Goal: Task Accomplishment & Management: Manage account settings

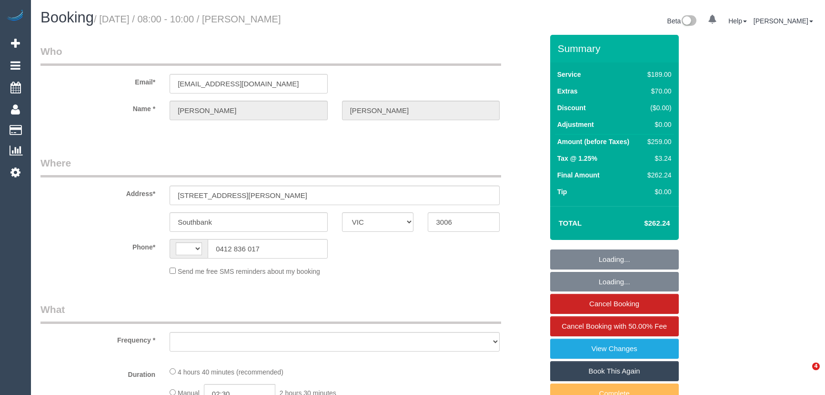
select select "VIC"
select select "string:stripe-pm_1S7RFN2GScqysDRVJgqq8bSL"
select select "number:28"
select select "number:14"
select select "number:20"
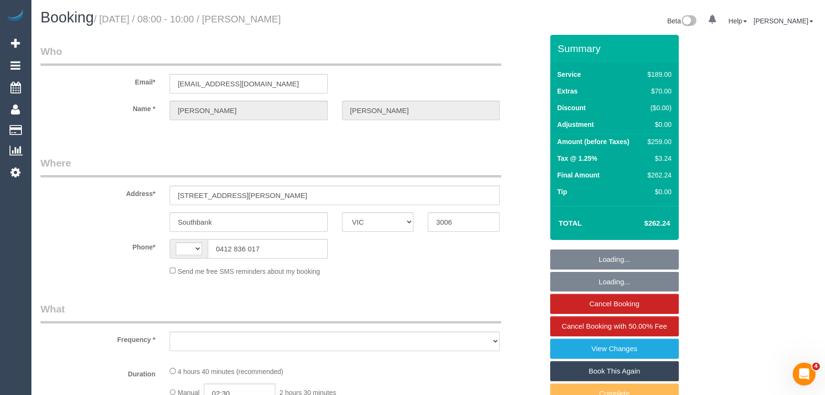
select select "number:22"
select select "number:33"
select select "number:13"
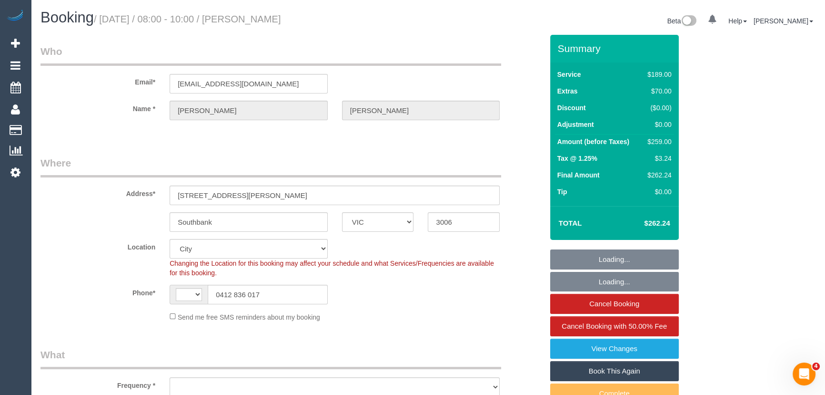
select select "string:AU"
select select "object:1219"
select select "spot1"
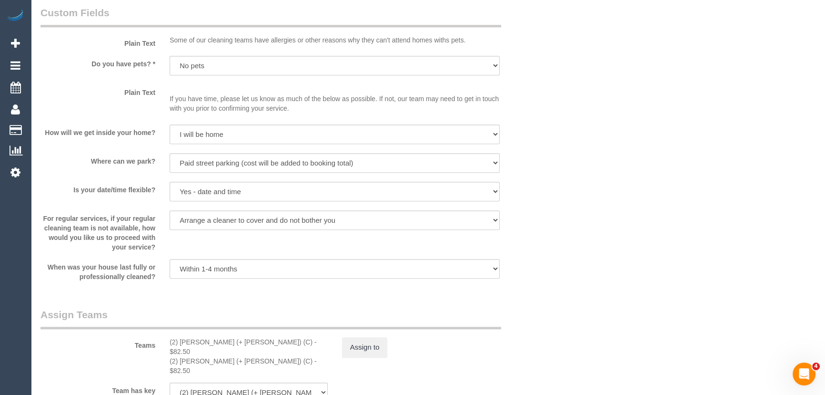
scroll to position [1213, 0]
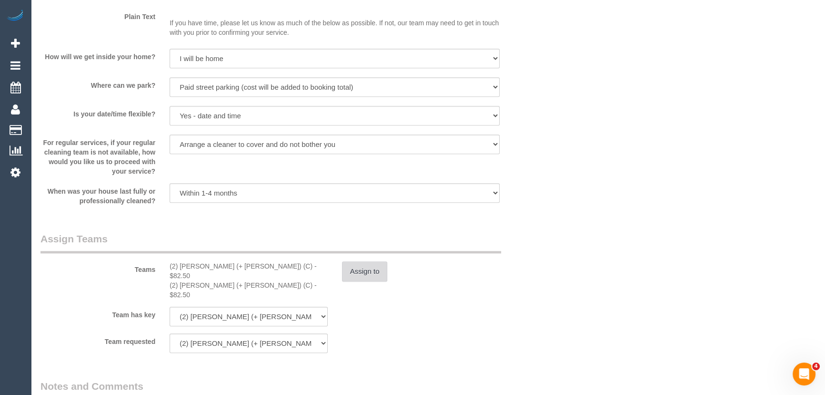
click at [360, 276] on button "Assign to" at bounding box center [365, 271] width 46 height 20
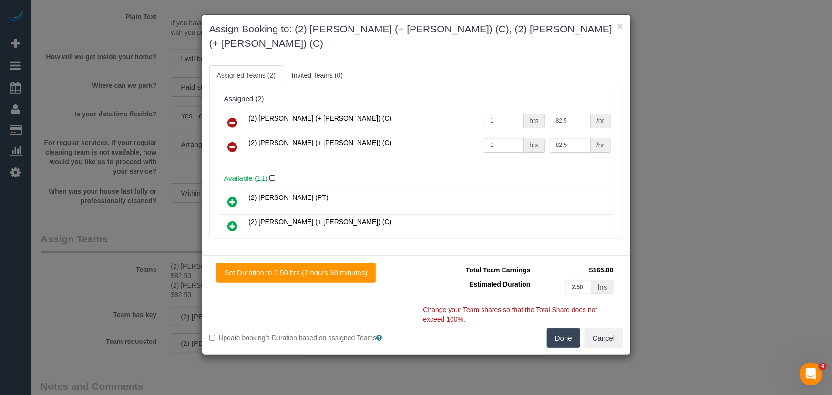
click at [233, 141] on icon at bounding box center [233, 146] width 10 height 11
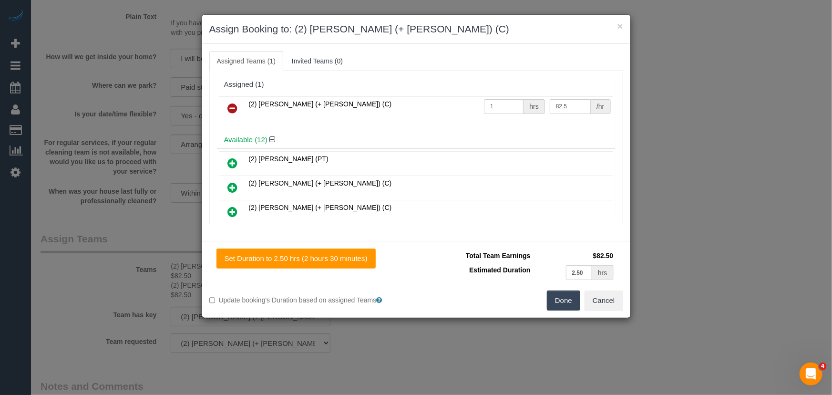
click at [556, 305] on button "Done" at bounding box center [563, 300] width 33 height 20
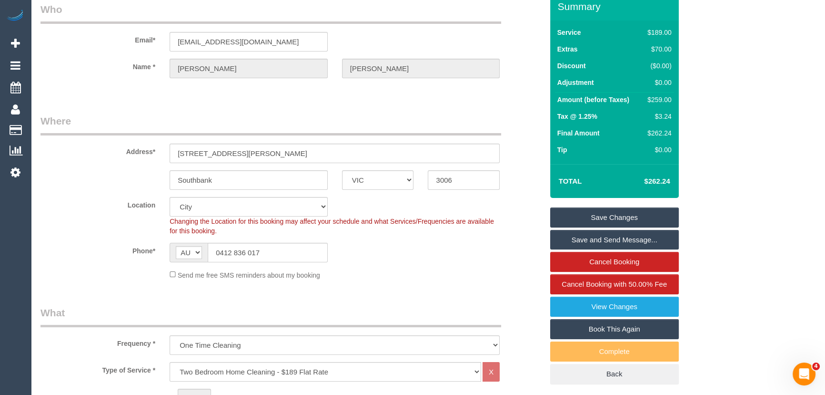
scroll to position [0, 0]
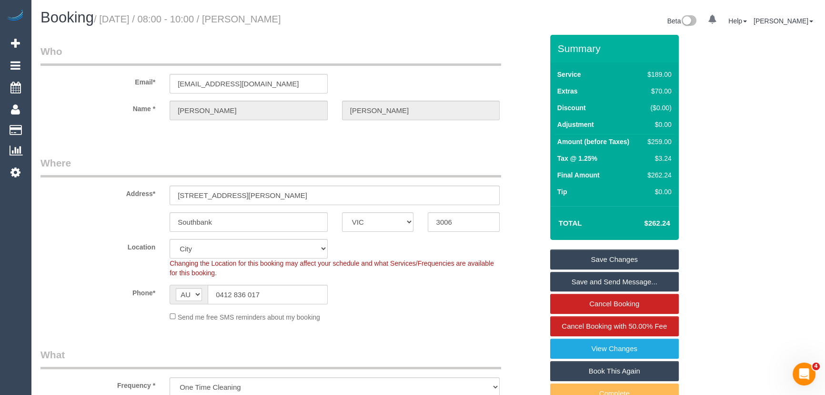
click at [597, 258] on link "Save Changes" at bounding box center [614, 259] width 129 height 20
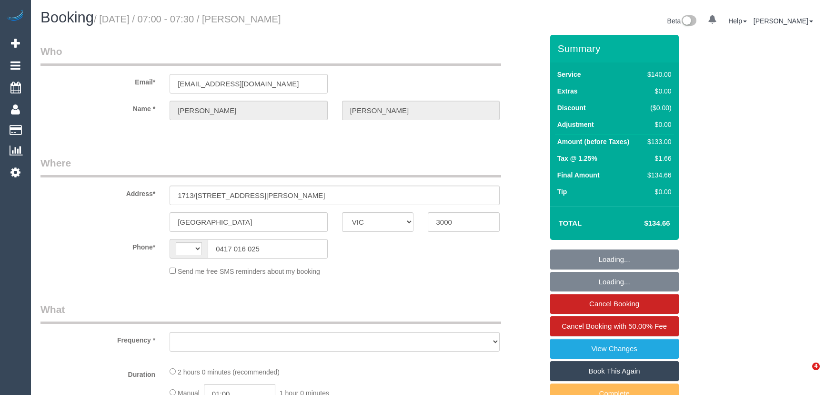
select select "VIC"
select select "string:AU"
select select "object:536"
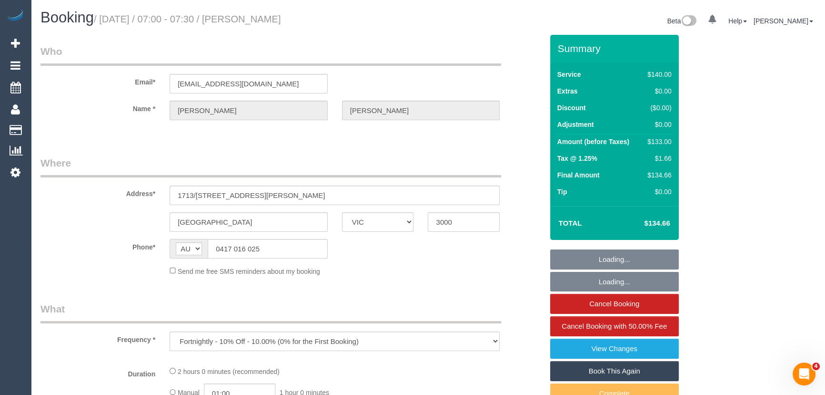
select select "string:stripe-card_15UCYE2GScqysDRVorzrRVwY"
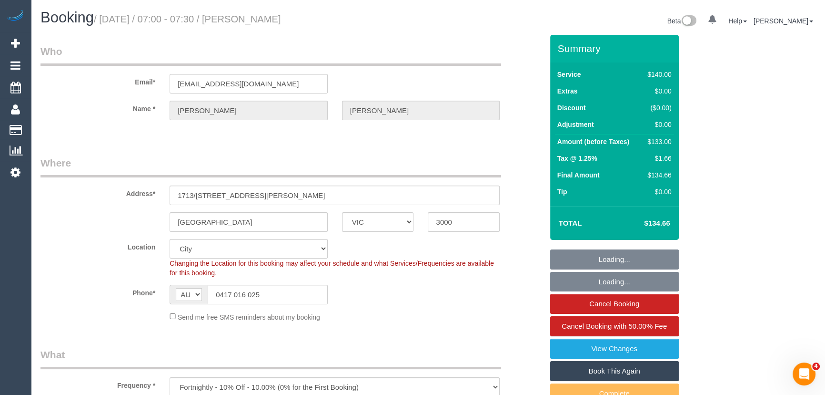
select select "object:704"
select select "number:28"
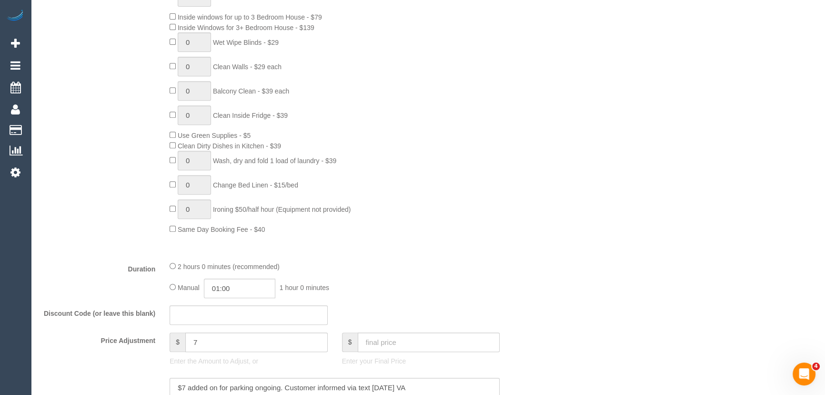
scroll to position [519, 0]
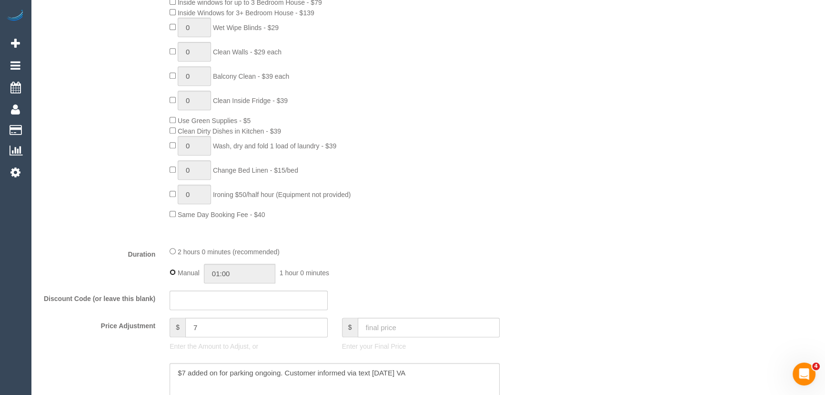
type input "02:00"
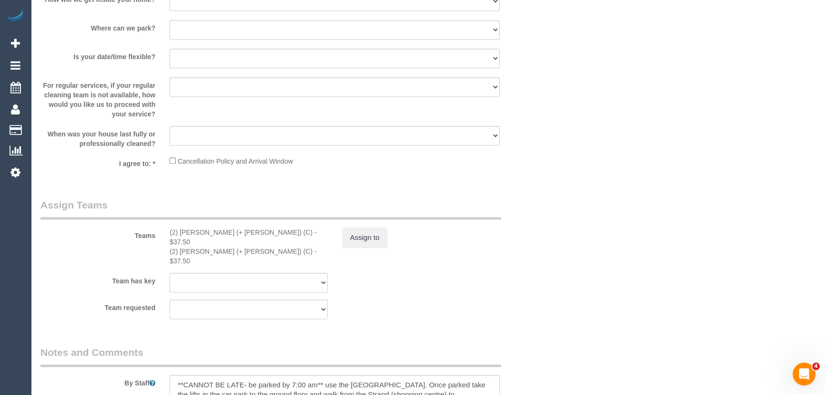
scroll to position [1300, 0]
click at [368, 230] on button "Assign to" at bounding box center [365, 234] width 46 height 20
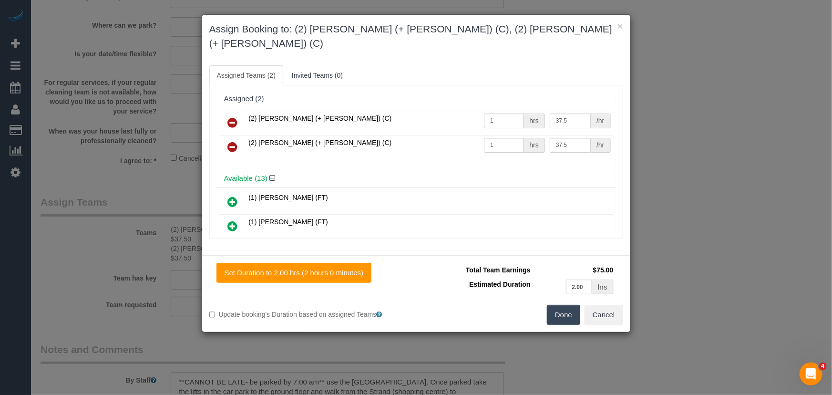
click at [233, 117] on icon at bounding box center [233, 122] width 10 height 11
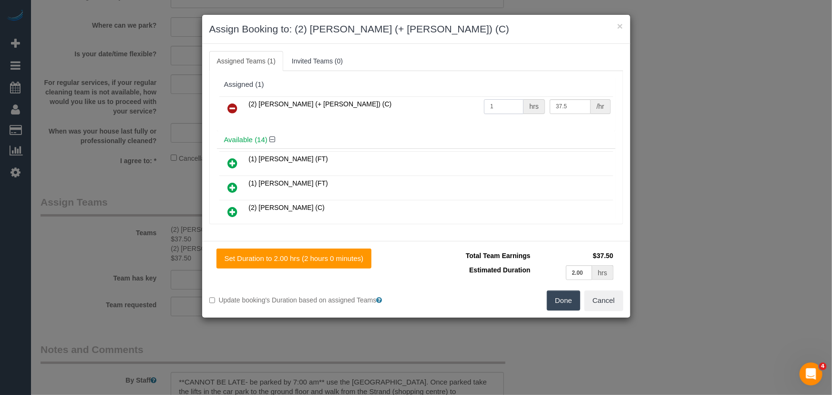
click at [515, 109] on input "1" at bounding box center [504, 106] width 40 height 15
type input "2"
click at [562, 305] on button "Done" at bounding box center [563, 300] width 33 height 20
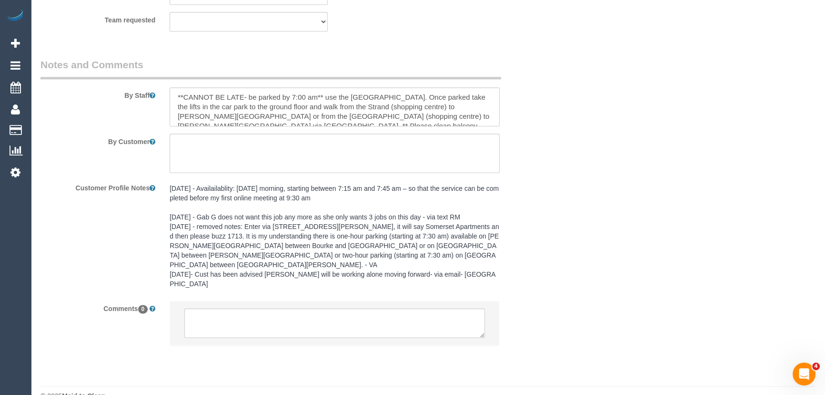
scroll to position [1566, 0]
click at [223, 307] on textarea at bounding box center [334, 322] width 301 height 30
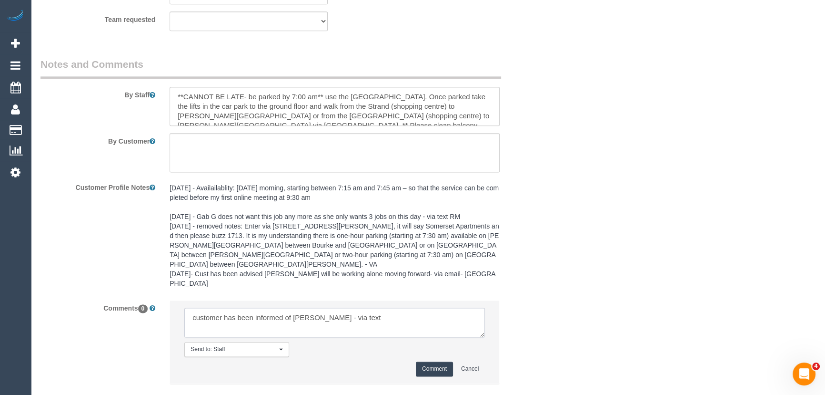
type textarea "customer has been informed of [PERSON_NAME] - via text"
click at [428, 361] on button "Comment" at bounding box center [434, 368] width 37 height 15
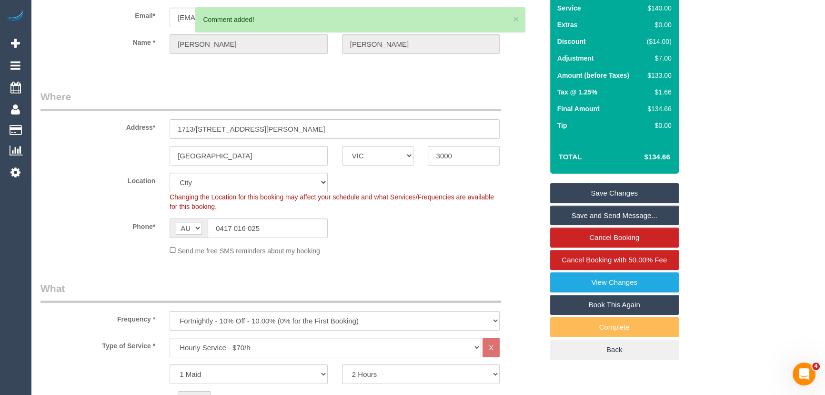
scroll to position [0, 0]
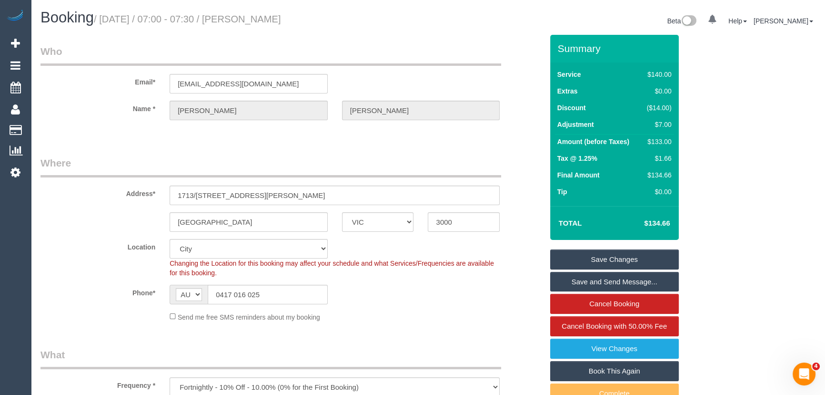
click at [275, 16] on small "/ [DATE] / 07:00 - 07:30 / [PERSON_NAME]" at bounding box center [187, 19] width 187 height 10
copy small "Marita Shelly"
click at [299, 290] on input "0417 016 025" at bounding box center [268, 295] width 120 height 20
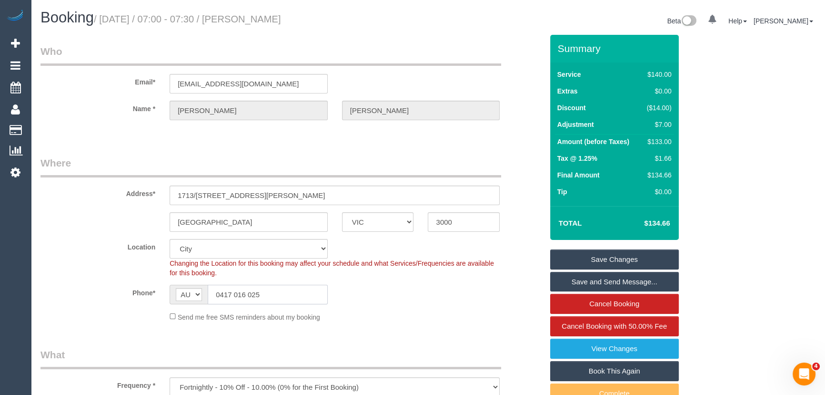
click at [299, 290] on input "0417 016 025" at bounding box center [268, 295] width 120 height 20
click at [595, 262] on link "Save Changes" at bounding box center [614, 259] width 129 height 20
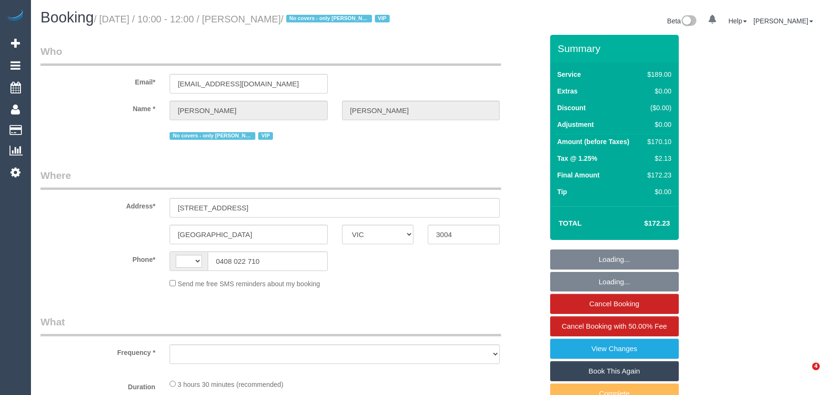
select select "VIC"
select select "object:302"
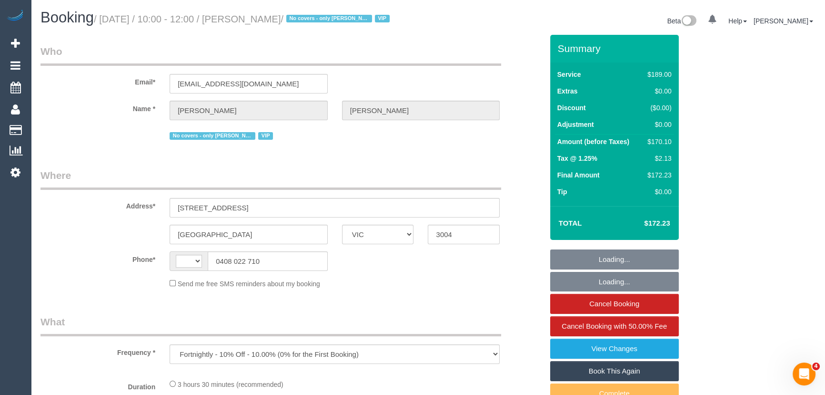
select select "string:AU"
select select "string:stripe-pm_1QgGRH2GScqysDRVquD0CApz"
select select "number:28"
select select "number:14"
select select "number:18"
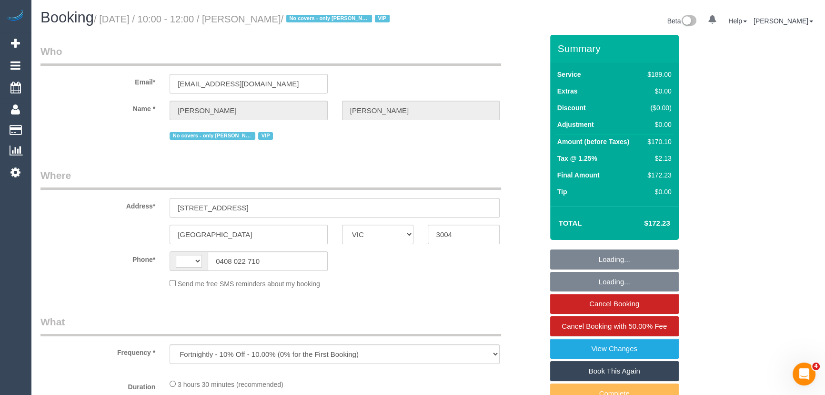
select select "number:22"
select select "number:34"
select select "number:11"
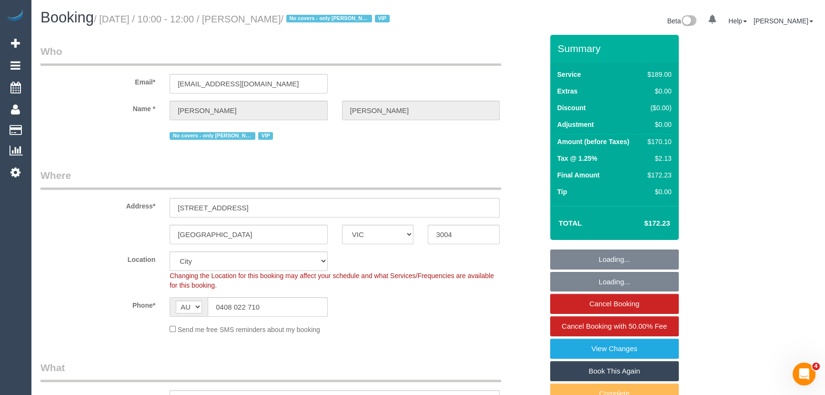
select select "object:707"
select select "spot1"
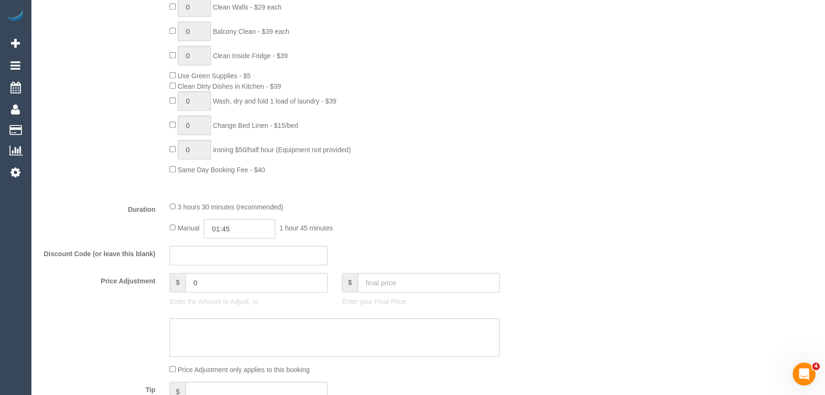
scroll to position [606, 0]
type input "03:30"
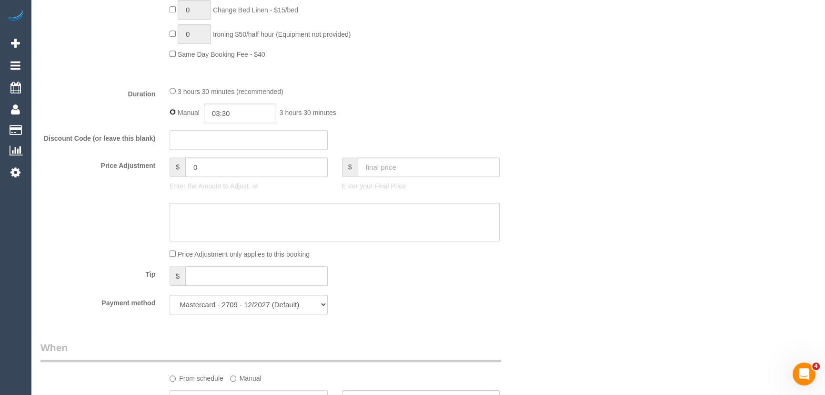
select select "spot6"
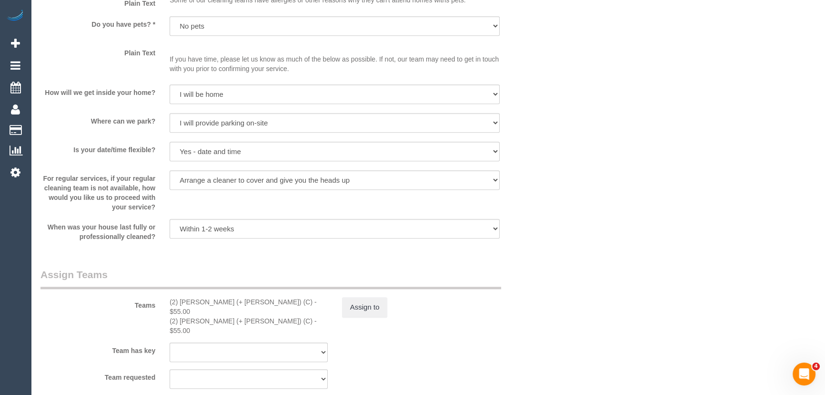
scroll to position [1256, 0]
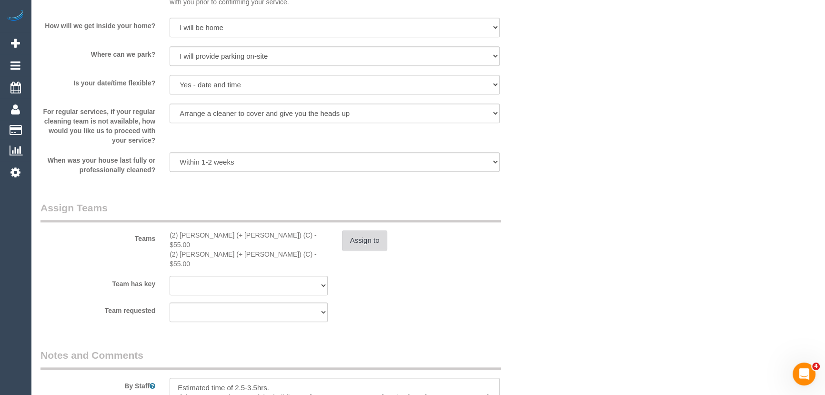
click at [356, 250] on button "Assign to" at bounding box center [365, 240] width 46 height 20
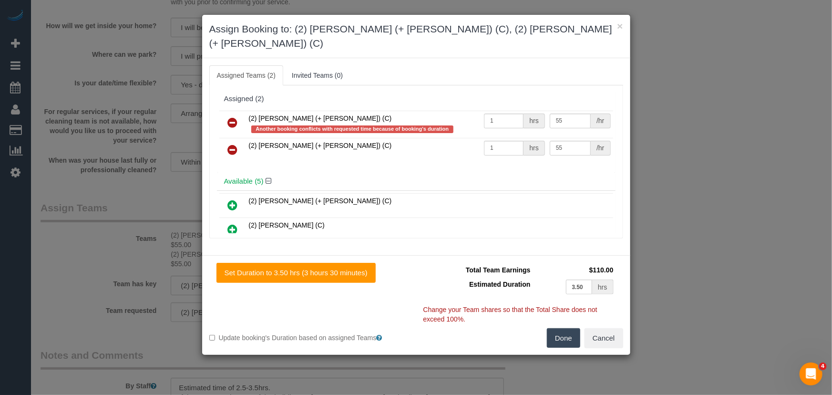
click at [232, 117] on icon at bounding box center [233, 122] width 10 height 11
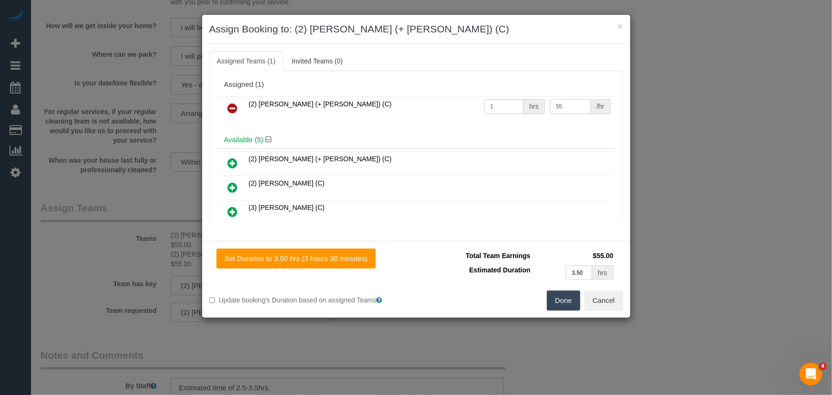
click at [572, 100] on input "55" at bounding box center [569, 106] width 41 height 15
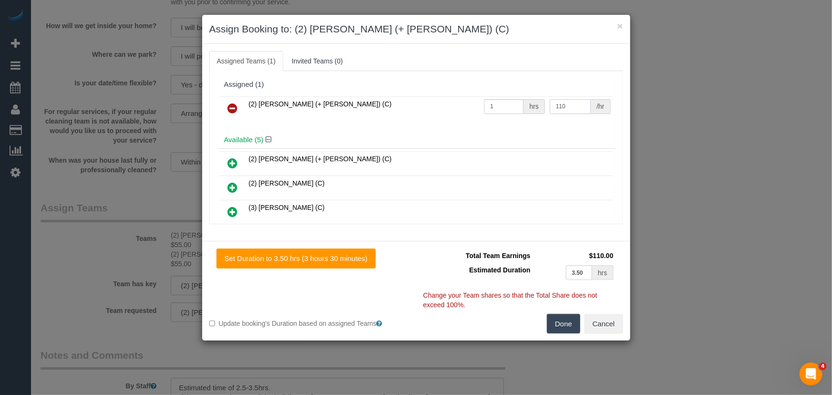
type input "110"
click at [569, 318] on button "Done" at bounding box center [563, 324] width 33 height 20
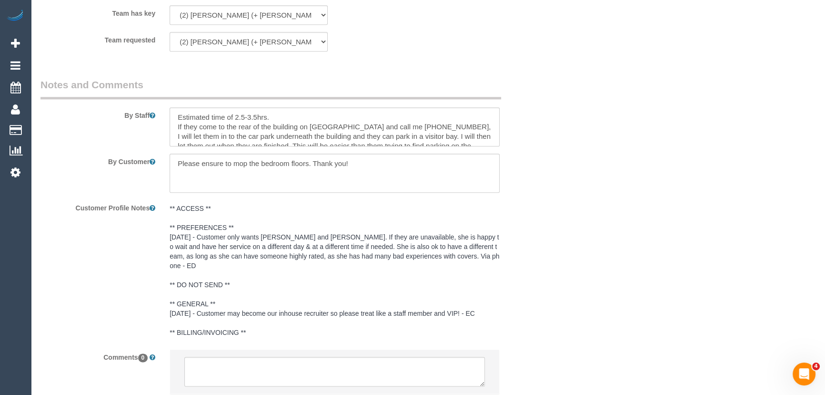
scroll to position [1580, 0]
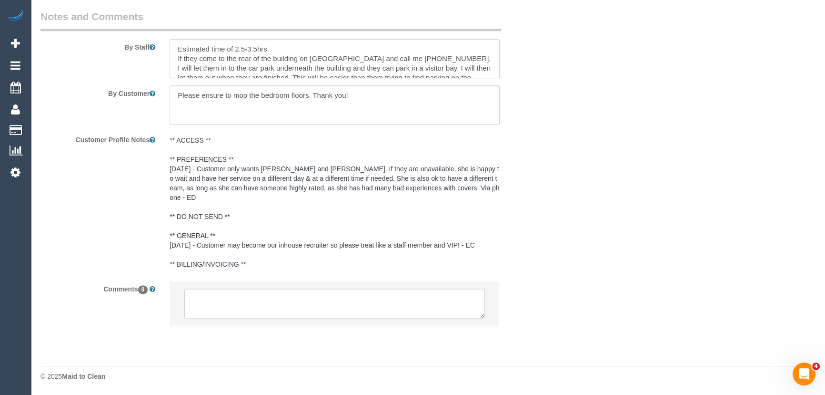
click at [248, 310] on textarea at bounding box center [334, 303] width 301 height 30
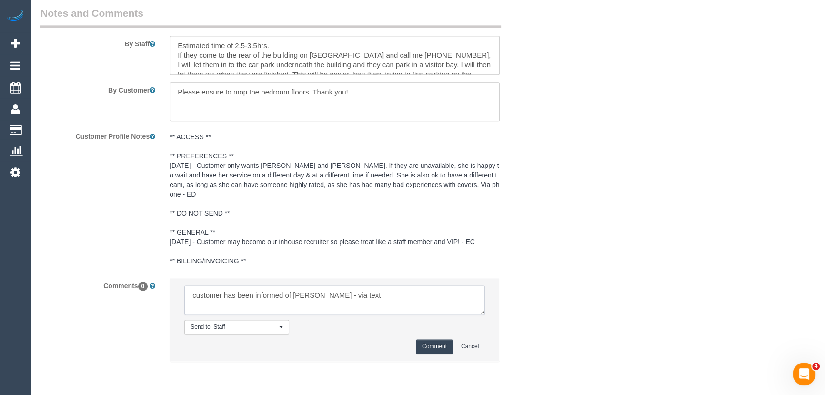
type textarea "customer has been informed of [PERSON_NAME] - via text"
click at [434, 351] on button "Comment" at bounding box center [434, 346] width 37 height 15
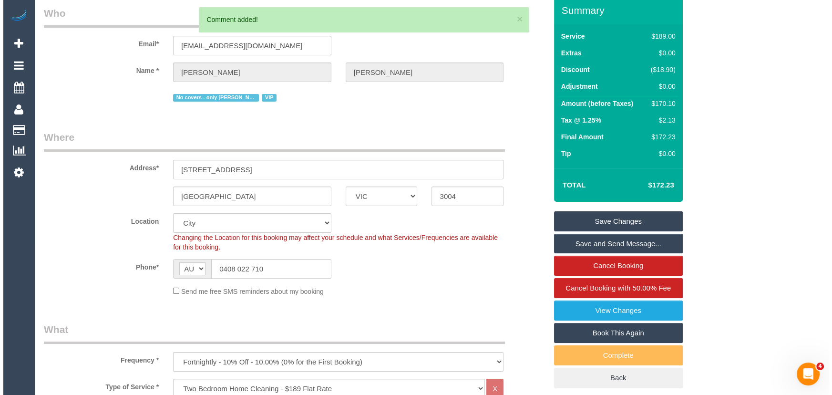
scroll to position [0, 0]
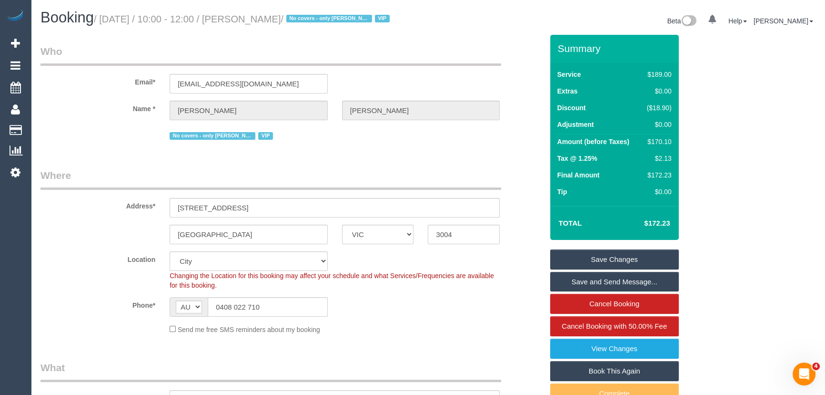
click at [274, 19] on small "/ September 18, 2025 / 10:00 - 12:00 / Claire Kilbane / No covers - only Daniel…" at bounding box center [243, 19] width 299 height 10
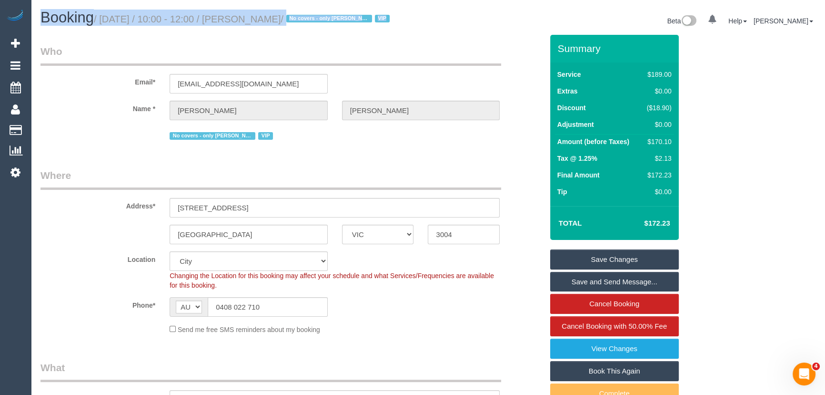
click at [274, 19] on small "/ September 18, 2025 / 10:00 - 12:00 / Claire Kilbane / No covers - only Daniel…" at bounding box center [243, 19] width 299 height 10
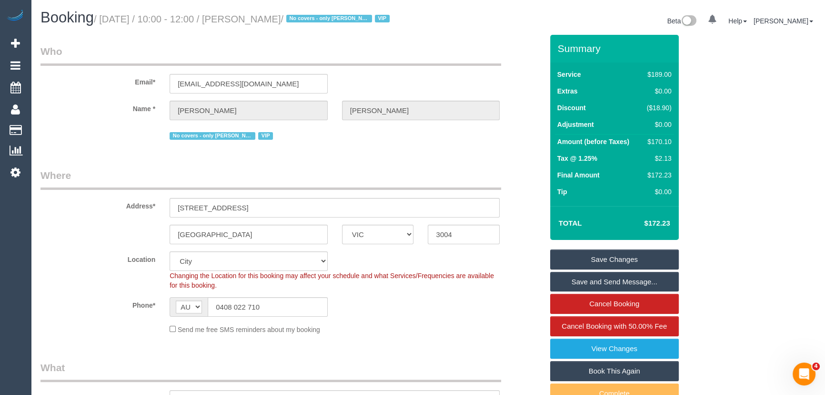
click at [271, 10] on h1 "Booking / September 18, 2025 / 10:00 - 12:00 / Claire Kilbane / No covers - onl…" at bounding box center [231, 18] width 381 height 16
click at [271, 17] on small "/ September 18, 2025 / 10:00 - 12:00 / Claire Kilbane / No covers - only Daniel…" at bounding box center [243, 19] width 299 height 10
click at [270, 23] on small "/ September 18, 2025 / 10:00 - 12:00 / Claire Kilbane / No covers - only Daniel…" at bounding box center [243, 19] width 299 height 10
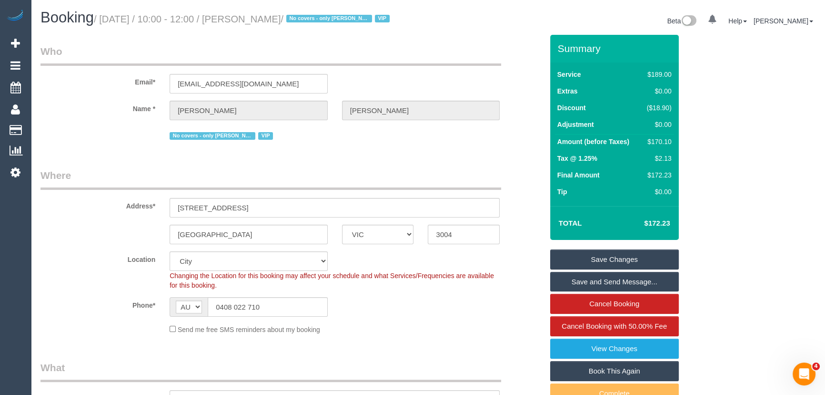
click at [270, 23] on small "/ September 18, 2025 / 10:00 - 12:00 / Claire Kilbane / No covers - only Daniel…" at bounding box center [243, 19] width 299 height 10
copy small "Claire Kilbane"
click at [291, 316] on input "0408 022 710" at bounding box center [268, 307] width 120 height 20
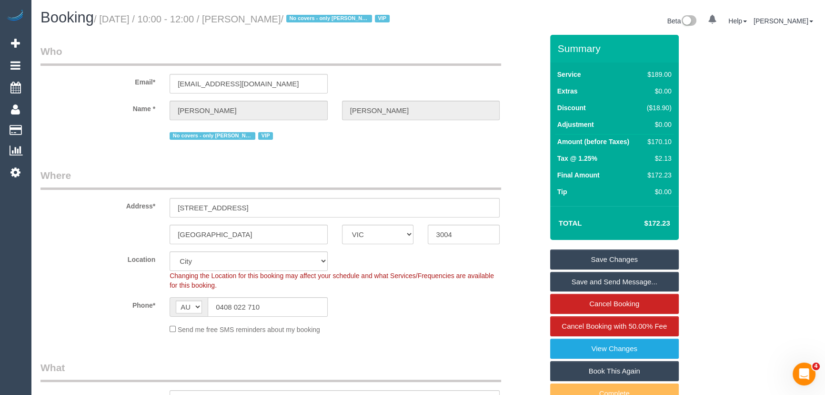
click at [643, 269] on link "Save Changes" at bounding box center [614, 259] width 129 height 20
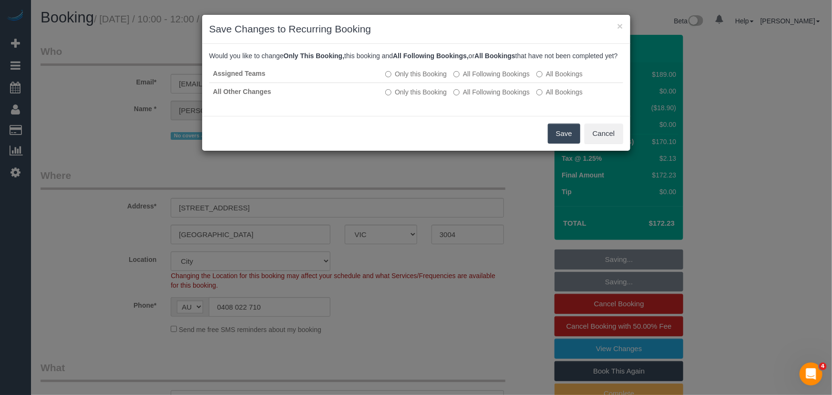
click at [555, 143] on button "Save" at bounding box center [564, 133] width 32 height 20
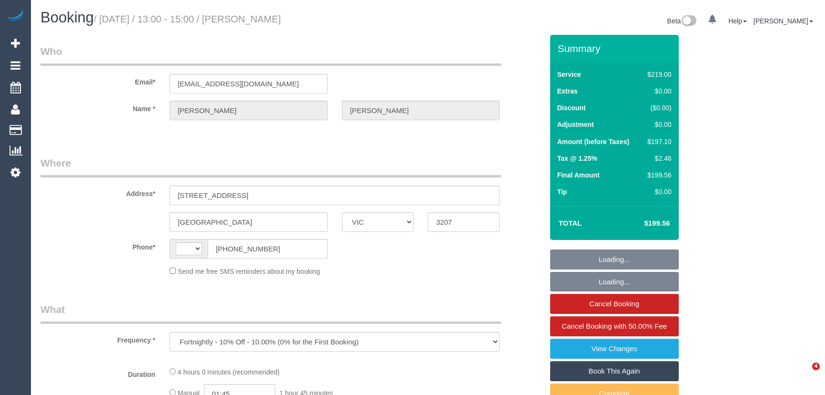
select select "VIC"
select select "string:stripe-pm_1NxOU52GScqysDRVGfHPtgPP"
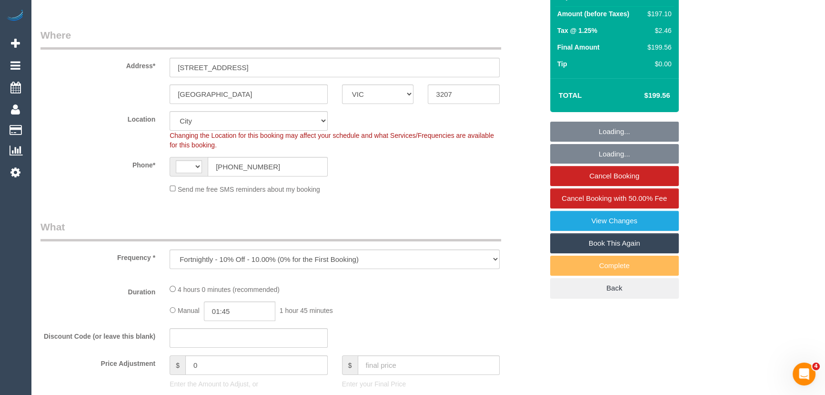
select select "string:AU"
select select "object:543"
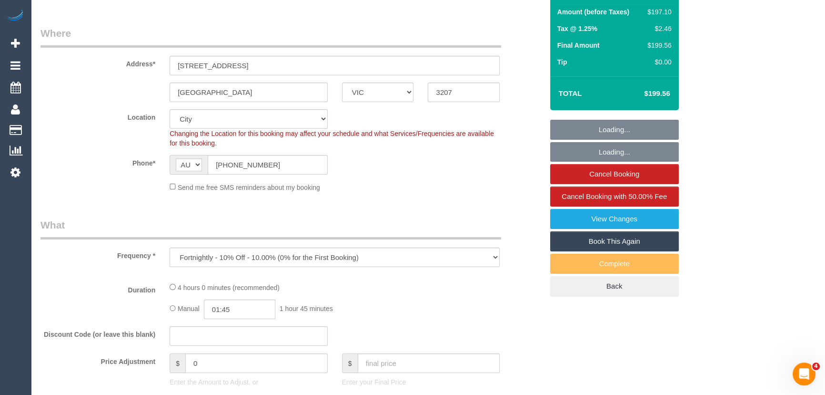
select select "number:28"
select select "number:14"
select select "number:19"
select select "number:22"
select select "number:34"
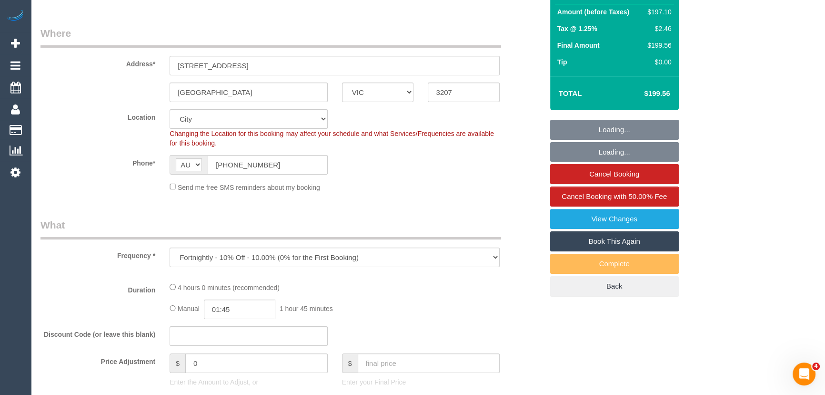
select select "number:13"
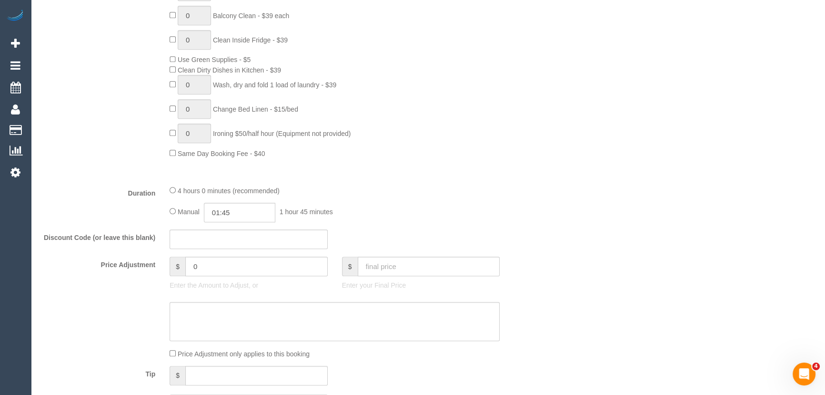
scroll to position [693, 0]
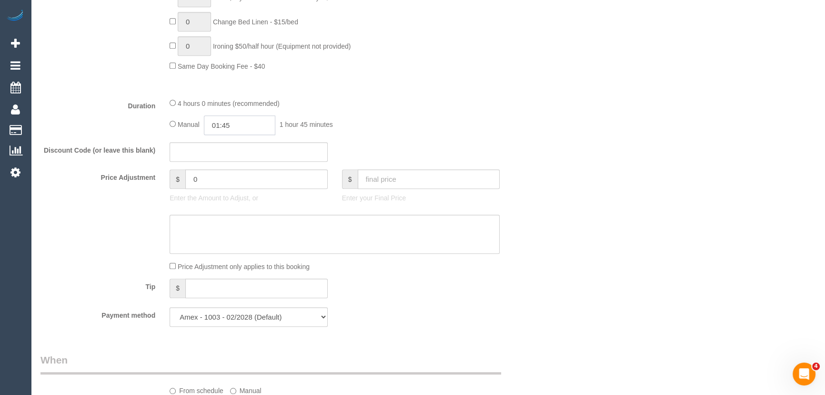
click at [245, 125] on input "01:45" at bounding box center [239, 125] width 71 height 20
type input "03:30"
click at [231, 192] on li "03:30" at bounding box center [229, 196] width 42 height 12
click at [452, 124] on div "Manual 03:30 3 hours 30 minutes" at bounding box center [335, 125] width 330 height 20
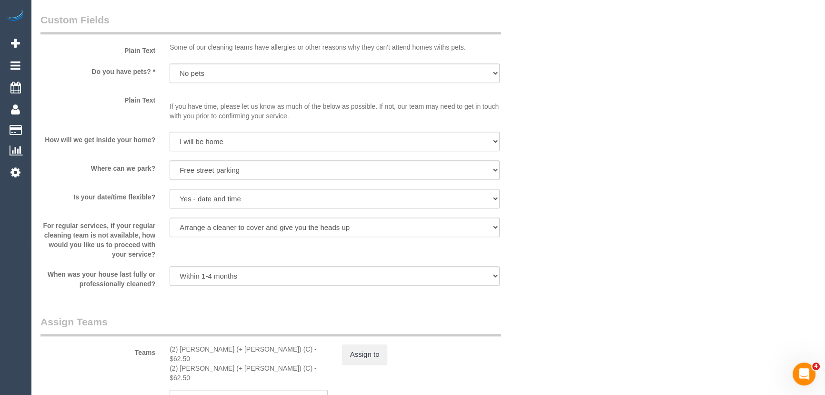
scroll to position [1300, 0]
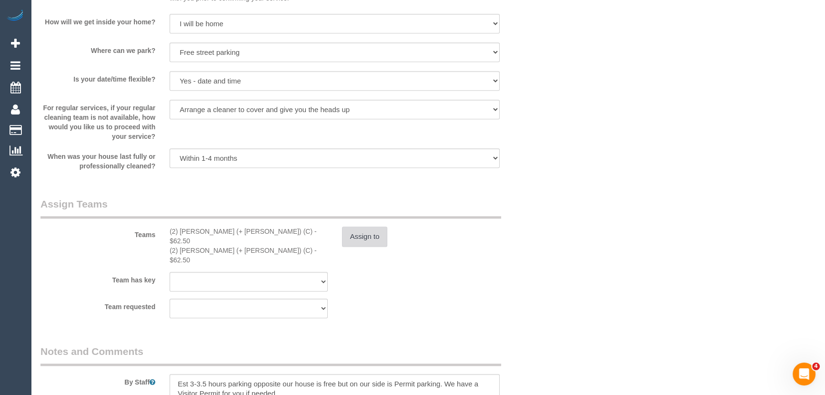
click at [363, 241] on button "Assign to" at bounding box center [365, 236] width 46 height 20
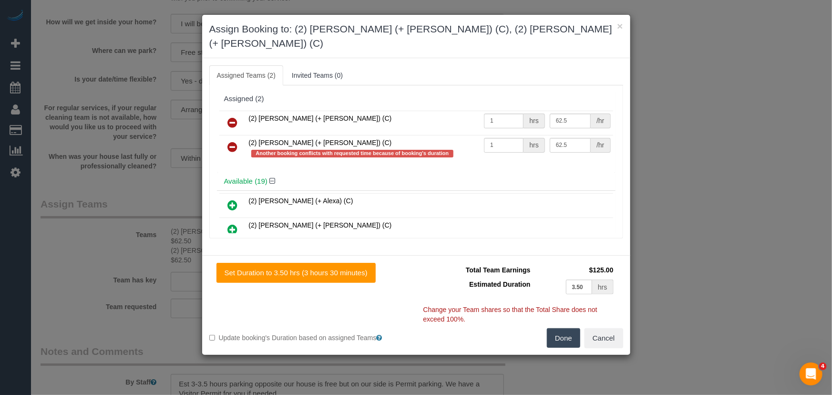
click at [230, 117] on icon at bounding box center [233, 122] width 10 height 11
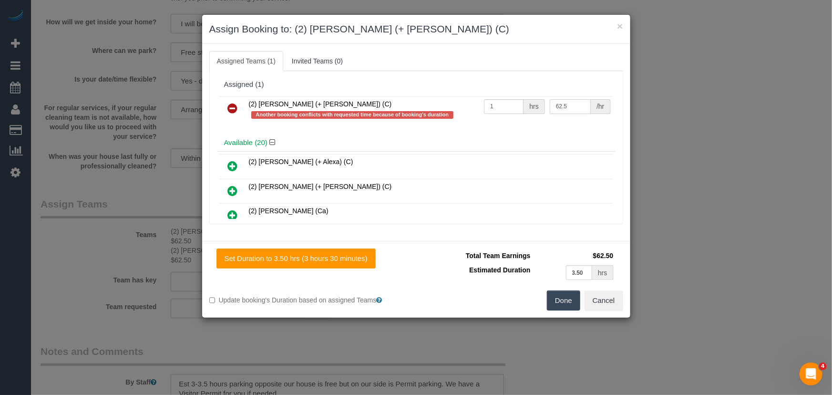
click at [571, 105] on input "62.5" at bounding box center [569, 106] width 41 height 15
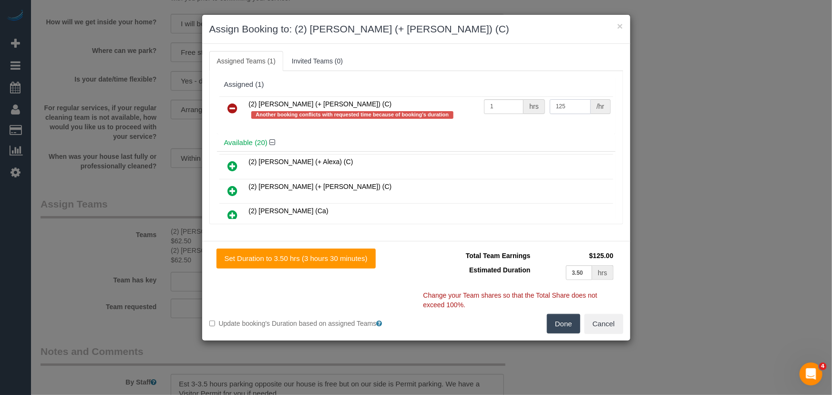
type input "125"
click at [565, 310] on div "Total Team Earnings $125.00 Estimated Duration 3.50 hrs Warning: The Company sh…" at bounding box center [519, 280] width 207 height 65
click at [559, 319] on button "Done" at bounding box center [563, 324] width 33 height 20
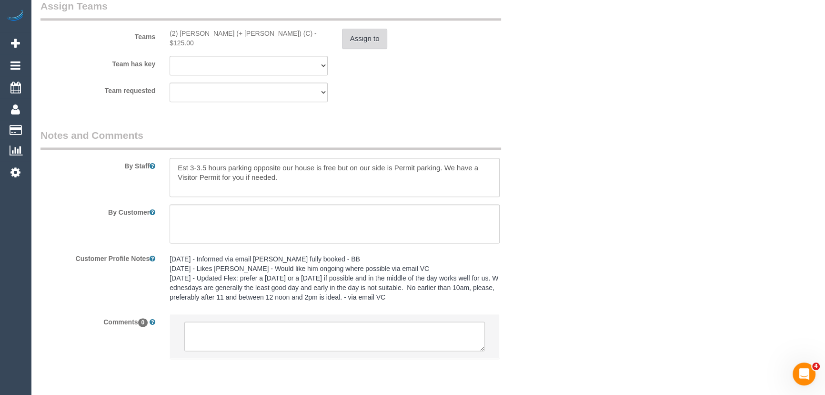
scroll to position [1531, 0]
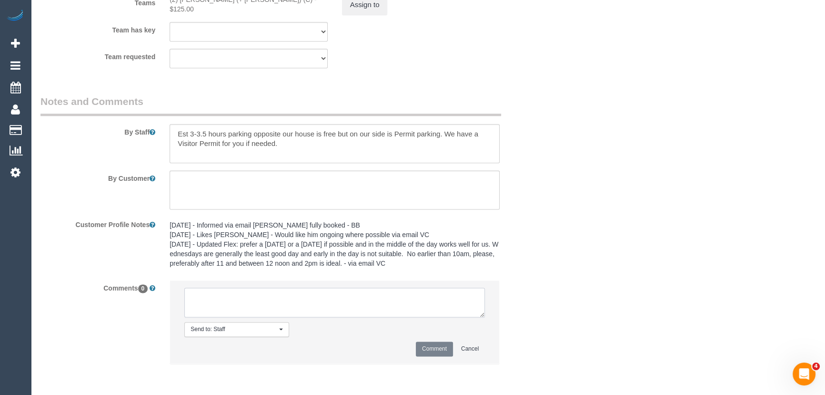
click at [240, 302] on textarea at bounding box center [334, 302] width 301 height 30
type textarea "customer has been informed of Kevin solo - via text"
click at [434, 350] on button "Comment" at bounding box center [434, 348] width 37 height 15
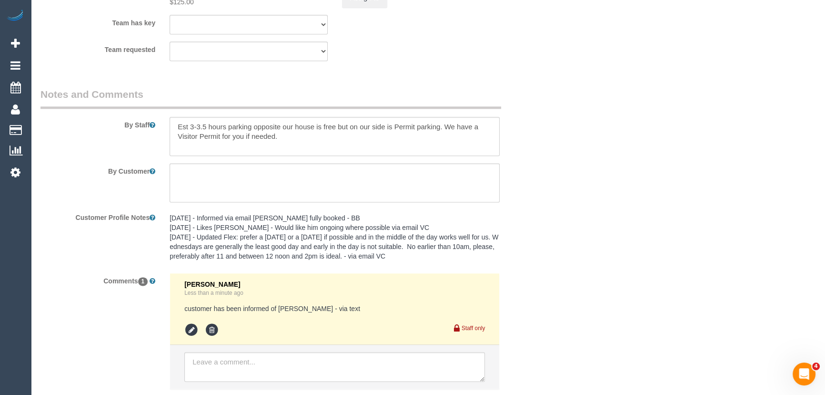
scroll to position [1603, 0]
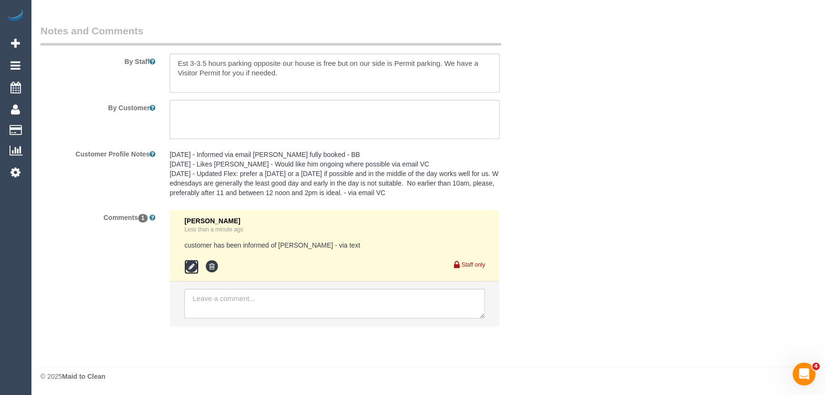
click at [195, 267] on icon at bounding box center [191, 266] width 14 height 14
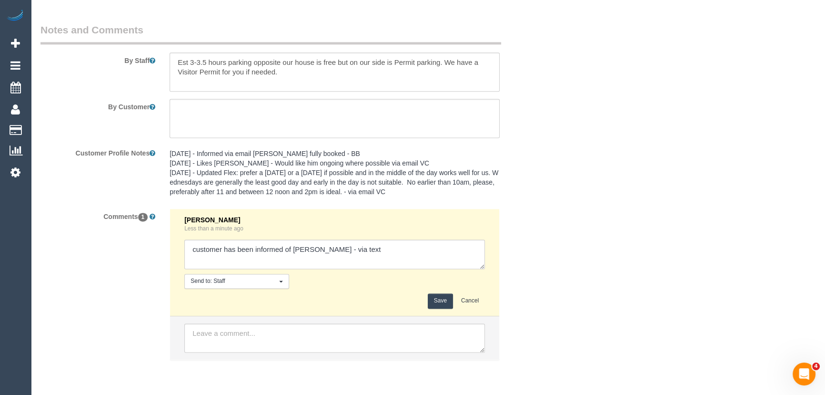
click at [380, 258] on textarea at bounding box center [334, 254] width 301 height 30
type textarea "customer has been informed of Kevin solo - via phone"
click at [445, 296] on button "Save" at bounding box center [440, 300] width 25 height 15
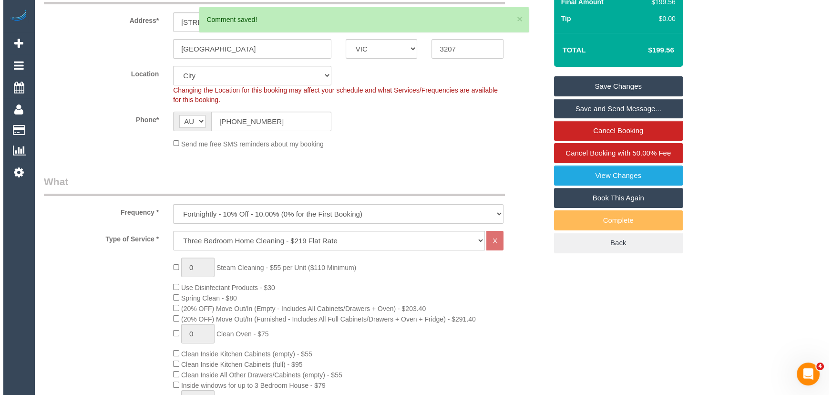
scroll to position [0, 0]
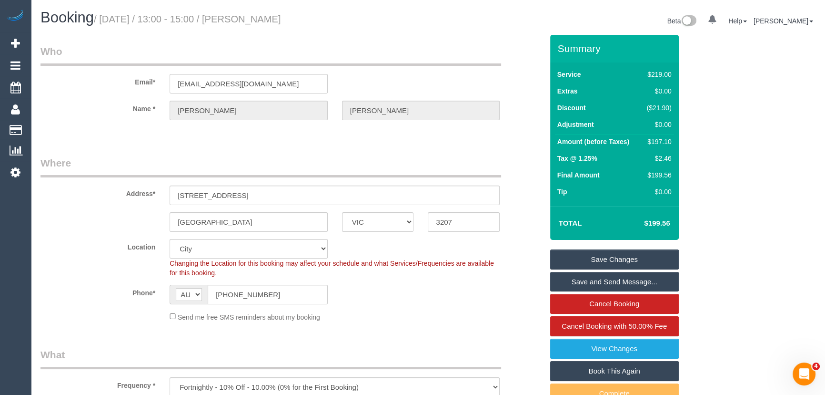
click at [275, 19] on small "/ September 18, 2025 / 13:00 - 15:00 / Penny Torok" at bounding box center [187, 19] width 187 height 10
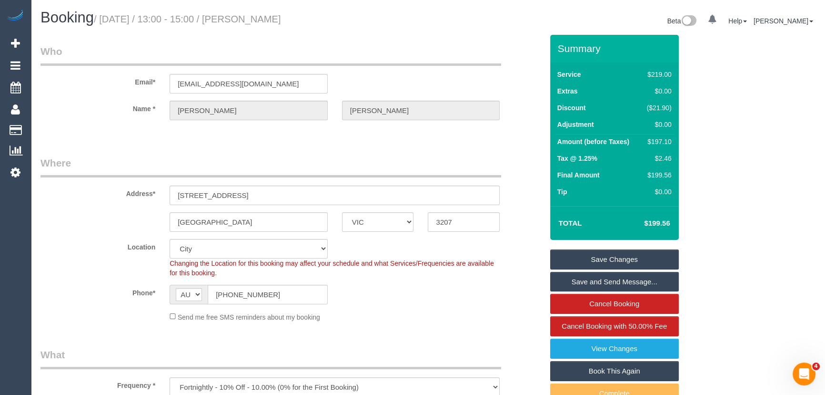
drag, startPoint x: 597, startPoint y: 257, endPoint x: 565, endPoint y: 153, distance: 109.1
click at [597, 257] on link "Save Changes" at bounding box center [614, 259] width 129 height 20
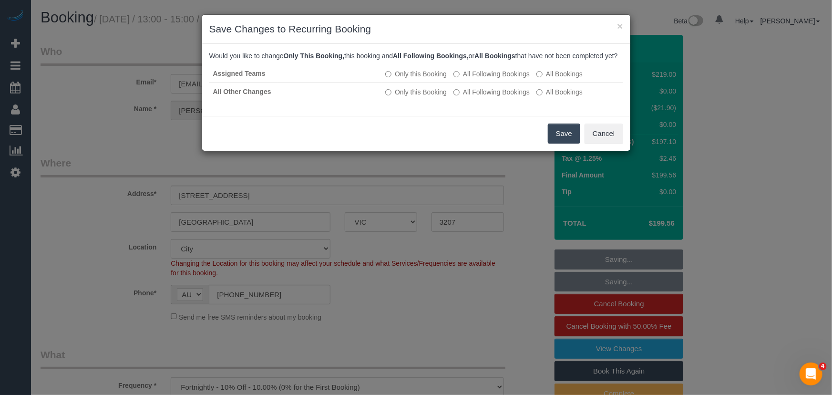
click at [565, 138] on button "Save" at bounding box center [564, 133] width 32 height 20
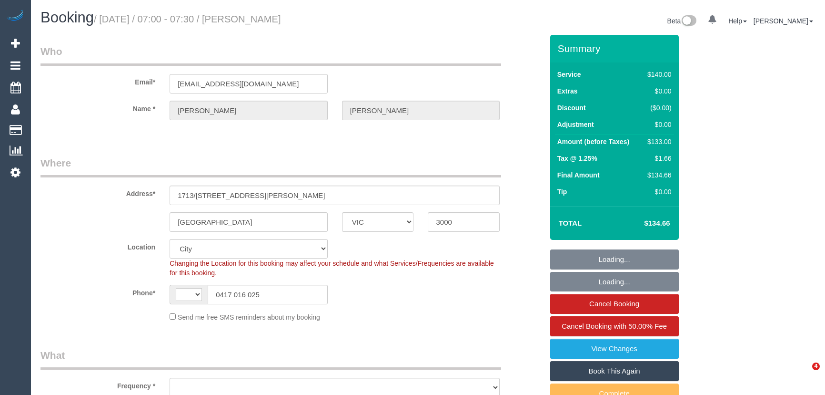
select select "VIC"
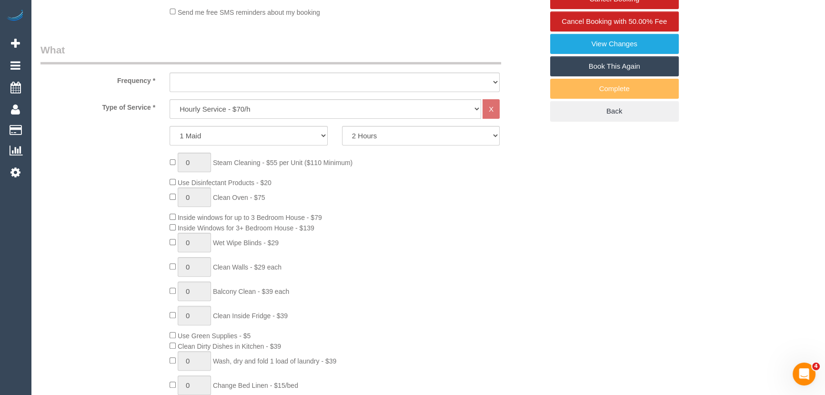
select select "string:AU"
select select "object:1308"
select select "string:stripe-card_15UCYE2GScqysDRVorzrRVwY"
select select "number:28"
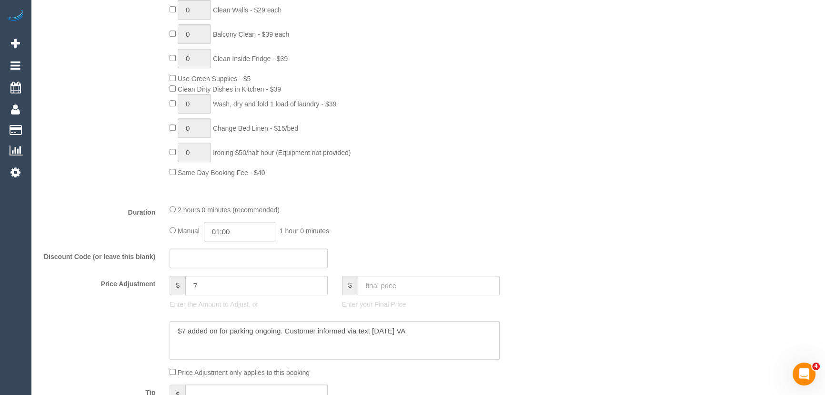
scroll to position [564, 0]
type input "02:00"
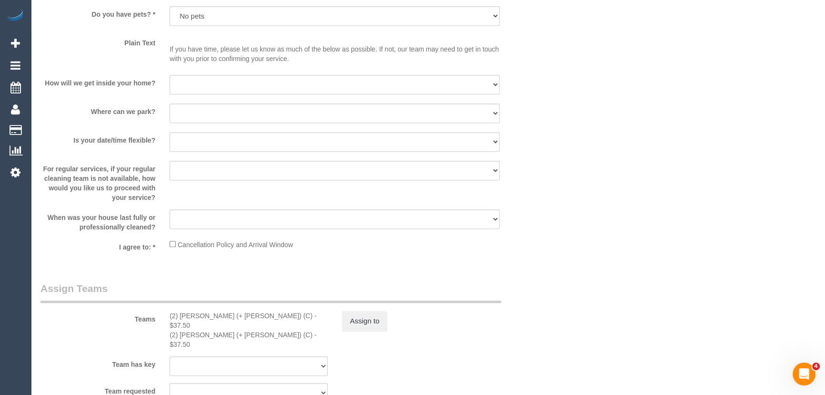
scroll to position [1301, 0]
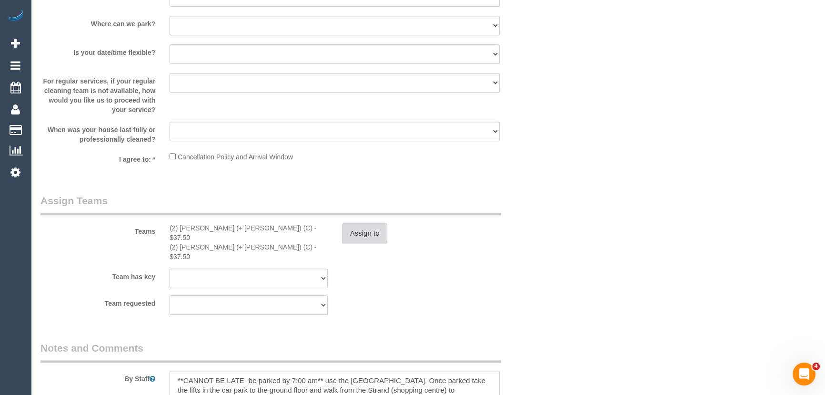
click at [356, 237] on button "Assign to" at bounding box center [365, 233] width 46 height 20
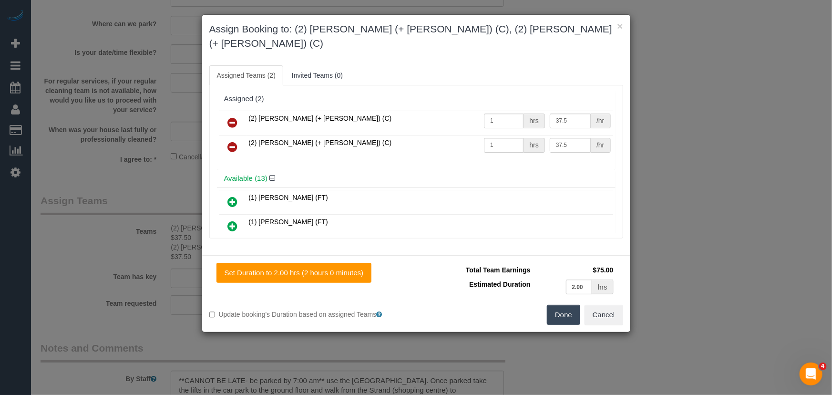
drag, startPoint x: 229, startPoint y: 106, endPoint x: 262, endPoint y: 114, distance: 33.3
click at [231, 117] on icon at bounding box center [233, 122] width 10 height 11
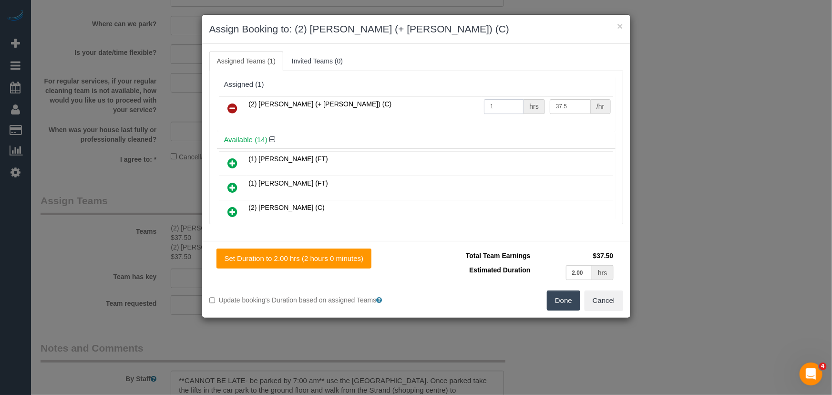
click at [503, 104] on input "1" at bounding box center [504, 106] width 40 height 15
type input "2"
click at [564, 305] on button "Done" at bounding box center [563, 300] width 33 height 20
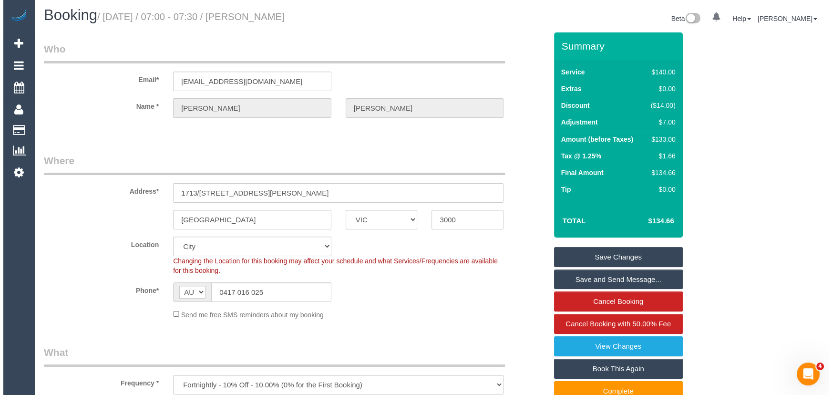
scroll to position [0, 0]
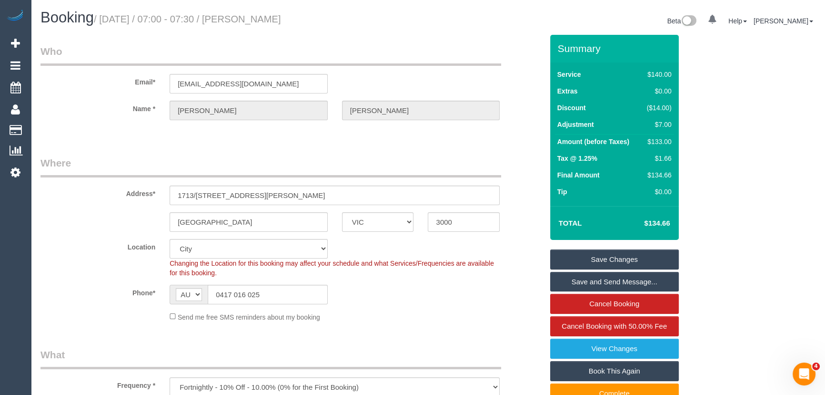
click at [613, 250] on link "Save Changes" at bounding box center [614, 259] width 129 height 20
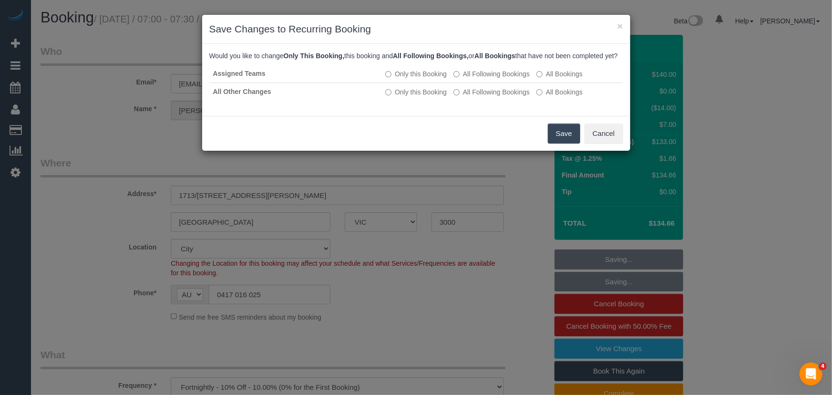
click at [569, 143] on button "Save" at bounding box center [564, 133] width 32 height 20
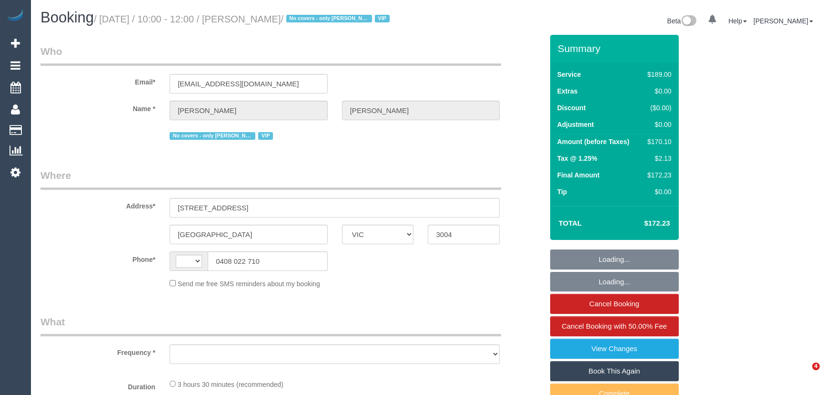
select select "VIC"
select select "string:AU"
select select "object:566"
select select "number:28"
select select "number:14"
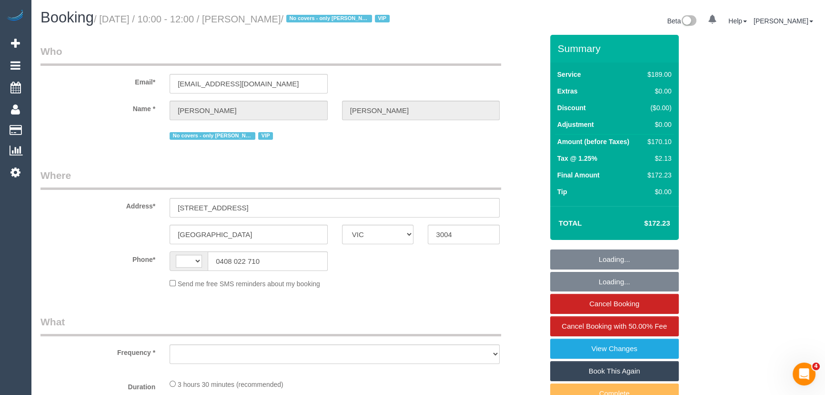
select select "number:18"
select select "number:22"
select select "number:34"
select select "number:11"
select select "string:stripe-pm_1QgGRH2GScqysDRVquD0CApz"
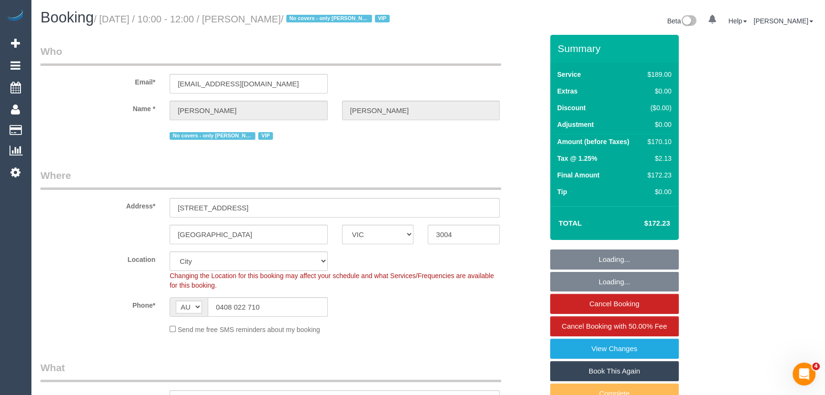
select select "object:1126"
select select "spot1"
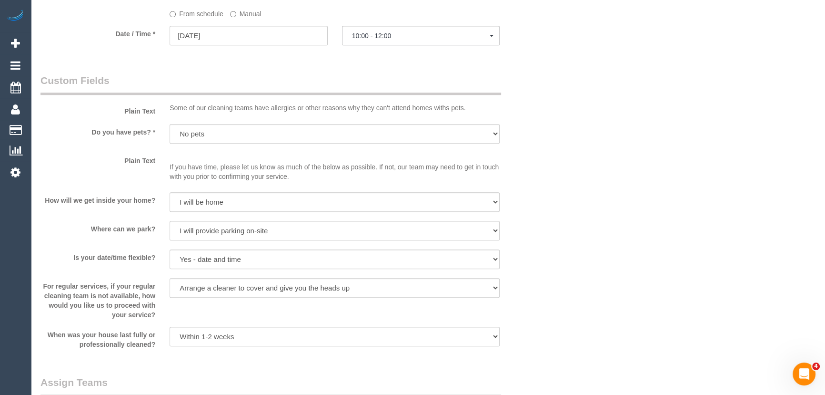
scroll to position [1083, 0]
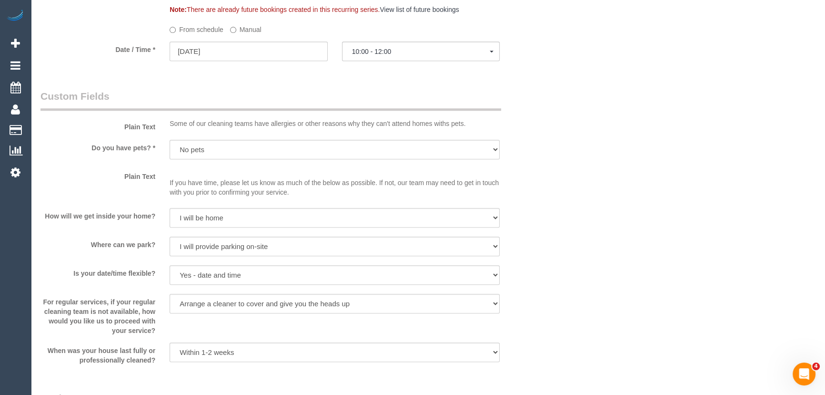
click at [234, 34] on label "Manual" at bounding box center [245, 27] width 31 height 13
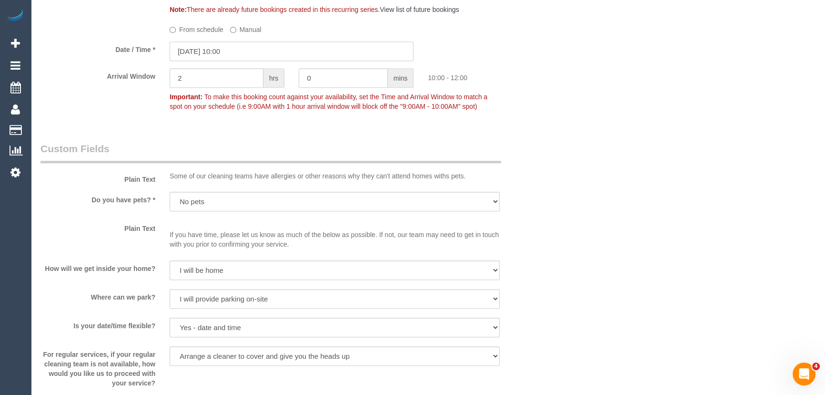
click at [244, 61] on input "18/09/2025 10:00" at bounding box center [292, 51] width 244 height 20
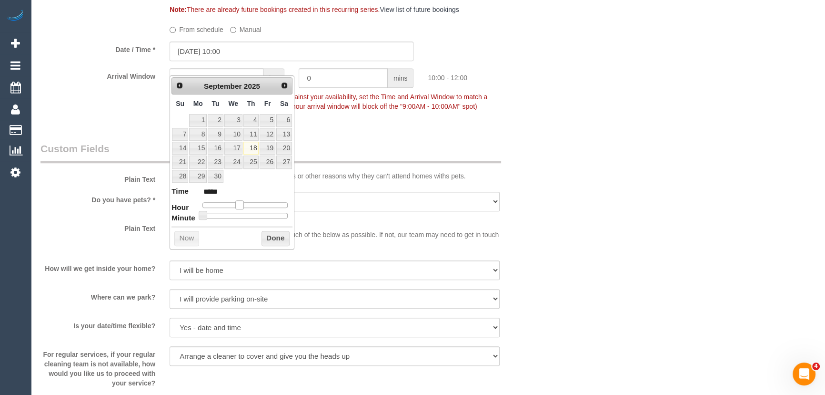
type input "18/09/2025 09:00"
type input "*****"
click at [234, 202] on span at bounding box center [236, 204] width 9 height 9
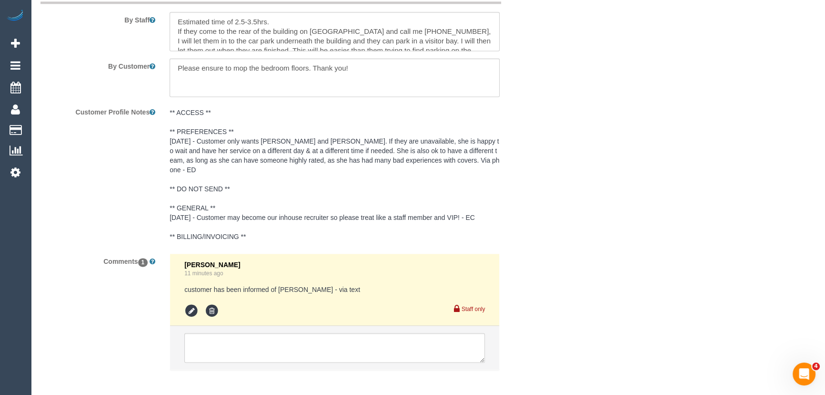
scroll to position [1720, 0]
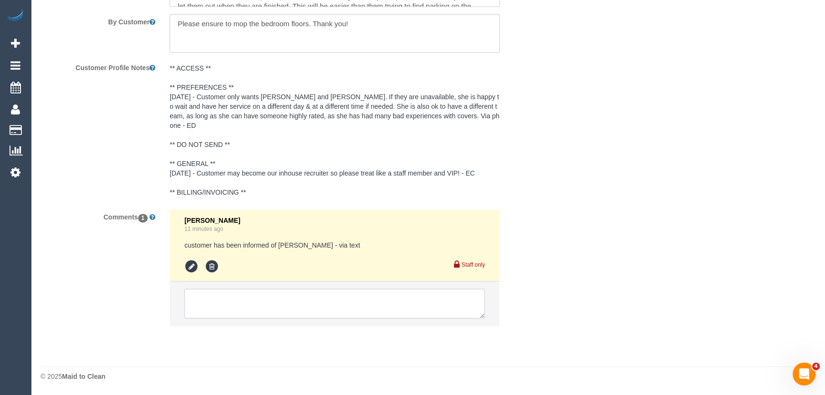
click at [210, 305] on textarea at bounding box center [334, 303] width 301 height 30
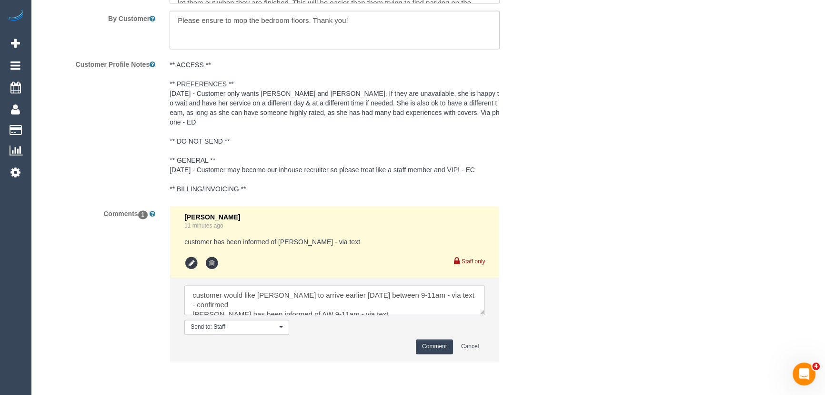
type textarea "customer would like Kevin to arrive earlier today between 9-11am - via text - c…"
click at [433, 351] on button "Comment" at bounding box center [434, 346] width 37 height 15
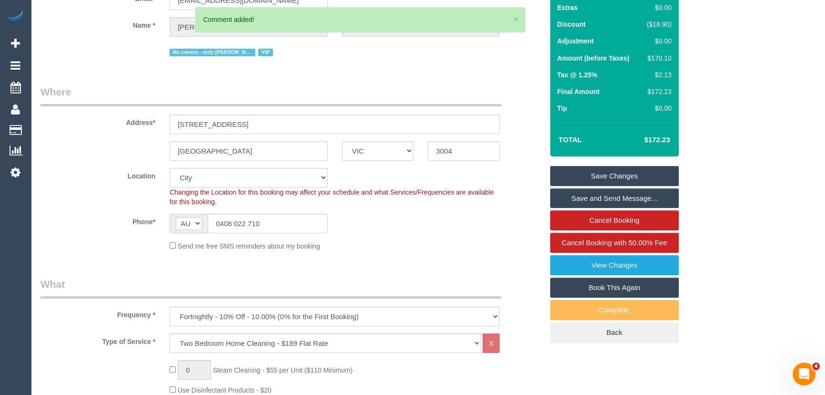
scroll to position [0, 0]
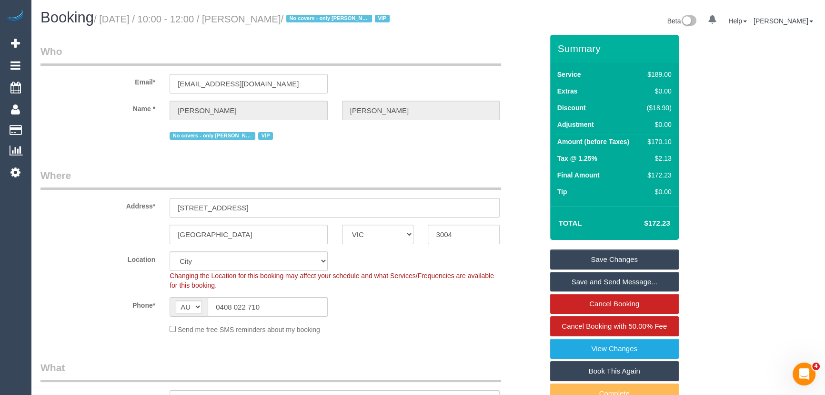
click at [620, 269] on link "Save Changes" at bounding box center [614, 259] width 129 height 20
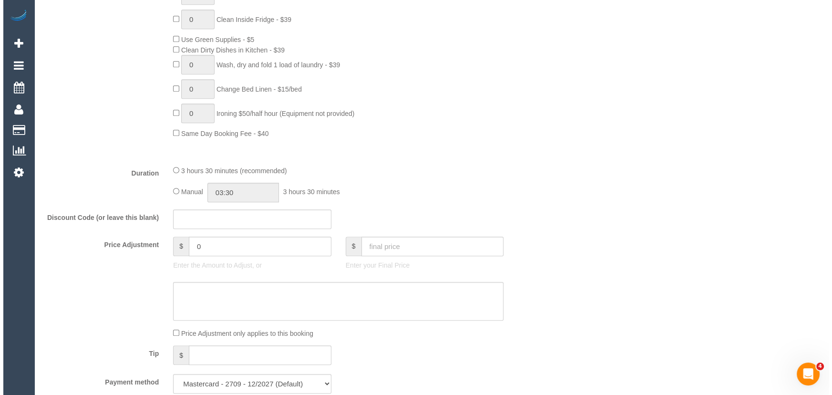
scroll to position [433, 0]
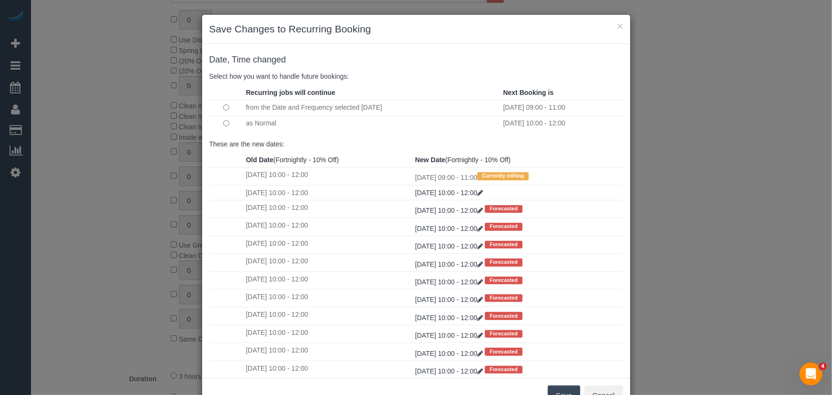
click at [566, 391] on button "Save" at bounding box center [564, 395] width 32 height 20
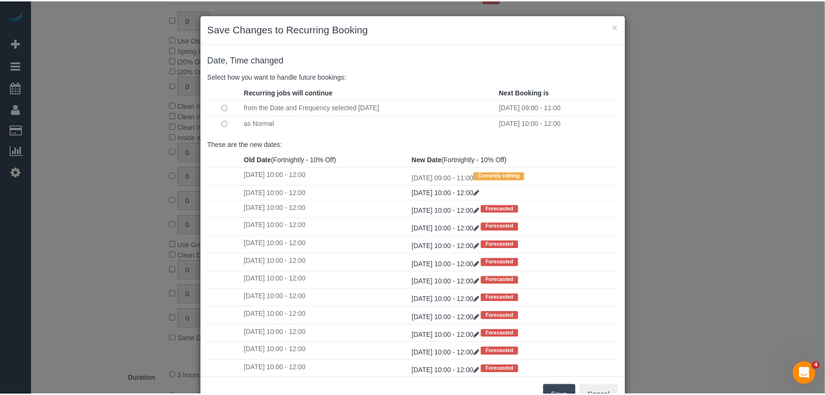
scroll to position [73, 0]
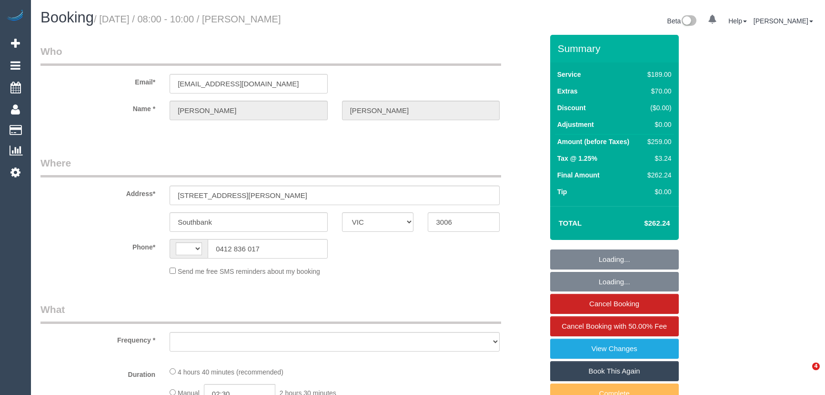
select select "VIC"
select select "string:AU"
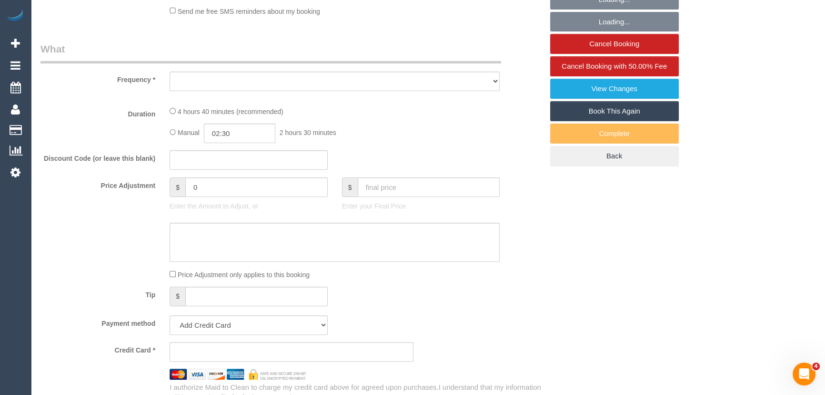
select select "object:570"
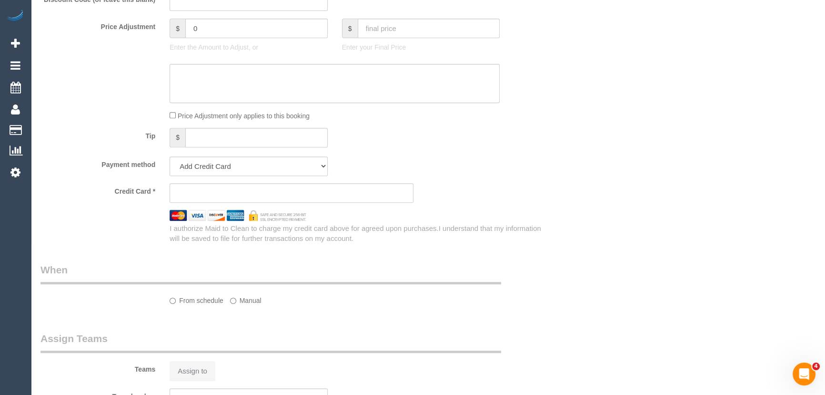
select select "string:stripe-pm_1S7RFN2GScqysDRVJgqq8bSL"
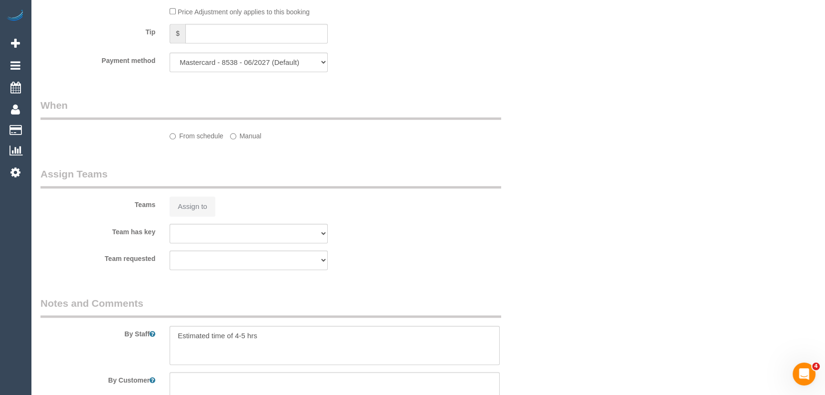
select select "object:1072"
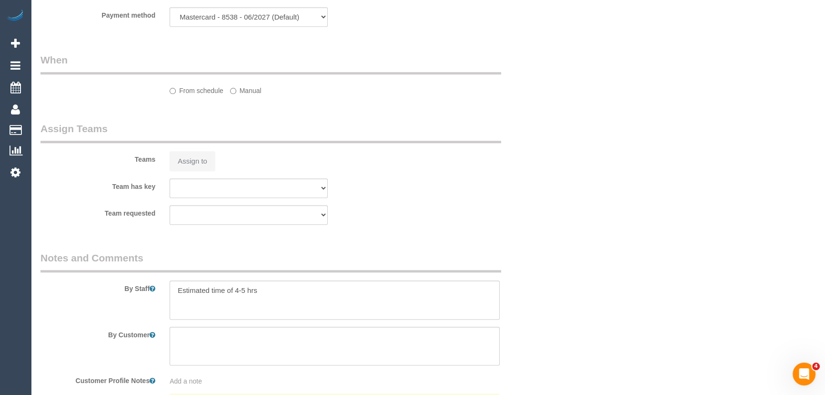
select select "spot1"
select select "number:28"
select select "number:14"
select select "number:20"
select select "number:22"
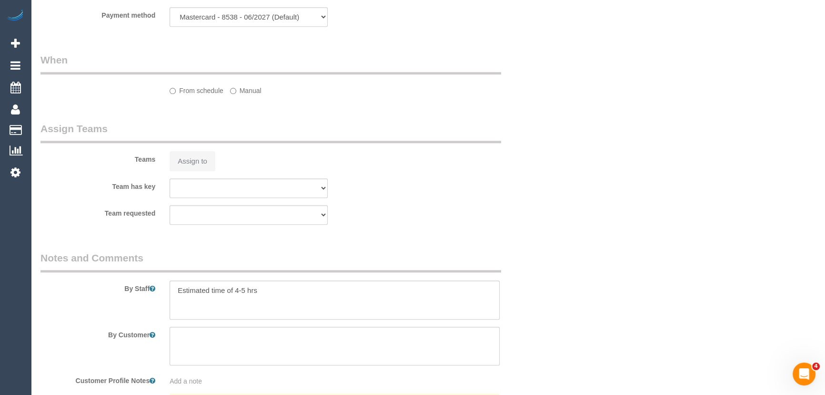
select select "number:33"
select select "number:13"
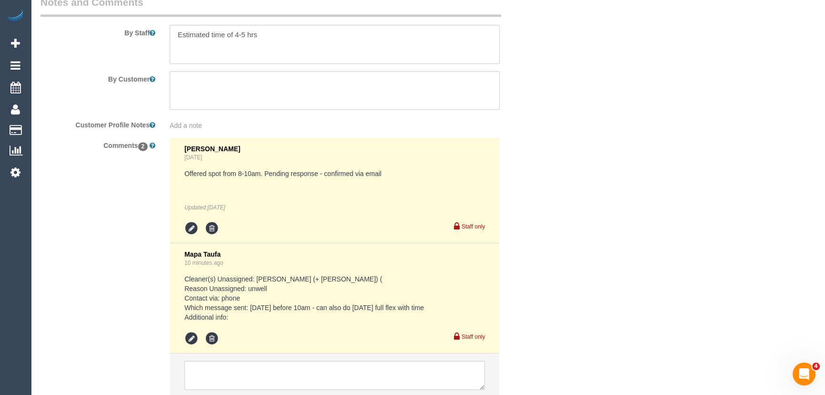
scroll to position [1651, 0]
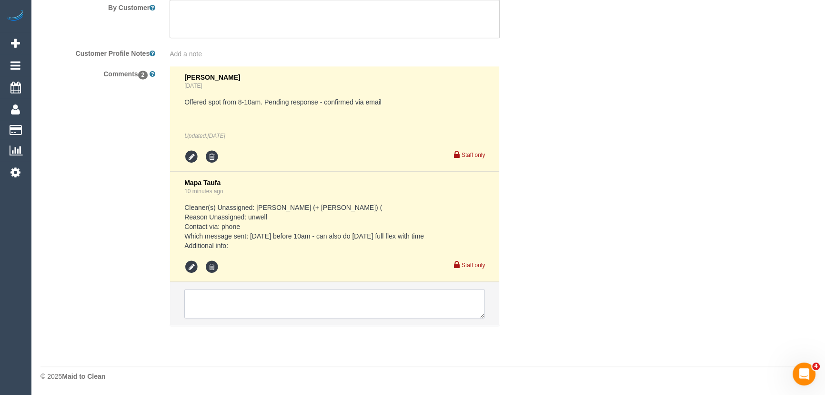
drag, startPoint x: 259, startPoint y: 305, endPoint x: 264, endPoint y: 306, distance: 5.0
click at [259, 305] on textarea at bounding box center [334, 304] width 301 height 30
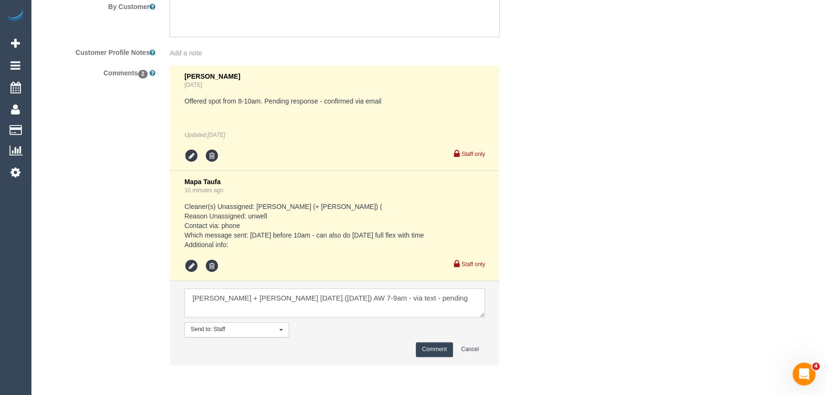
type textarea "Karina + Darly tomorrow (Friday 19/9) AW 7-9am - via text - pending"
click at [443, 347] on button "Comment" at bounding box center [434, 349] width 37 height 15
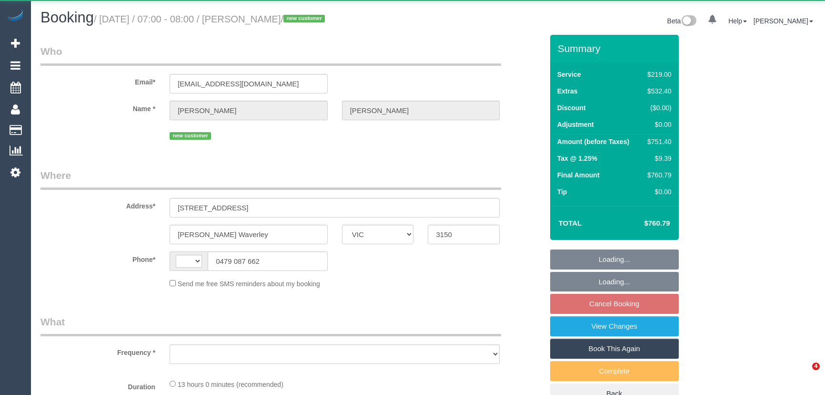
select select "VIC"
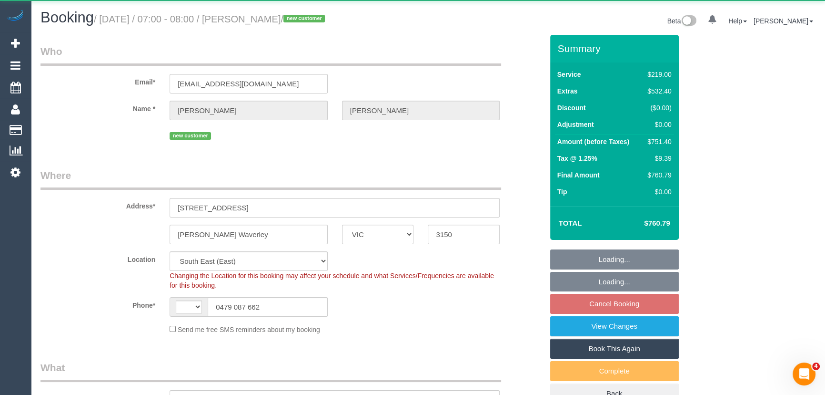
select select "string:stripe-pm_1S2hx62GScqysDRVU7oQaPEu"
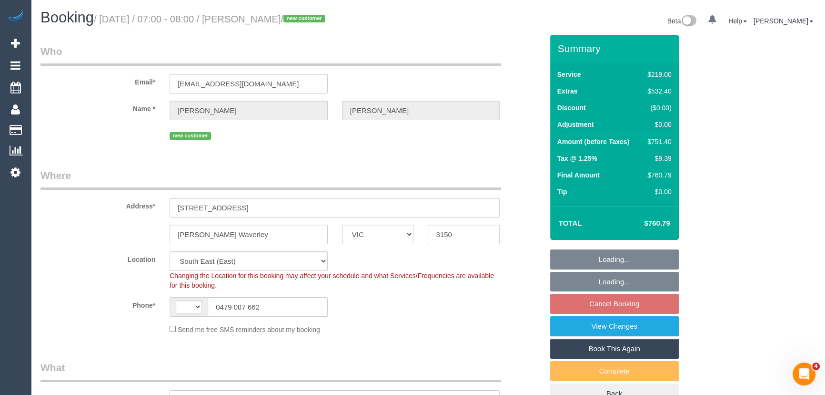
select select "string:AU"
select select "object:1189"
select select "number:28"
select select "number:14"
select select "number:18"
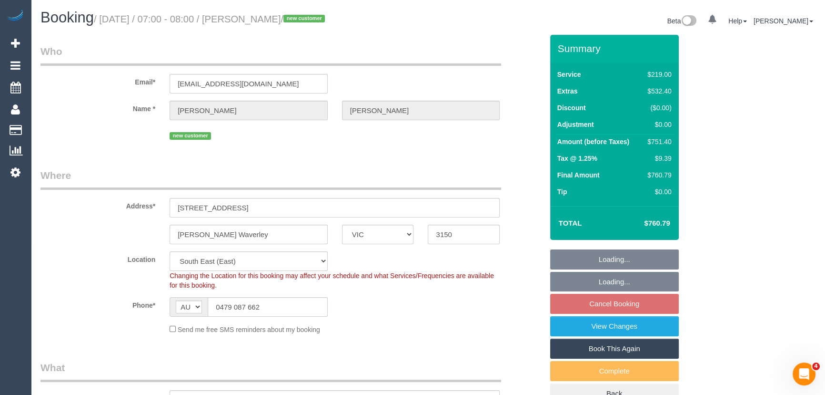
select select "number:25"
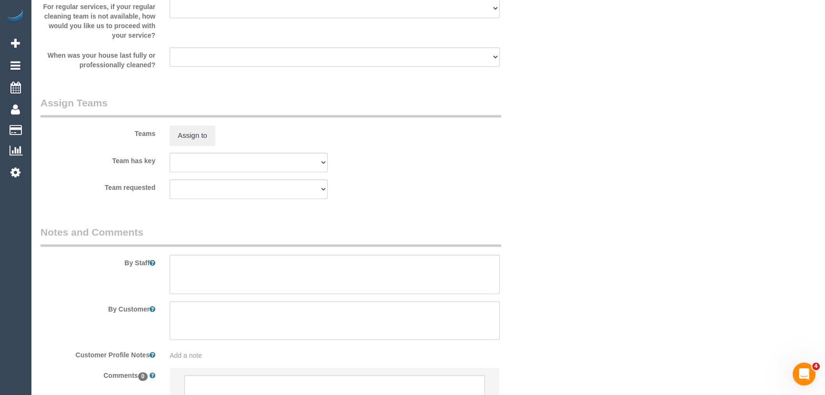
scroll to position [1501, 0]
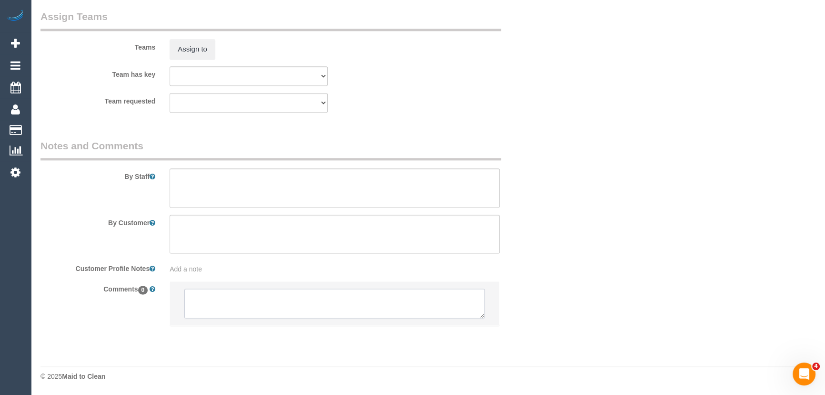
click at [227, 306] on textarea at bounding box center [334, 303] width 301 height 30
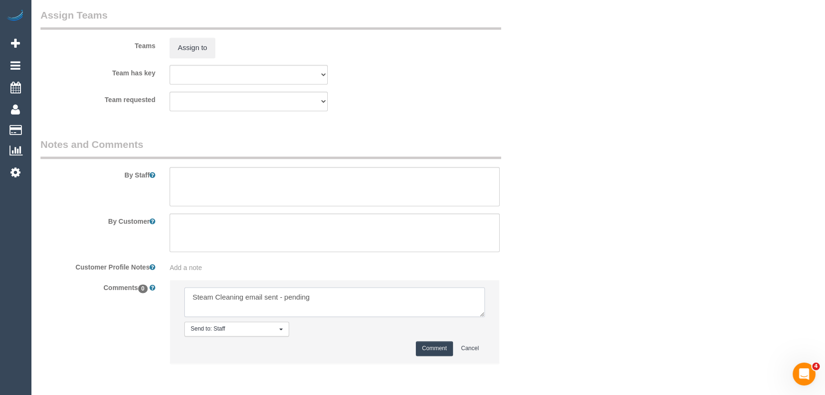
type textarea "Steam Cleaning email sent - pending"
click at [439, 347] on button "Comment" at bounding box center [434, 348] width 37 height 15
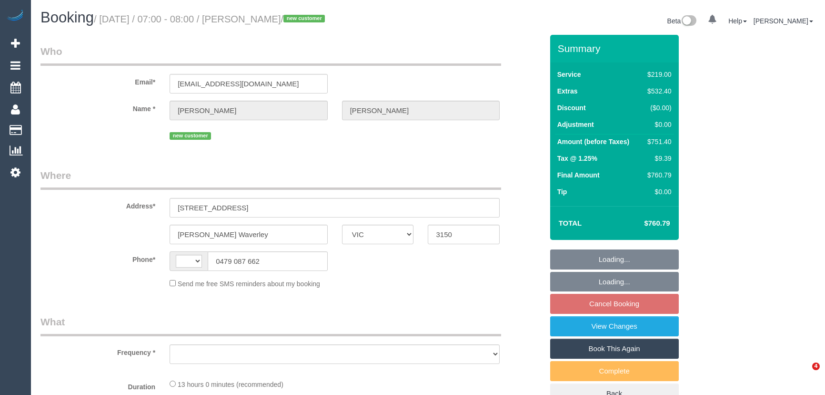
select select "VIC"
select select "string:AU"
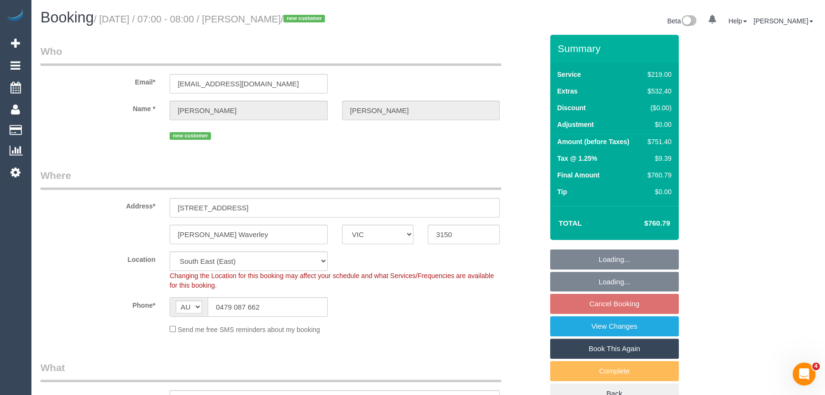
select select "object:650"
select select "string:stripe-pm_1S2hx62GScqysDRVU7oQaPEu"
select select "object:1306"
select select "number:28"
select select "number:14"
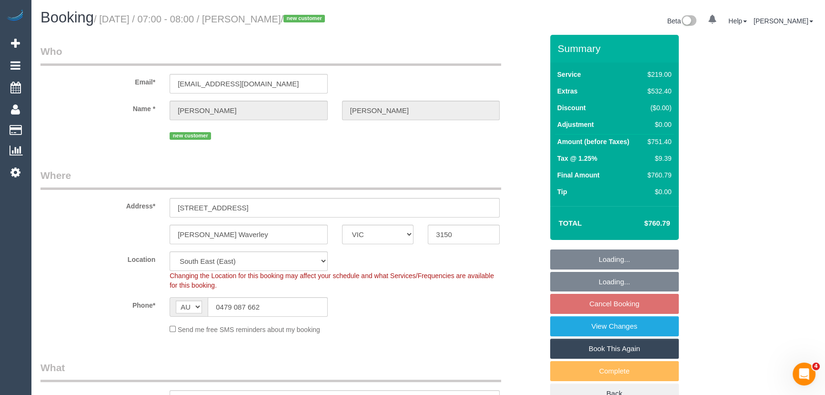
select select "number:18"
select select "number:25"
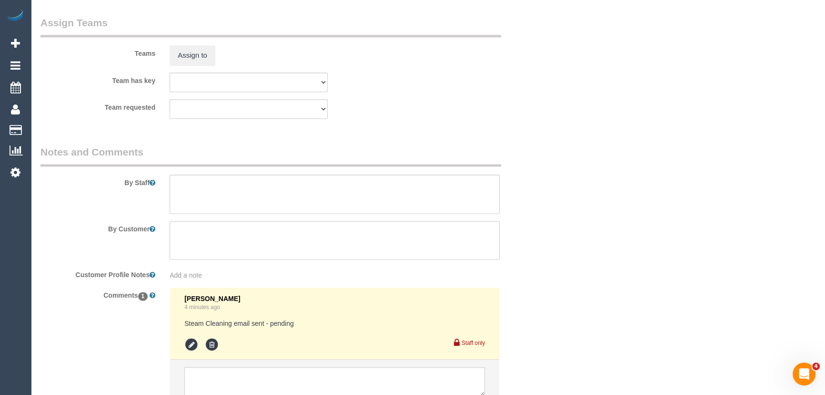
scroll to position [1573, 0]
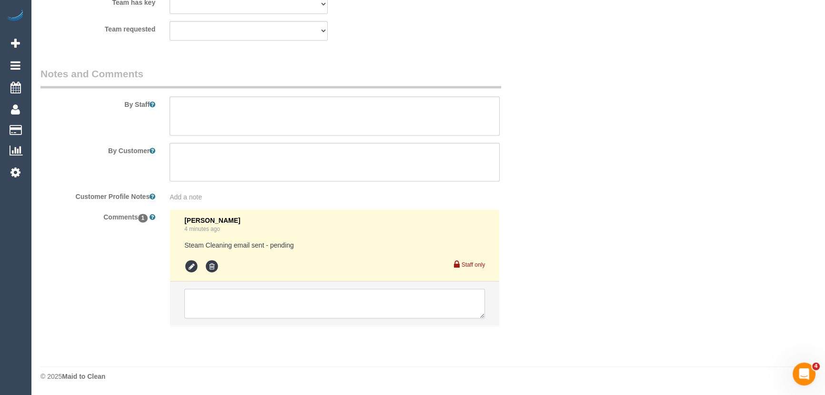
click at [228, 299] on textarea at bounding box center [334, 303] width 301 height 30
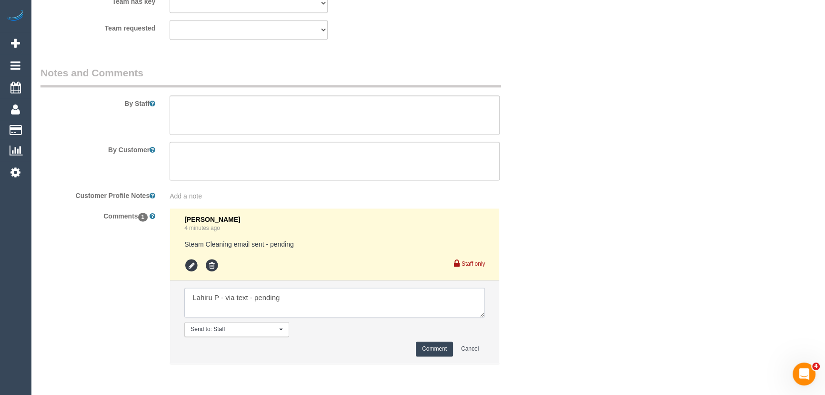
type textarea "Lahiru P - via text - pending"
click at [435, 346] on button "Comment" at bounding box center [434, 348] width 37 height 15
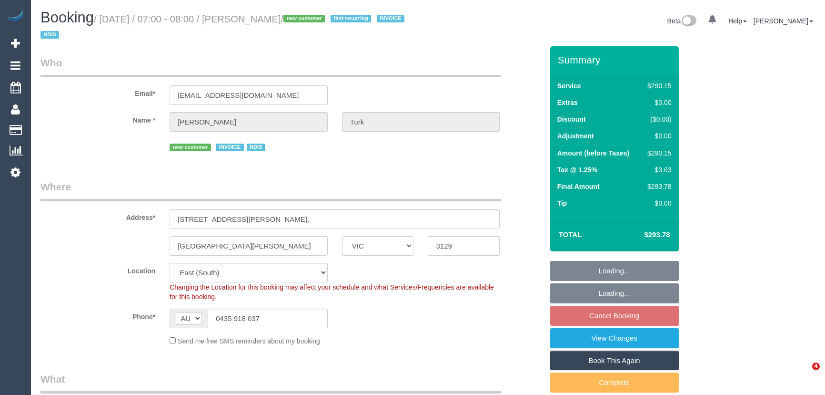
select select "VIC"
select select "2"
select select "150"
select select "object:758"
select select "number:28"
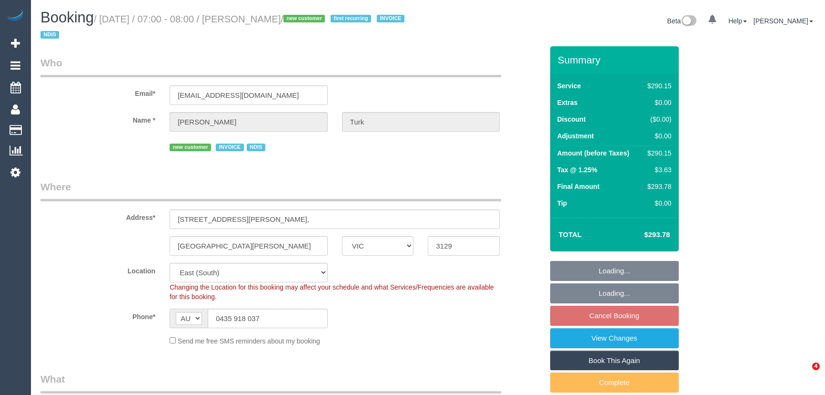
select select "number:14"
select select "number:19"
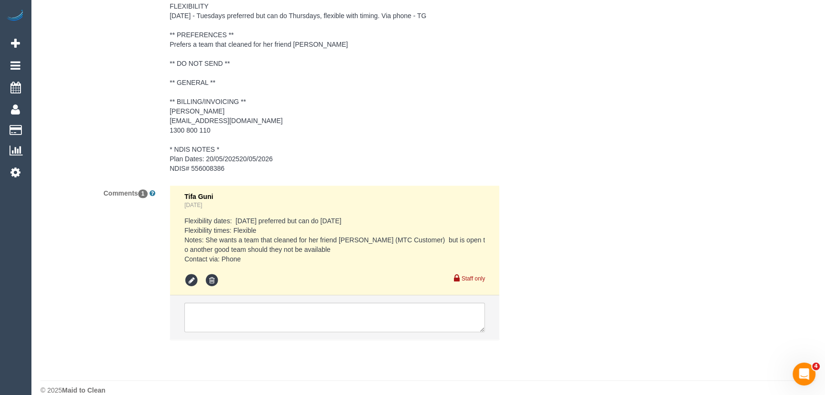
scroll to position [1509, 0]
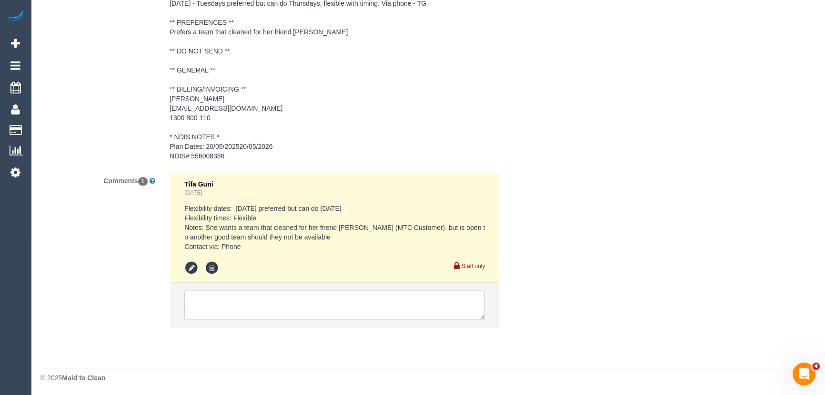
click at [219, 294] on textarea at bounding box center [334, 305] width 301 height 30
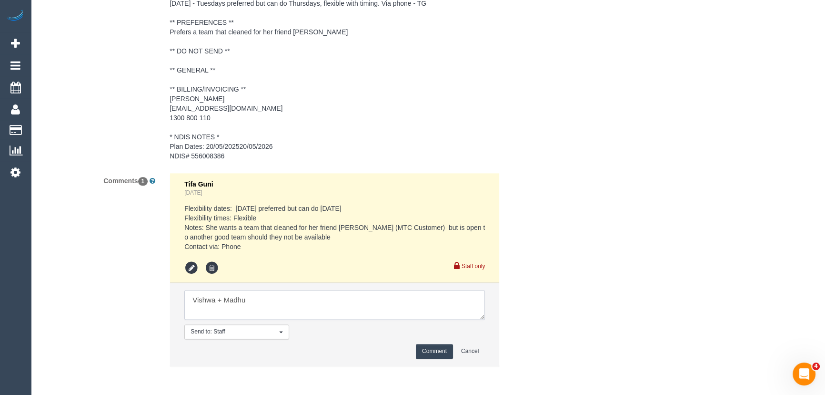
type textarea "Vishwa + Madhu"
click at [432, 347] on button "Comment" at bounding box center [434, 351] width 37 height 15
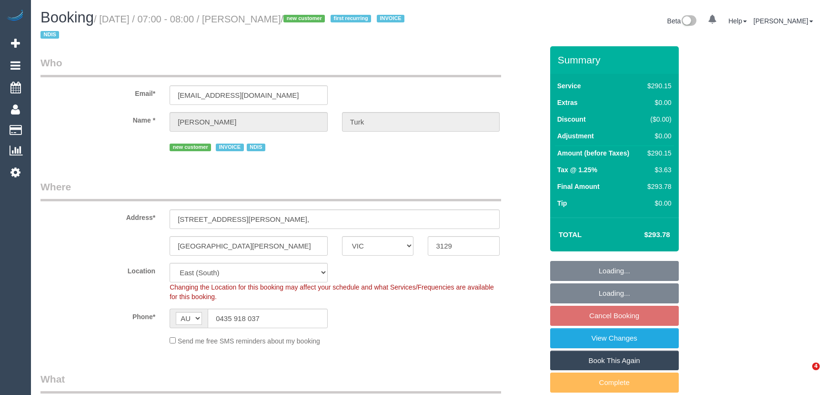
select select "VIC"
select select "2"
select select "150"
select select "number:28"
select select "number:14"
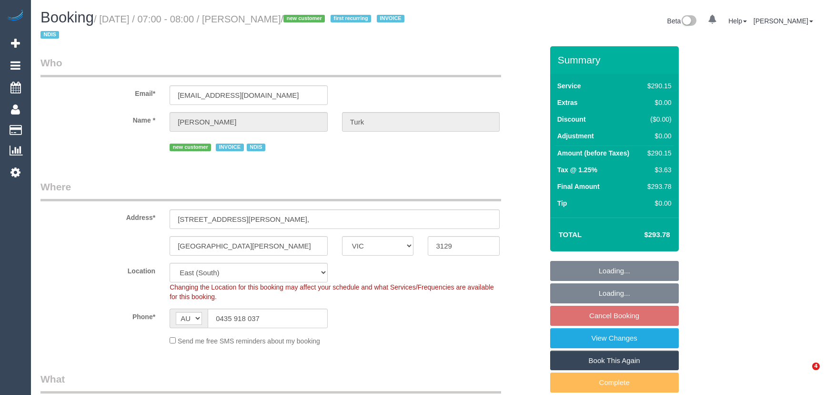
select select "number:19"
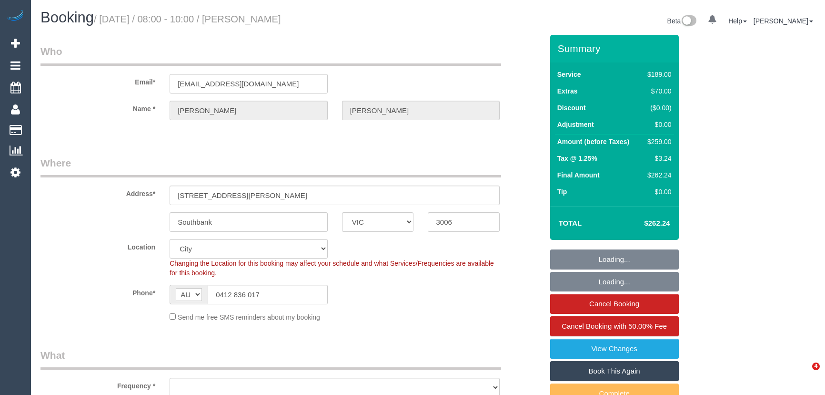
select select "VIC"
select select "object:689"
select select "string:stripe-pm_1S7RFN2GScqysDRVJgqq8bSL"
select select "number:28"
select select "number:14"
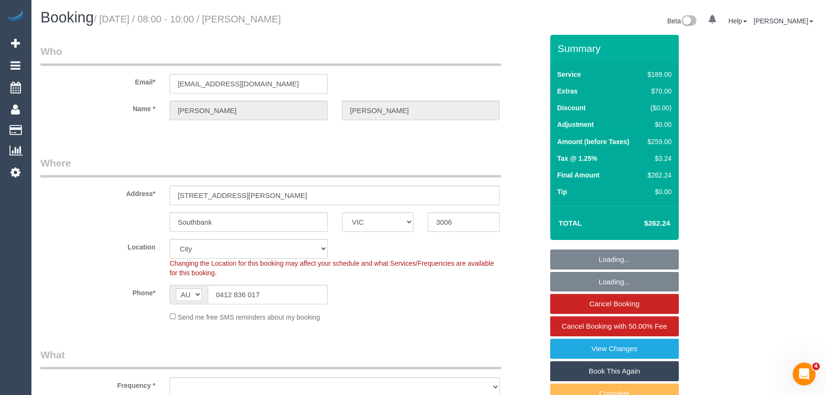
select select "number:20"
select select "number:22"
select select "number:33"
select select "number:13"
select select "spot1"
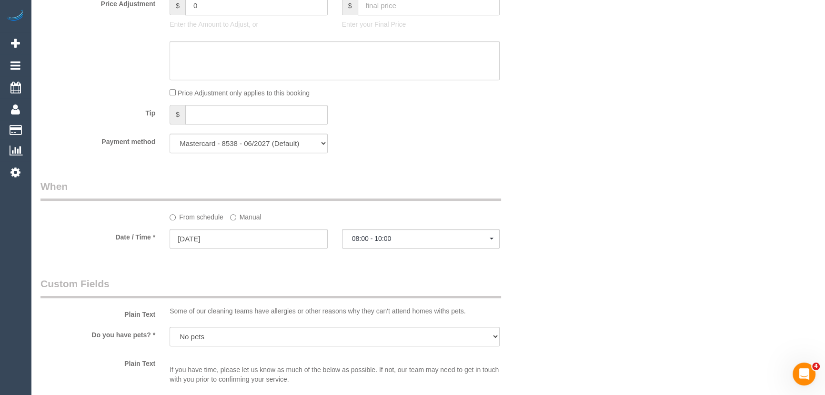
scroll to position [953, 0]
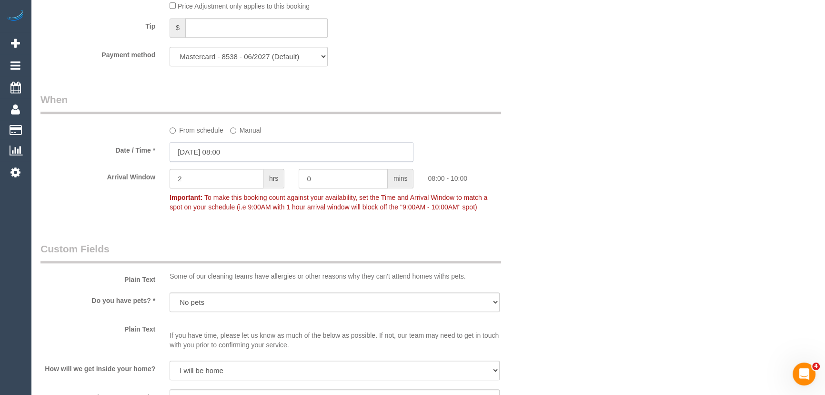
click at [246, 156] on input "[DATE] 08:00" at bounding box center [292, 152] width 244 height 20
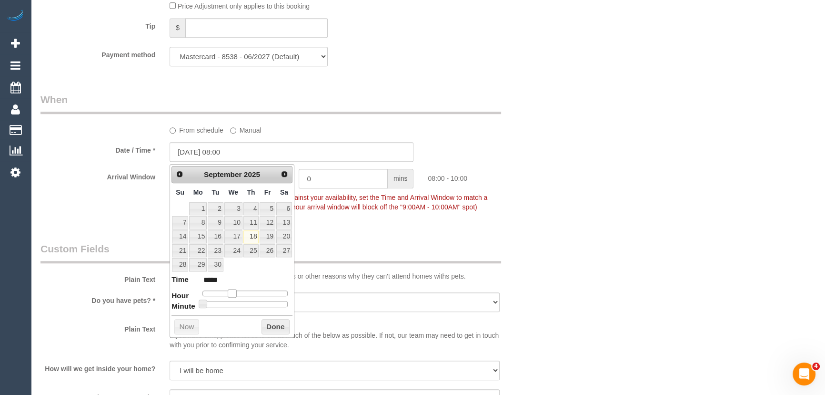
type input "[DATE] 09:00"
type input "*****"
type input "[DATE] 08:00"
type input "*****"
type input "[DATE] 07:00"
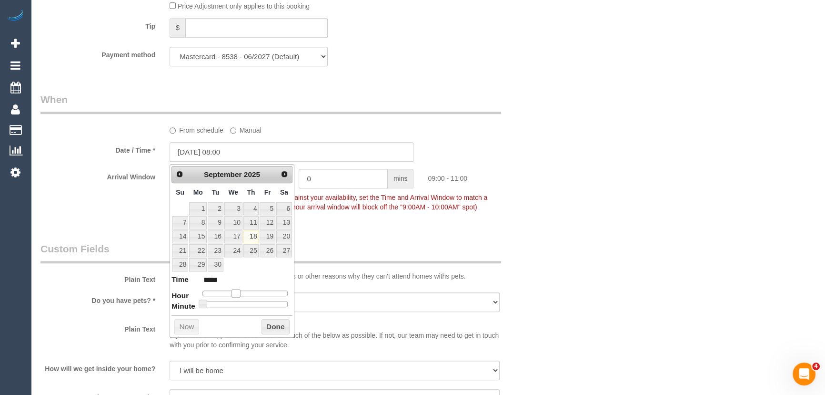
type input "*****"
click at [229, 290] on span at bounding box center [228, 293] width 9 height 9
click at [367, 210] on span "To make this booking count against your availability, set the Time and Arrival …" at bounding box center [329, 201] width 318 height 17
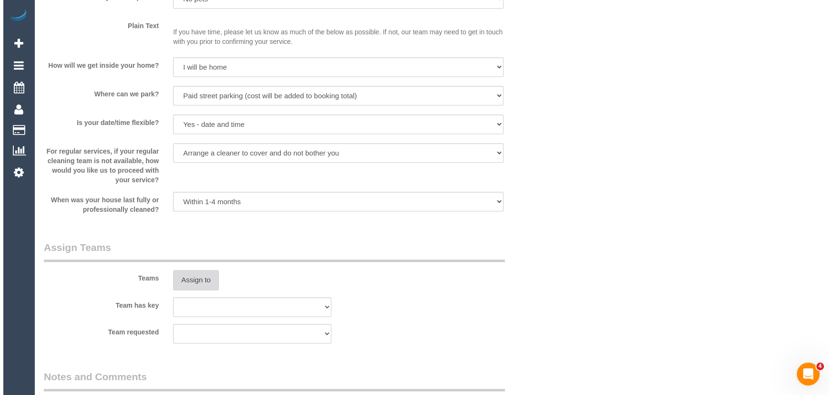
scroll to position [1343, 0]
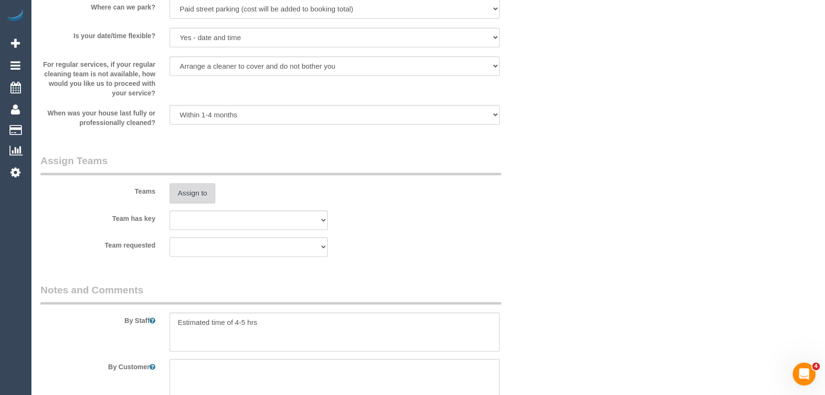
click at [203, 194] on button "Assign to" at bounding box center [193, 193] width 46 height 20
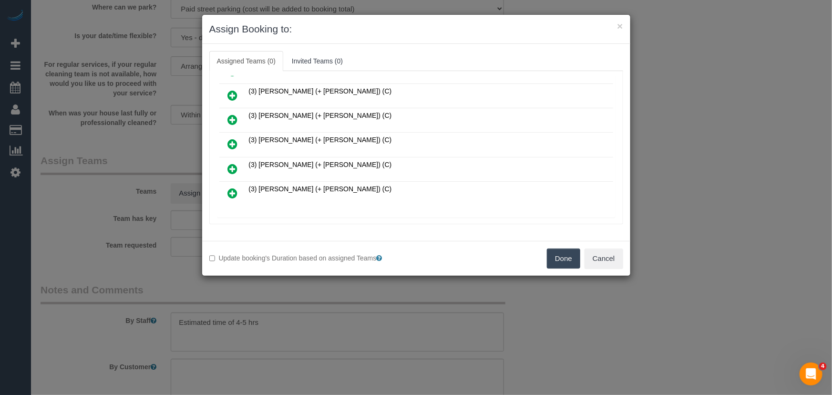
scroll to position [261, 0]
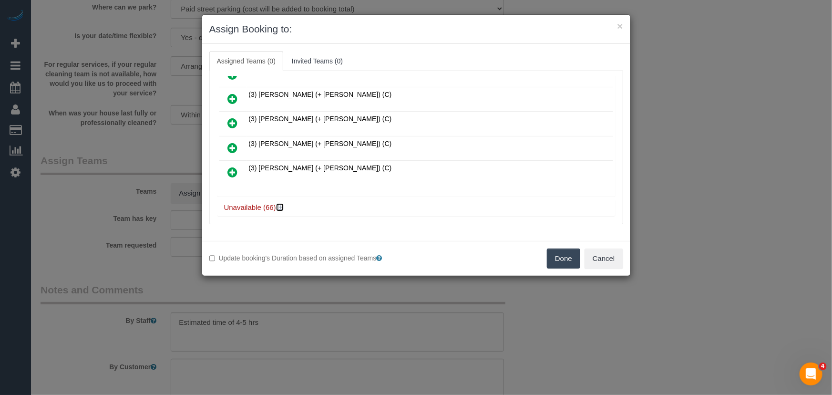
click at [283, 203] on icon at bounding box center [281, 206] width 6 height 7
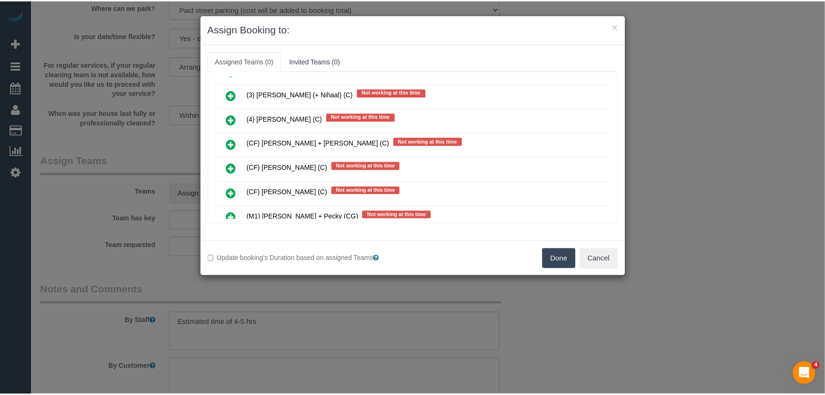
scroll to position [1301, 0]
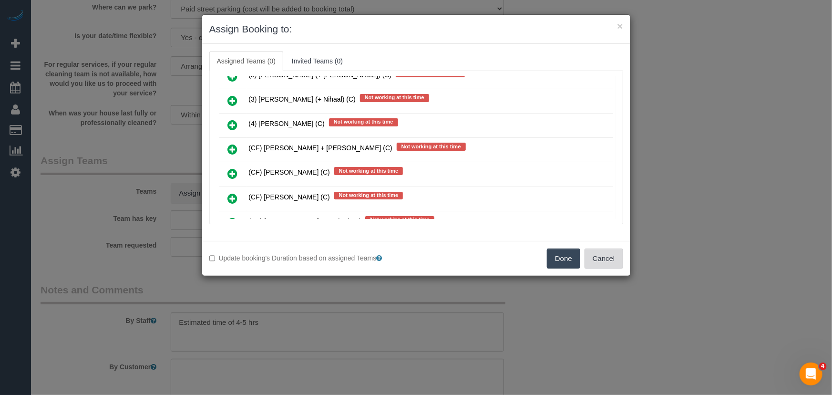
click at [604, 262] on button "Cancel" at bounding box center [603, 258] width 39 height 20
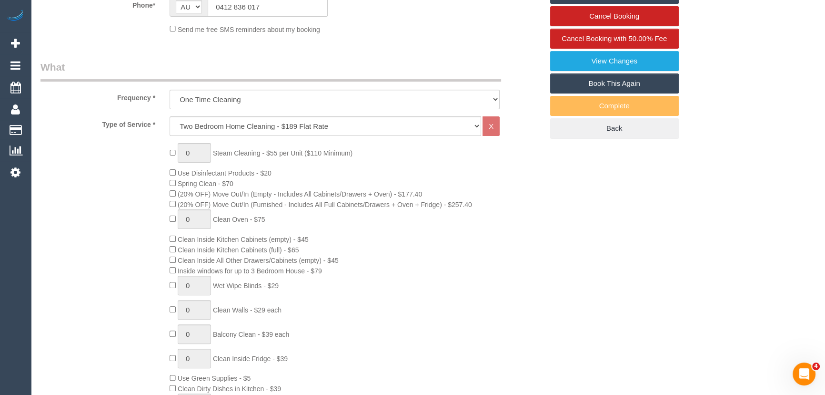
scroll to position [173, 0]
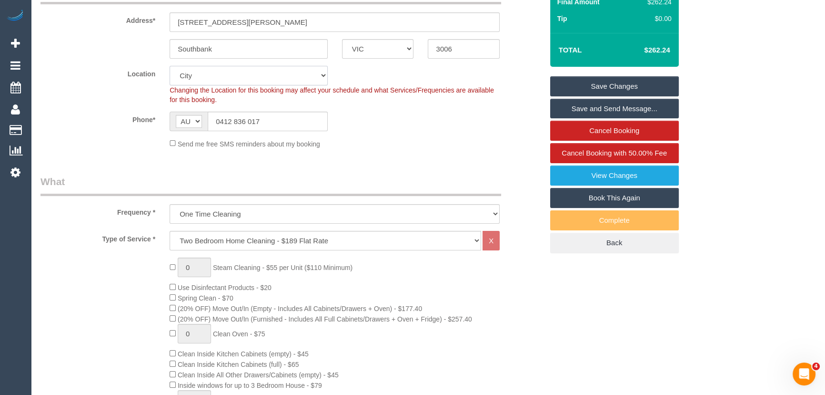
click at [219, 81] on select "Office [GEOGRAPHIC_DATA] (North) East (South) [GEOGRAPHIC_DATA] (East) [GEOGRAP…" at bounding box center [249, 76] width 158 height 20
select select "50"
click at [170, 66] on select "Office [GEOGRAPHIC_DATA] (North) East (South) [GEOGRAPHIC_DATA] (East) [GEOGRAP…" at bounding box center [249, 76] width 158 height 20
click at [105, 128] on div "Phone* AF AL DZ AD AO AI AQ AG AR AM AW AU AT AZ BS BH BD BB BY BE BZ BJ BM BT …" at bounding box center [291, 122] width 517 height 20
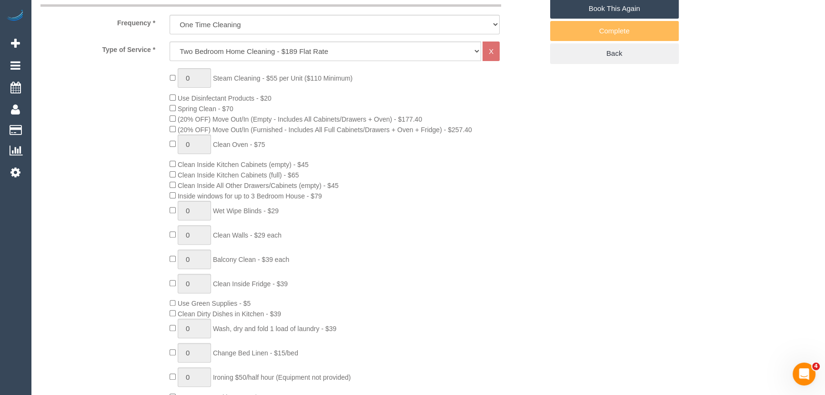
select select "object:3902"
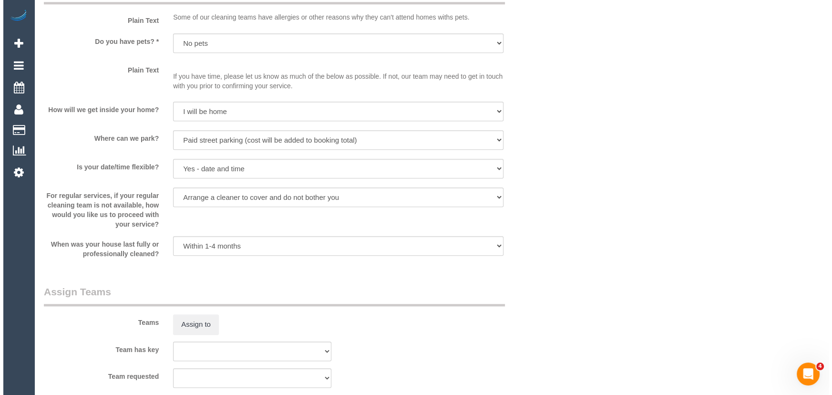
scroll to position [1386, 0]
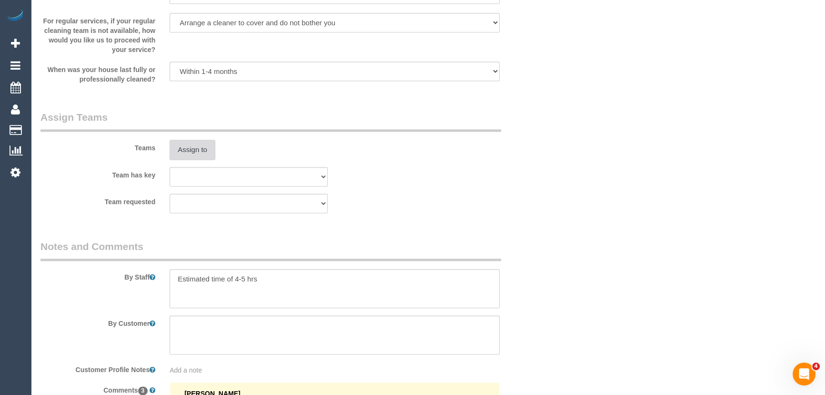
click at [188, 156] on button "Assign to" at bounding box center [193, 150] width 46 height 20
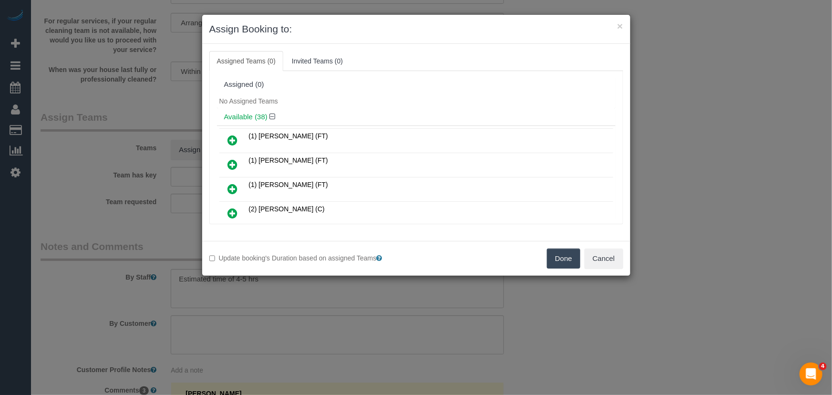
scroll to position [4541, 0]
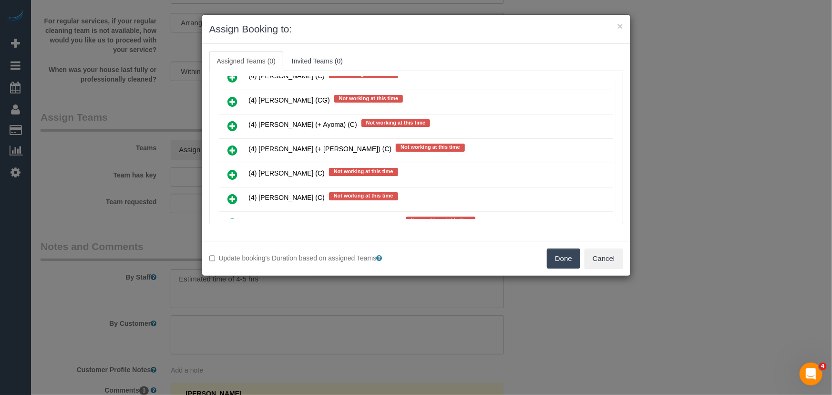
click at [234, 242] on icon at bounding box center [233, 247] width 10 height 11
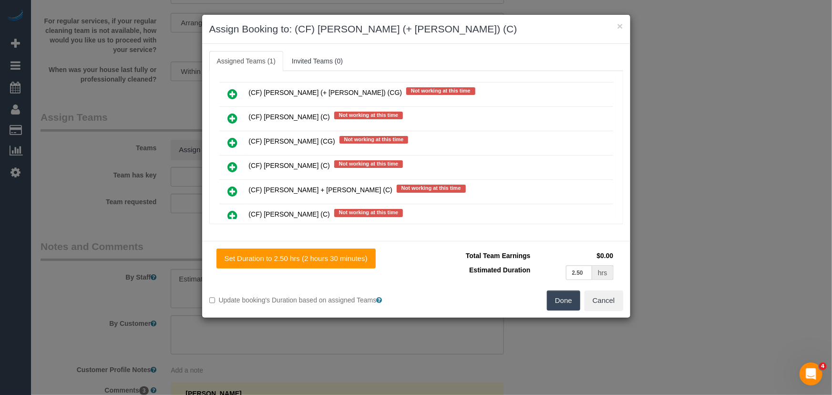
click at [231, 234] on icon at bounding box center [233, 239] width 10 height 11
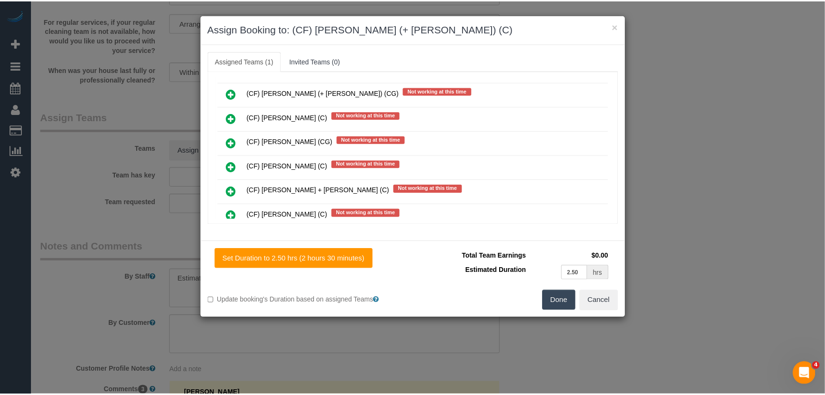
scroll to position [4718, 0]
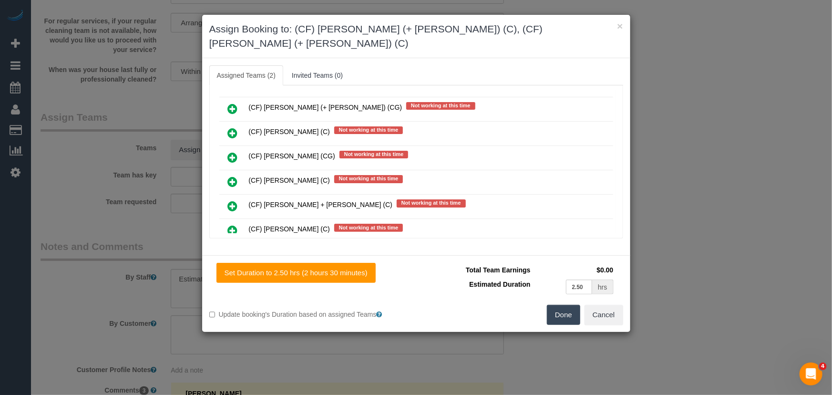
click at [569, 305] on button "Done" at bounding box center [563, 315] width 33 height 20
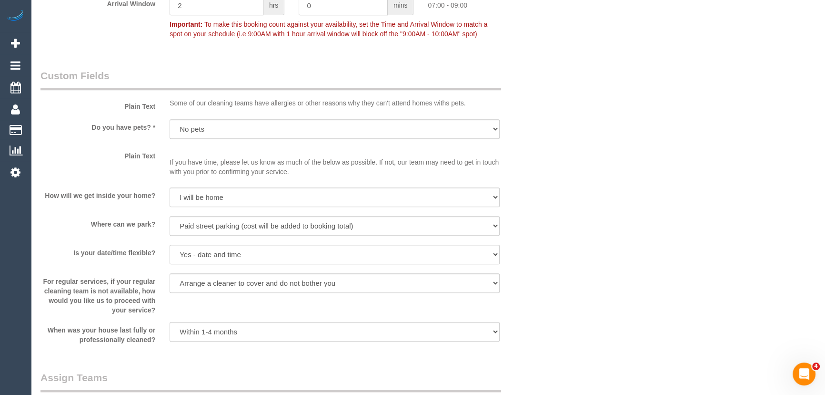
scroll to position [1343, 0]
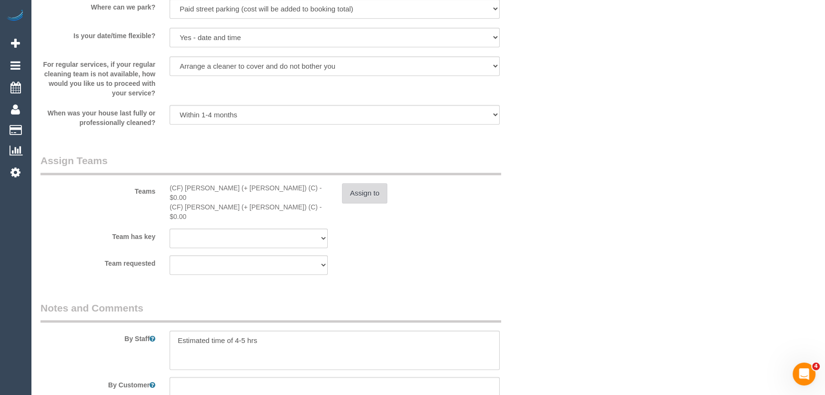
click at [366, 192] on button "Assign to" at bounding box center [365, 193] width 46 height 20
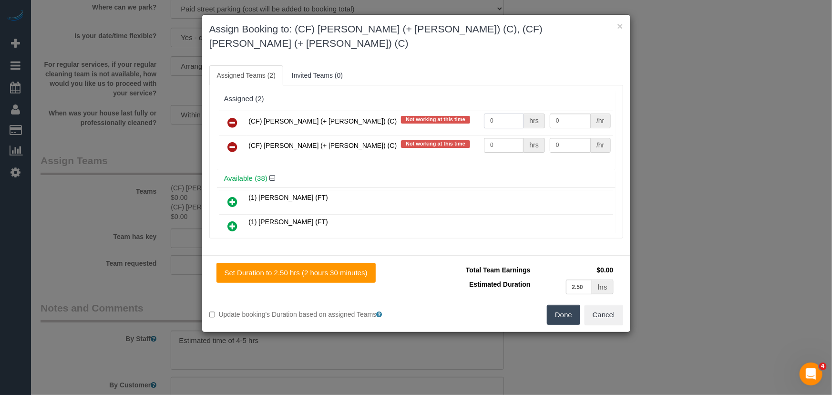
click at [499, 113] on input "0" at bounding box center [504, 120] width 40 height 15
type input "1"
type input "82.5"
click at [499, 138] on input "0" at bounding box center [504, 145] width 40 height 15
type input "1"
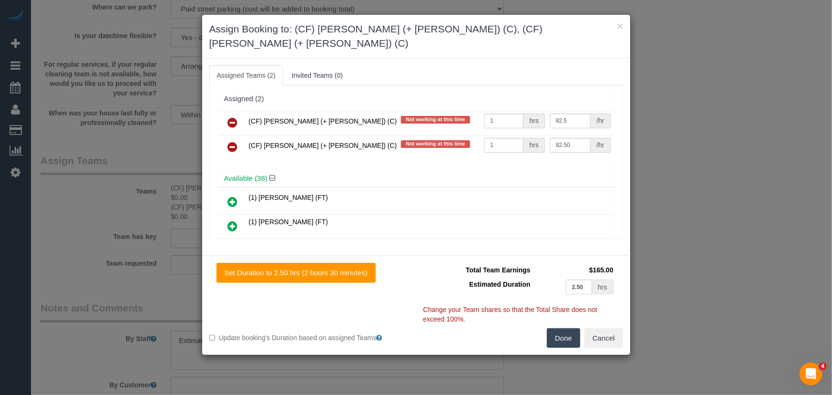
type input "82.5"
click at [564, 329] on button "Done" at bounding box center [563, 338] width 33 height 20
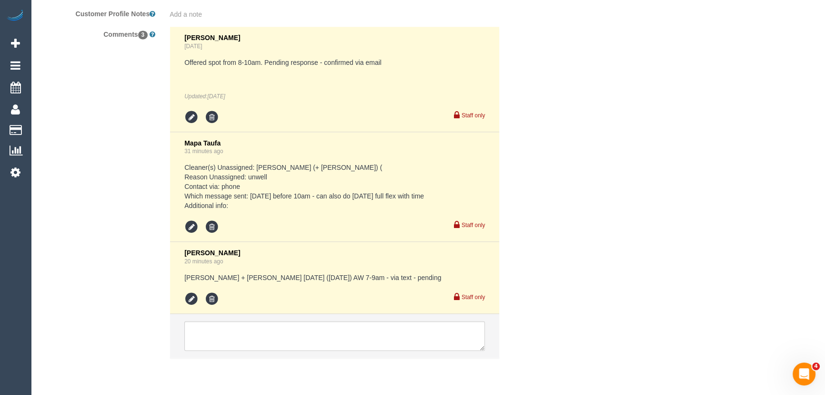
scroll to position [1775, 0]
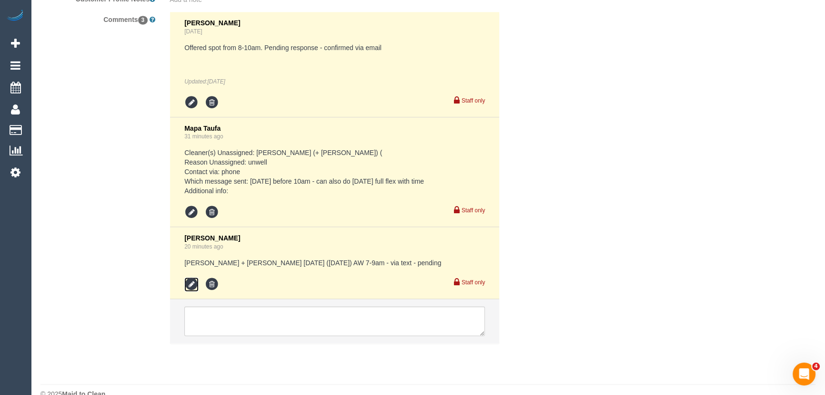
click at [192, 277] on icon at bounding box center [191, 284] width 14 height 14
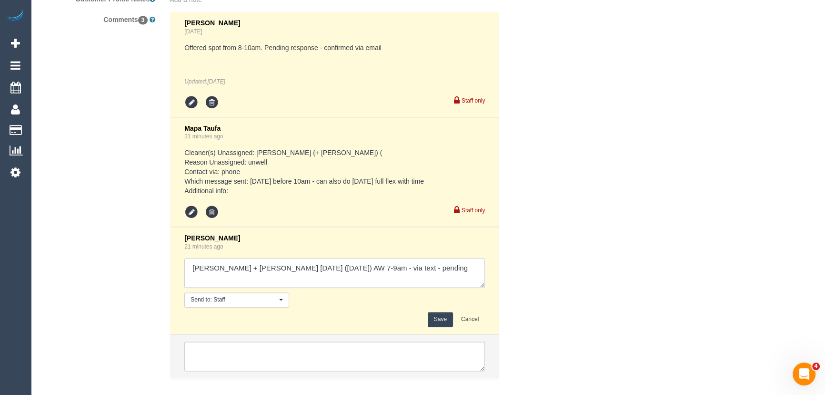
click at [458, 262] on textarea at bounding box center [334, 273] width 301 height 30
type textarea "[PERSON_NAME] + [PERSON_NAME] [DATE] ([DATE]) AW 7-9am - via text - confirmed C…"
click at [446, 312] on button "Save" at bounding box center [440, 319] width 25 height 15
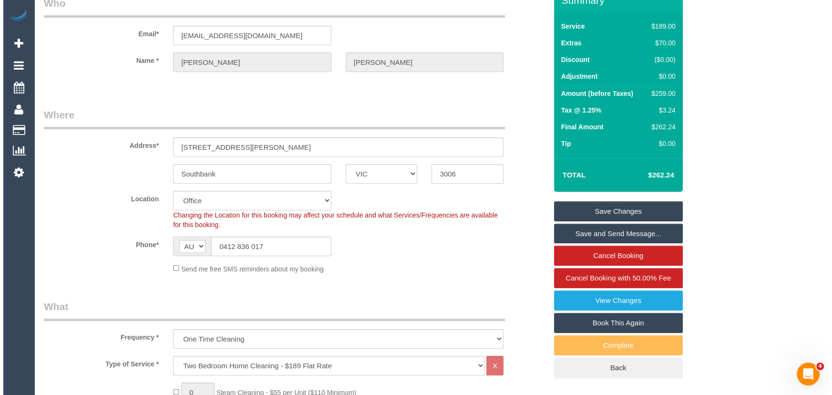
scroll to position [0, 0]
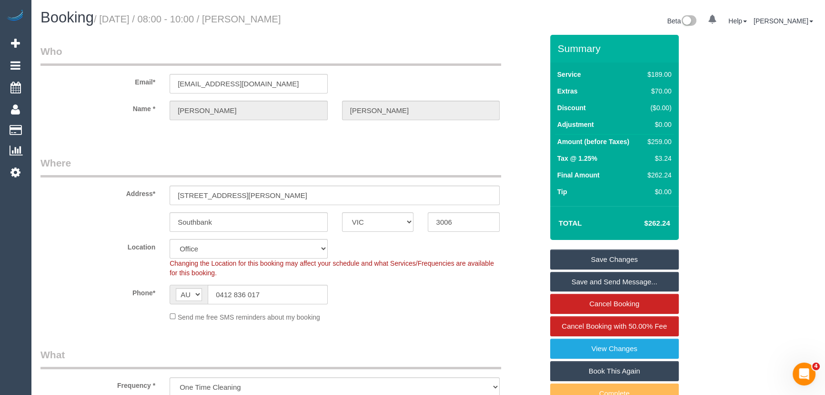
click at [279, 17] on small "/ September 18, 2025 / 08:00 - 10:00 / Kenneth Chan" at bounding box center [187, 19] width 187 height 10
copy small "Kenneth Chan"
click at [281, 16] on small "/ September 18, 2025 / 08:00 - 10:00 / Kenneth Chan" at bounding box center [187, 19] width 187 height 10
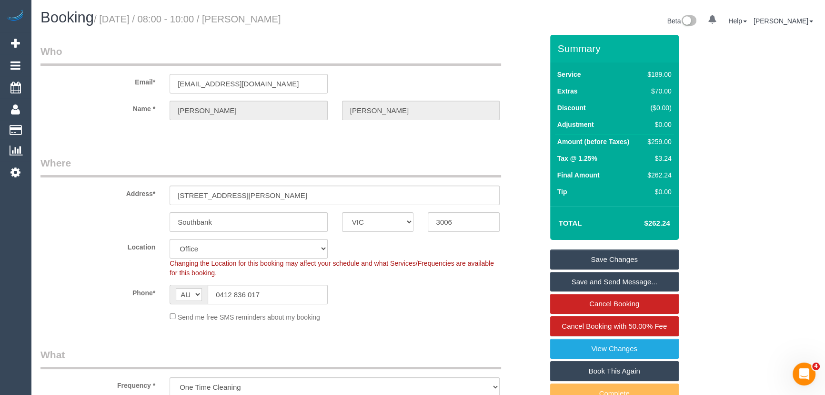
click at [281, 16] on small "/ September 18, 2025 / 08:00 - 10:00 / Kenneth Chan" at bounding box center [187, 19] width 187 height 10
copy small "Kenneth Chan"
click at [286, 291] on input "0412 836 017" at bounding box center [268, 295] width 120 height 20
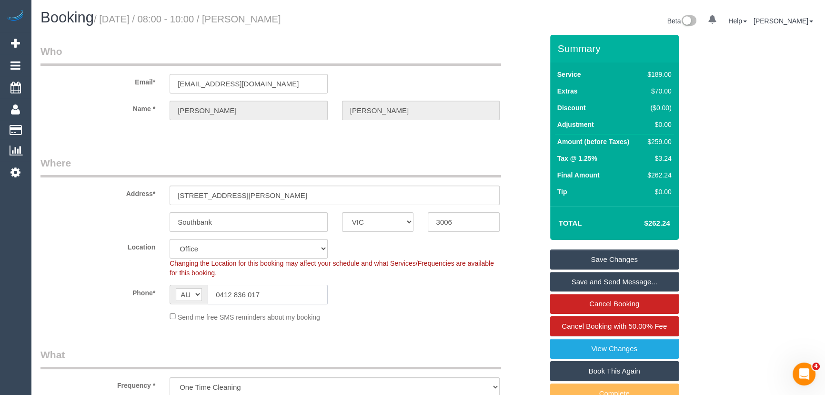
click at [286, 291] on input "0412 836 017" at bounding box center [268, 295] width 120 height 20
click at [607, 257] on link "Save Changes" at bounding box center [614, 259] width 129 height 20
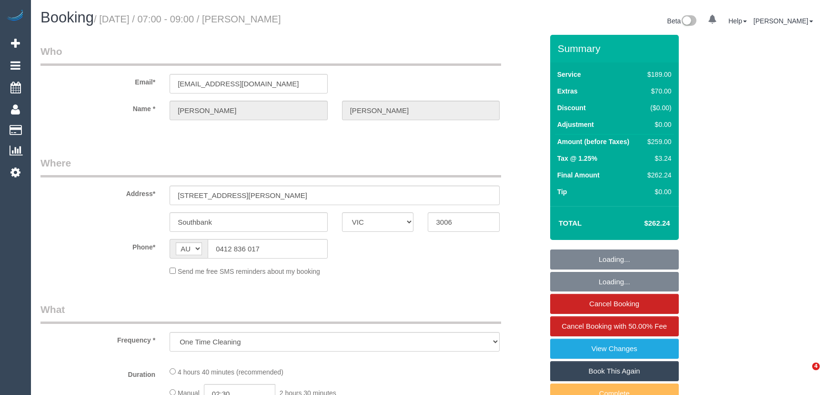
select select "VIC"
select select "object:848"
select select "string:stripe-pm_1S7RFN2GScqysDRVJgqq8bSL"
select select "number:28"
select select "number:14"
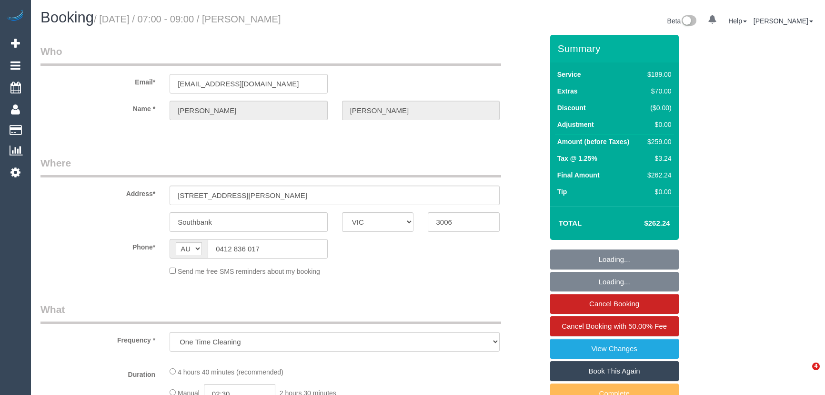
select select "number:20"
select select "number:22"
select select "number:33"
select select "number:13"
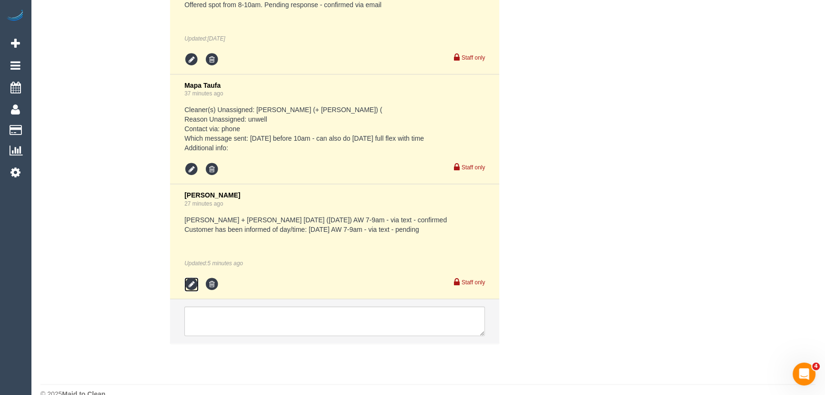
click at [190, 277] on icon at bounding box center [191, 284] width 14 height 14
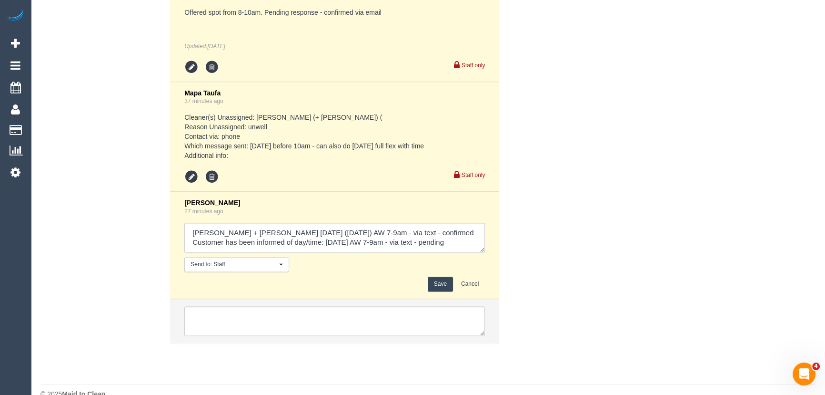
click at [468, 225] on textarea at bounding box center [334, 238] width 301 height 30
type textarea "Karina + Darly tomorrow (Friday 19/9) AW 7-9am - via text - confirmed Customer …"
click at [440, 276] on button "Save" at bounding box center [440, 283] width 25 height 15
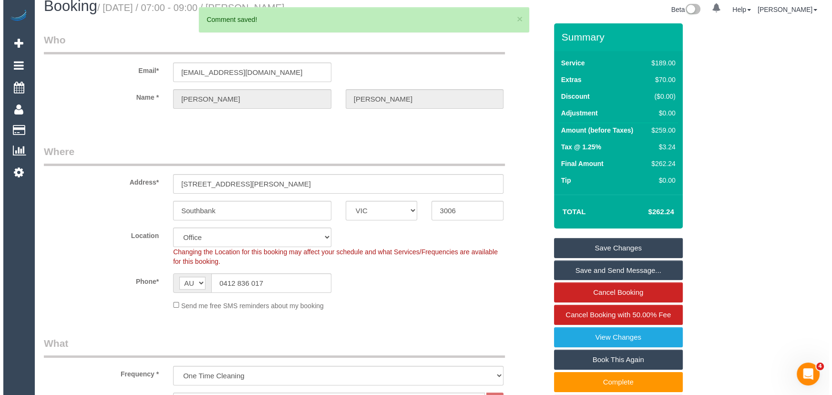
scroll to position [0, 0]
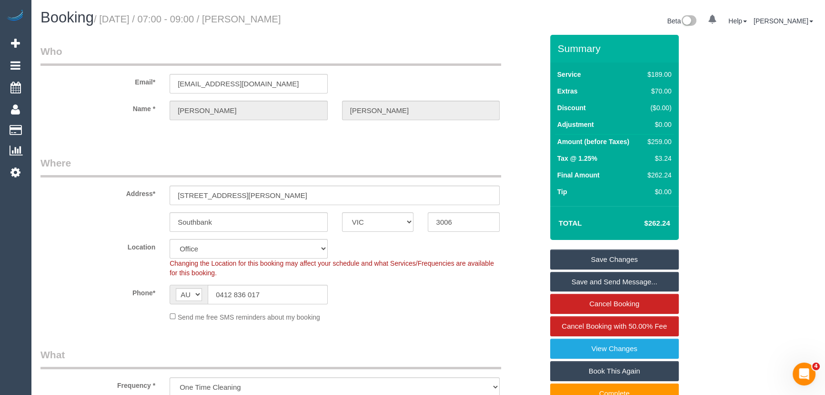
click at [601, 283] on link "Save and Send Message..." at bounding box center [614, 282] width 129 height 20
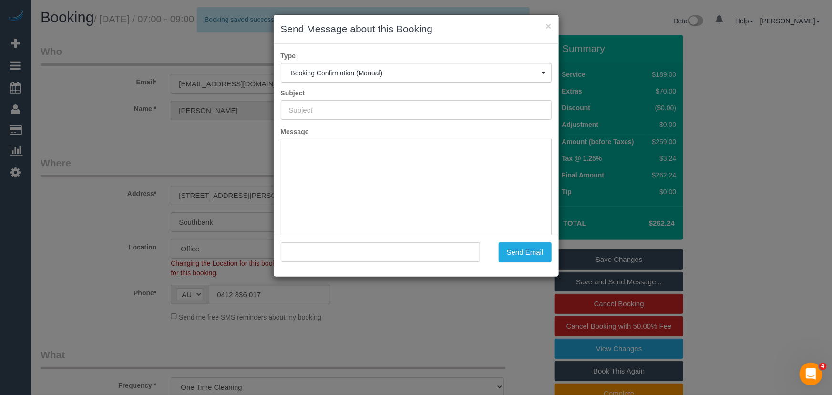
type input "Booking Confirmed"
type input ""Kenneth Chan" <on99chankingyin@gmail.com>"
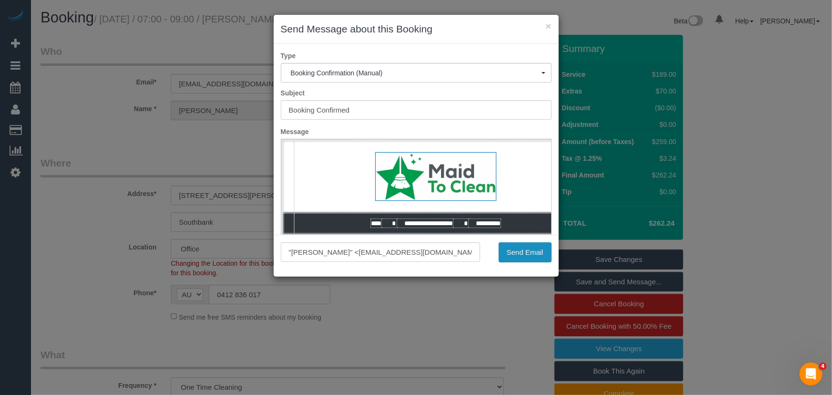
click at [510, 249] on button "Send Email" at bounding box center [524, 252] width 53 height 20
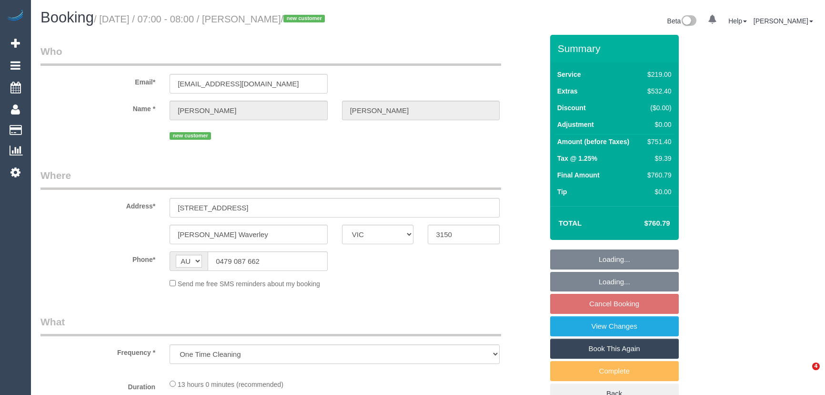
select select "VIC"
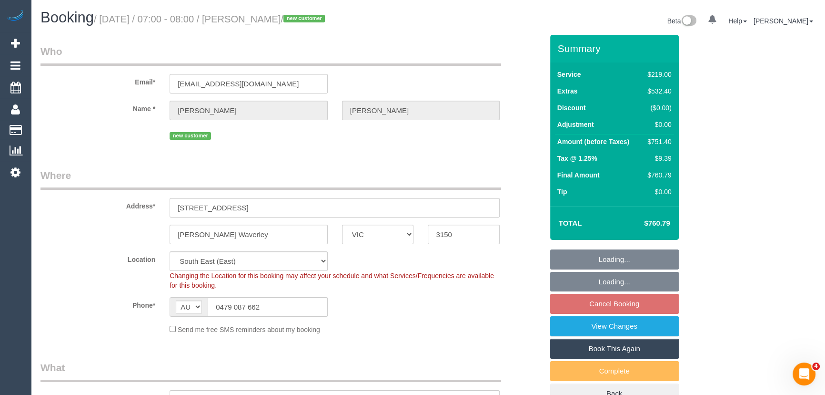
select select "object:819"
select select "string:stripe-pm_1S2hx62GScqysDRVU7oQaPEu"
select select "number:28"
select select "number:14"
select select "number:18"
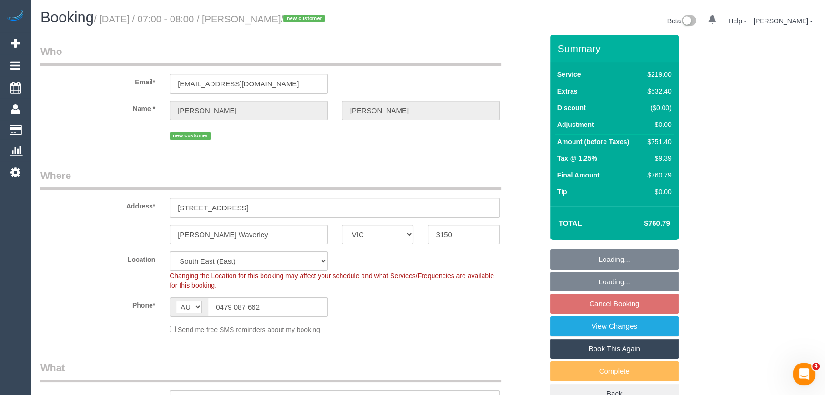
select select "number:25"
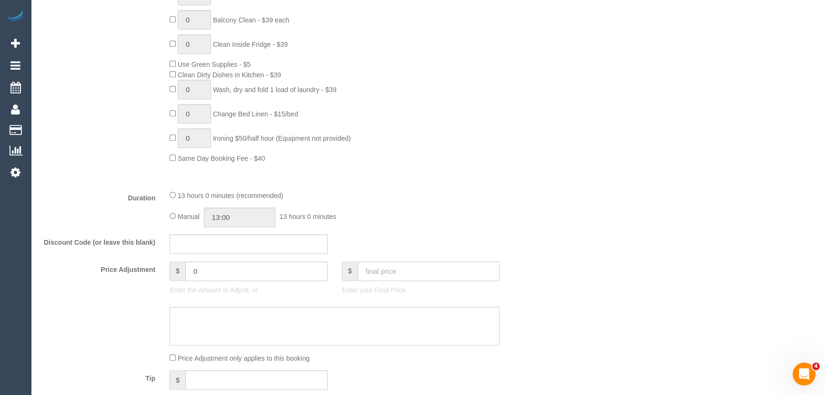
scroll to position [693, 0]
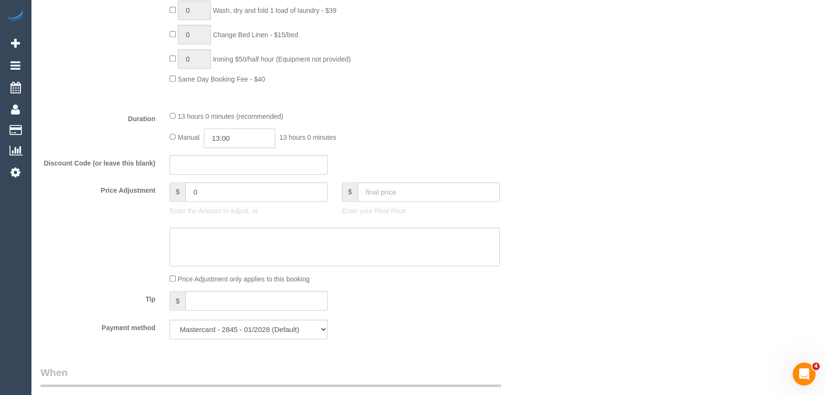
click at [260, 143] on input "13:00" at bounding box center [239, 138] width 71 height 20
type input "11:30"
click at [223, 187] on li "11:30" at bounding box center [229, 184] width 42 height 12
click at [440, 130] on div "13 hours 0 minutes (recommended) Manual 11:30 11 hours 30 minutes" at bounding box center [335, 129] width 345 height 37
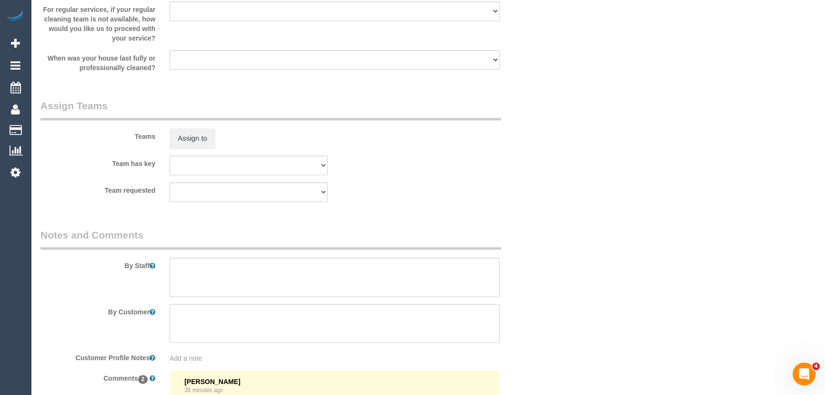
scroll to position [1430, 0]
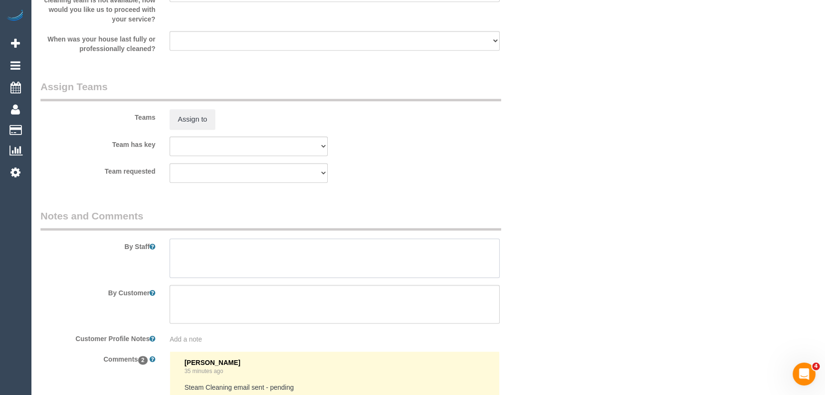
click at [214, 254] on textarea at bounding box center [335, 257] width 330 height 39
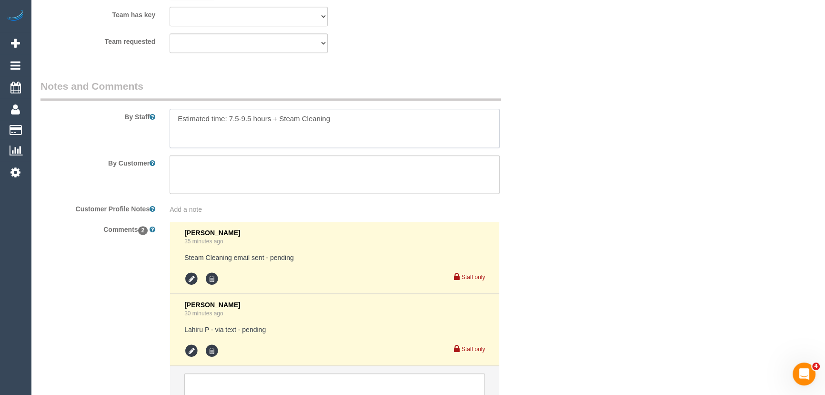
type textarea "Estimated time: 7.5-9.5 hours + Steam Cleaning"
click at [187, 355] on icon at bounding box center [191, 351] width 14 height 14
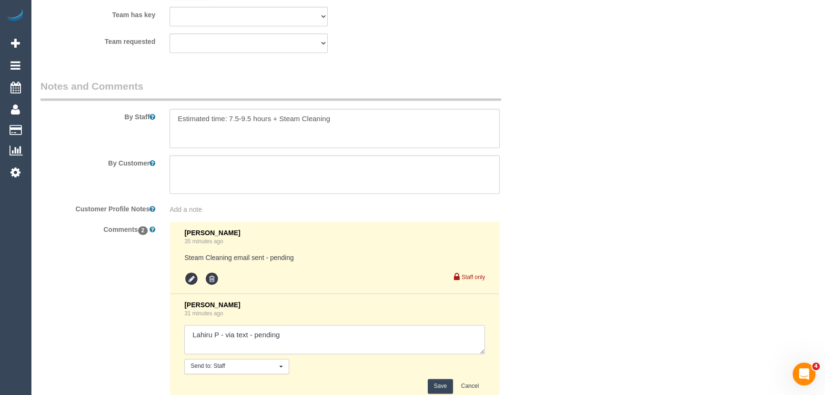
click at [315, 335] on textarea at bounding box center [334, 340] width 301 height 30
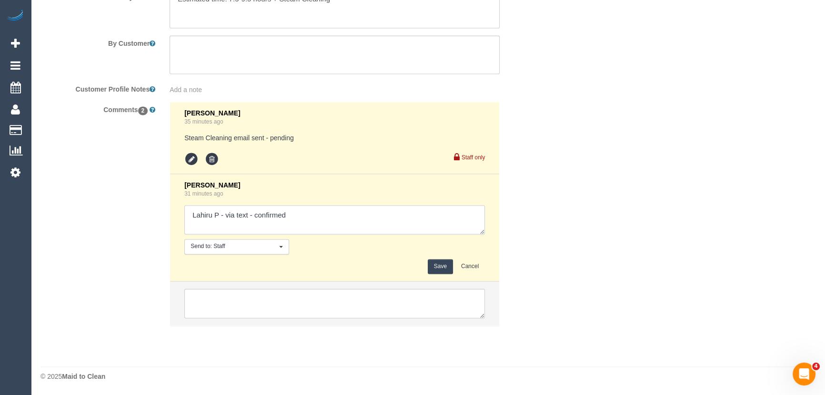
type textarea "Lahiru P - via text - confirmed"
click at [438, 271] on button "Save" at bounding box center [440, 266] width 25 height 15
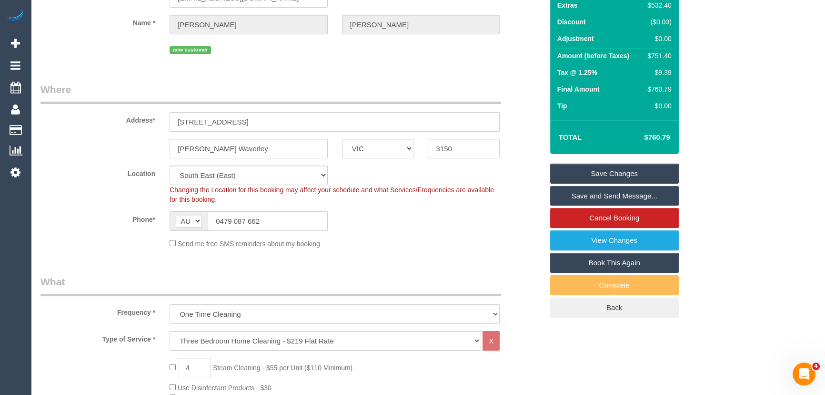
scroll to position [86, 0]
click at [220, 173] on select "Office City East (North) East (South) Inner East Inner North (East) Inner North…" at bounding box center [249, 175] width 158 height 20
select select "50"
click at [170, 165] on select "Office City East (North) East (South) Inner East Inner North (East) Inner North…" at bounding box center [249, 175] width 158 height 20
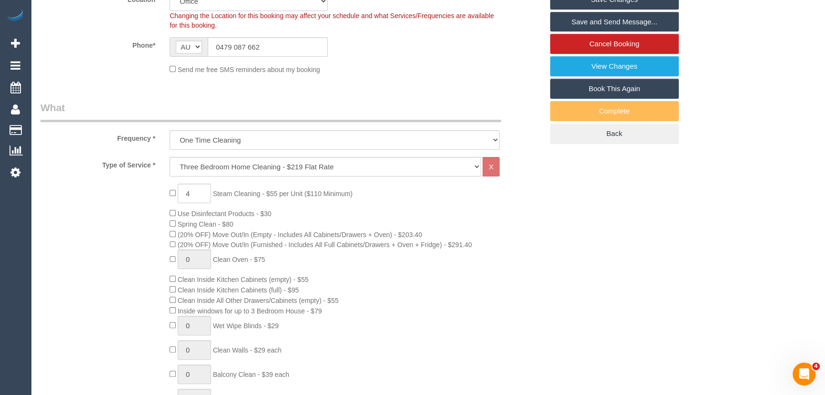
select select "object:1858"
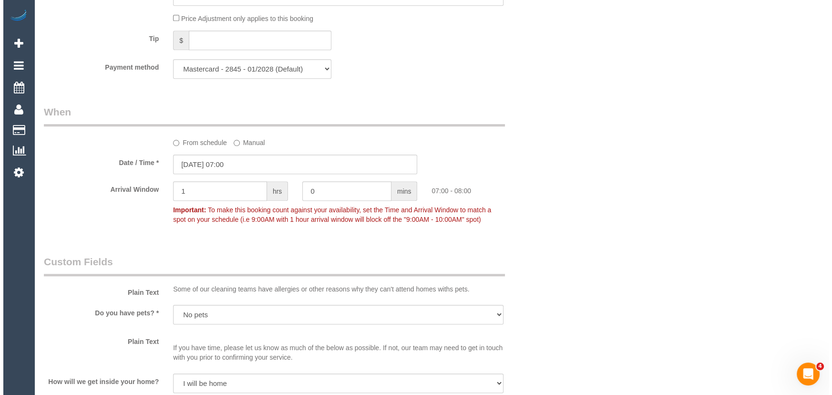
scroll to position [1343, 0]
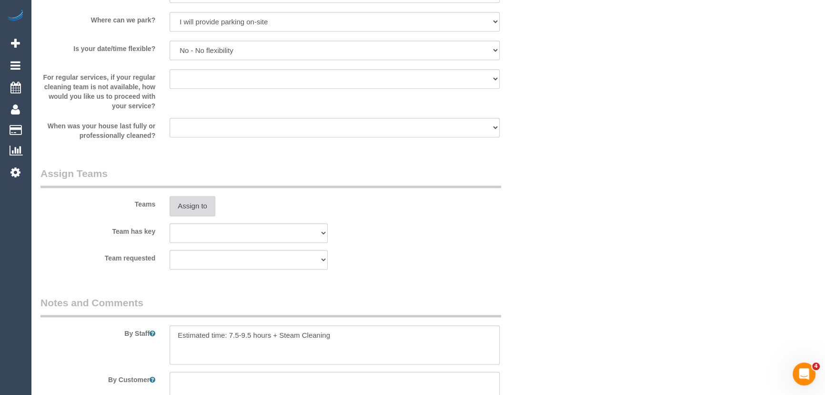
click at [198, 214] on button "Assign to" at bounding box center [193, 206] width 46 height 20
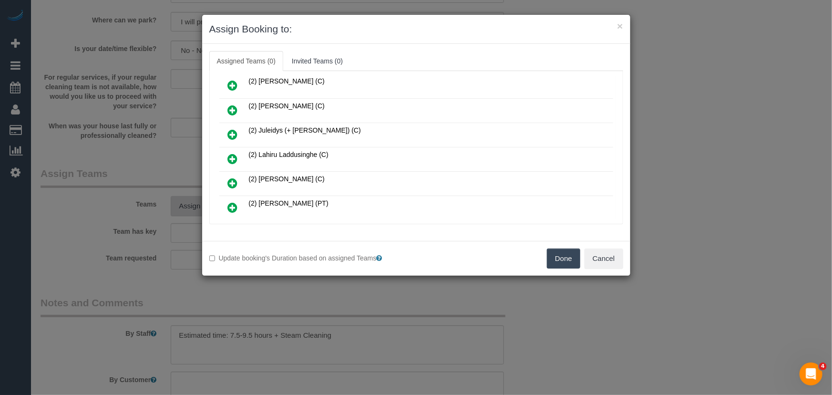
scroll to position [5185, 0]
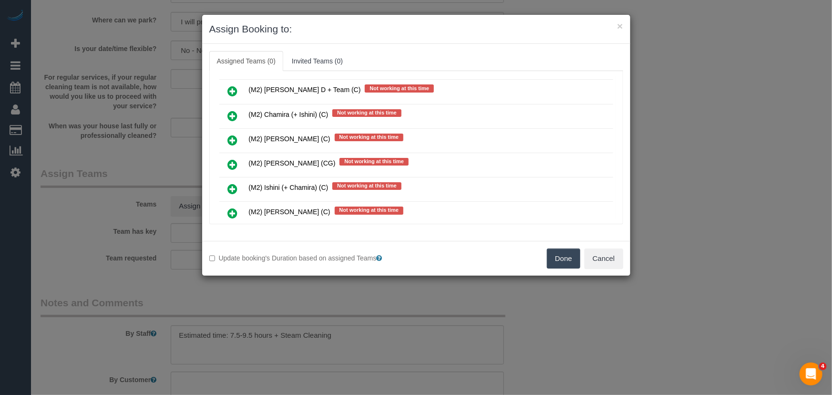
click at [232, 256] on icon at bounding box center [233, 261] width 10 height 11
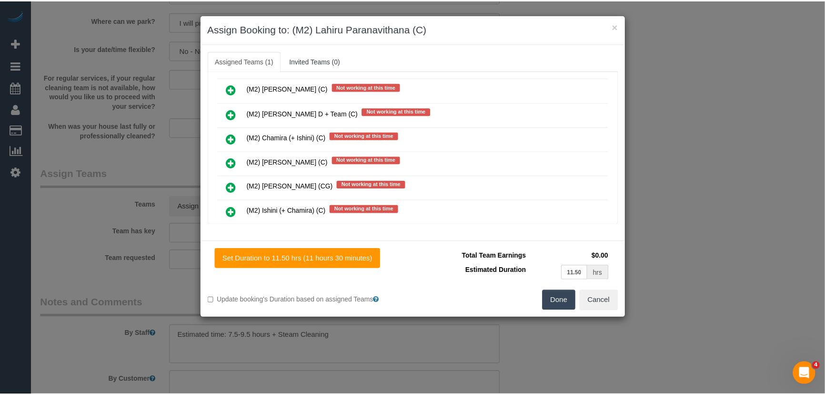
scroll to position [5208, 0]
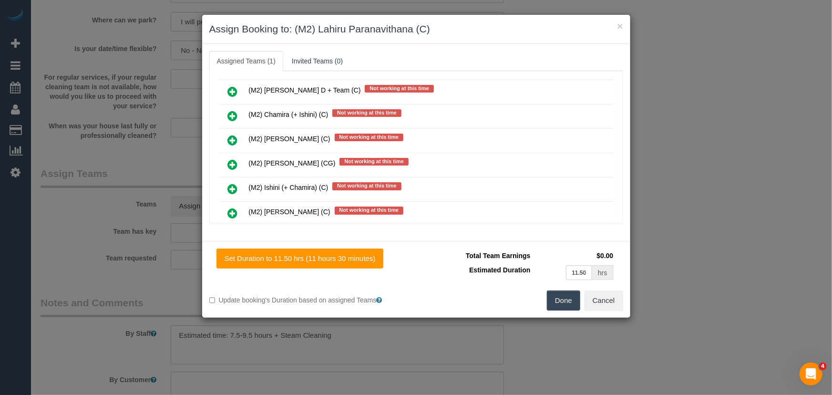
click at [553, 295] on button "Done" at bounding box center [563, 300] width 33 height 20
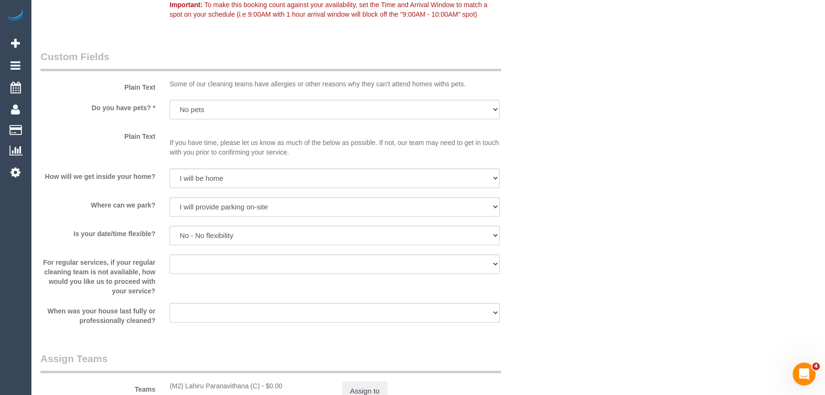
scroll to position [1256, 0]
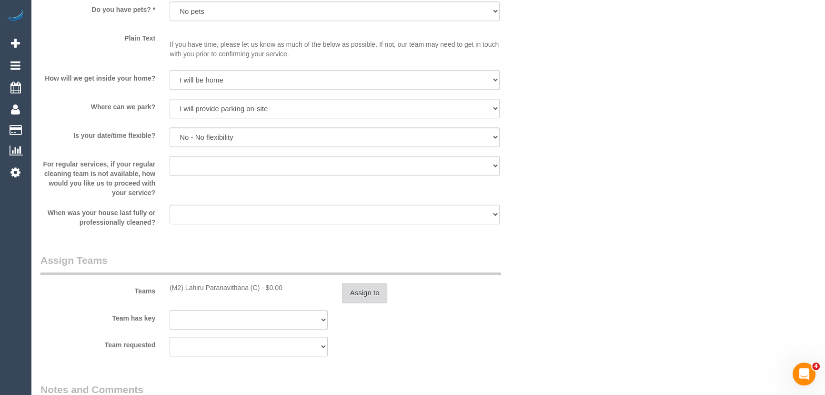
click at [360, 300] on button "Assign to" at bounding box center [365, 293] width 46 height 20
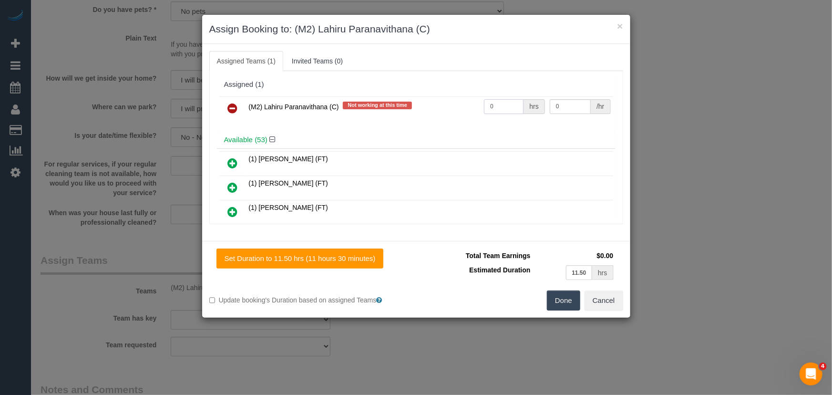
click at [504, 104] on input "0" at bounding box center [504, 106] width 40 height 15
type input "1"
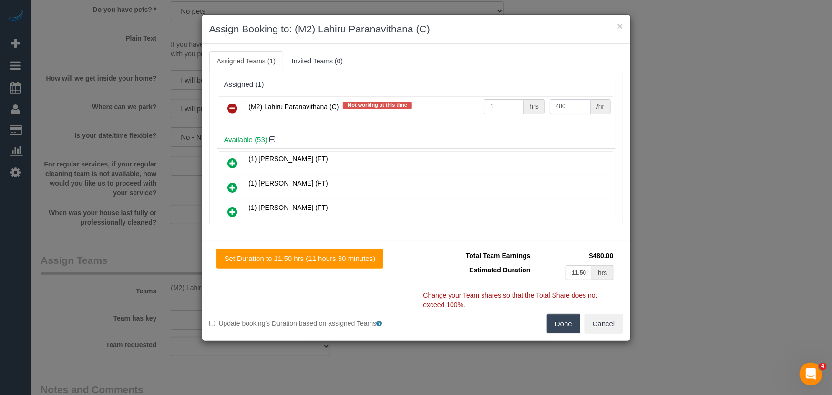
type input "480"
click at [571, 326] on button "Done" at bounding box center [563, 324] width 33 height 20
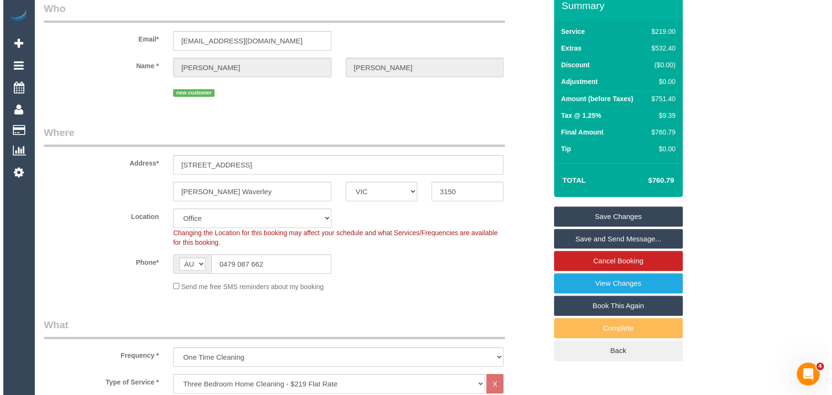
scroll to position [0, 0]
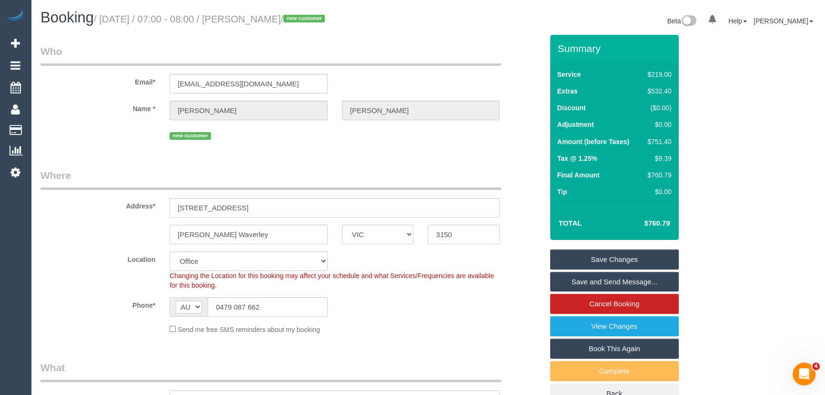
click at [274, 15] on small "/ September 23, 2025 / 07:00 - 08:00 / Regina Cao / new customer" at bounding box center [211, 19] width 234 height 10
copy small "Regina Cao"
click at [605, 259] on link "Save Changes" at bounding box center [614, 259] width 129 height 20
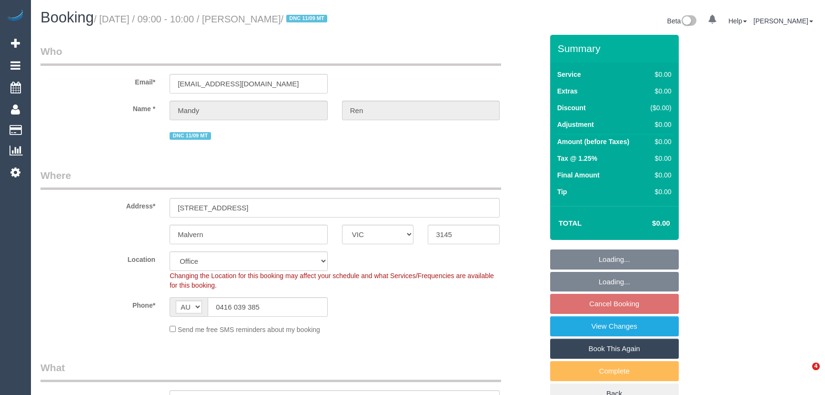
select select "VIC"
select select "number:28"
select select "number:14"
select select "number:19"
select select "number:24"
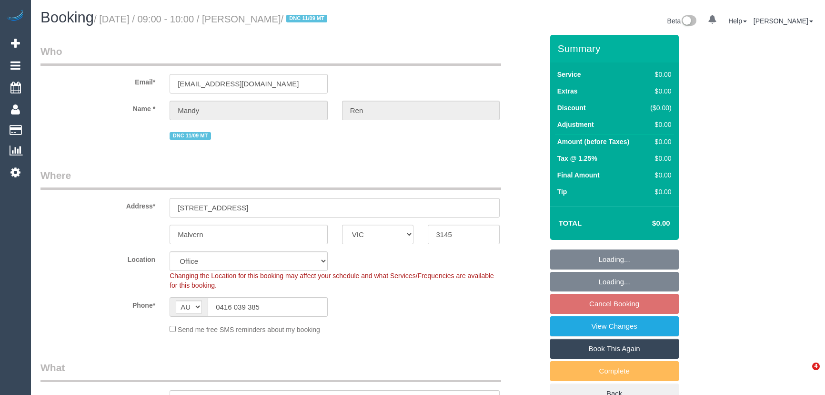
select select "object:2042"
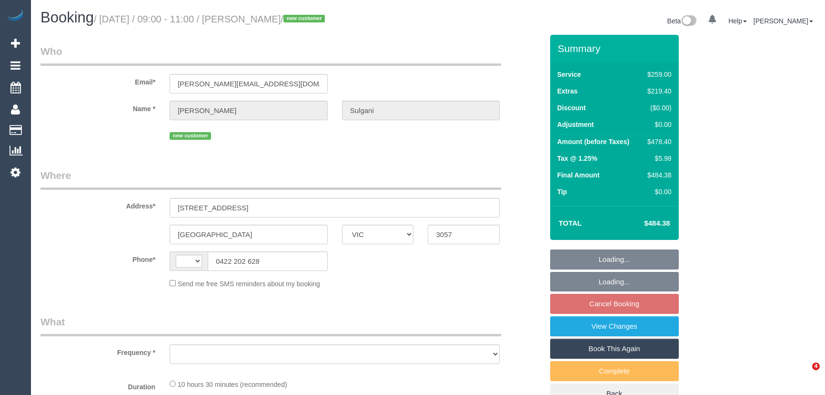
select select "VIC"
select select "string:AU"
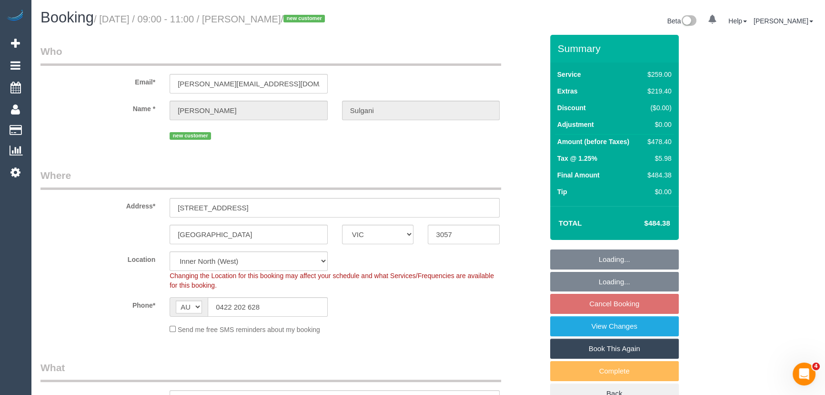
select select "string:stripe-pm_1S89LF2GScqysDRVm14VX2rf"
select select "object:668"
select select "number:28"
select select "number:14"
select select "number:18"
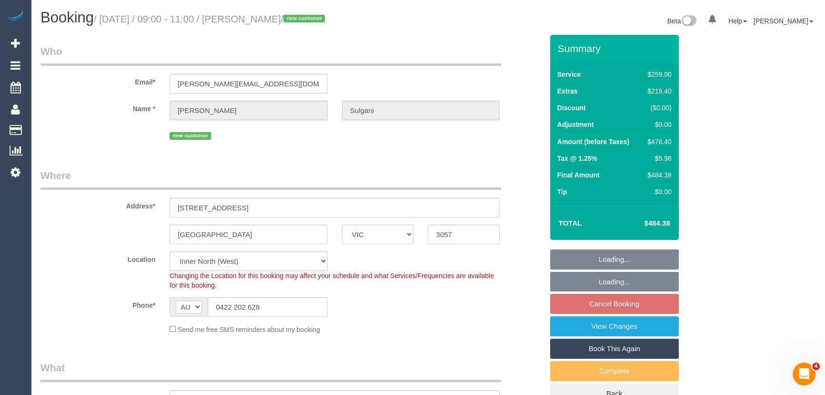
select select "number:24"
select select "object:833"
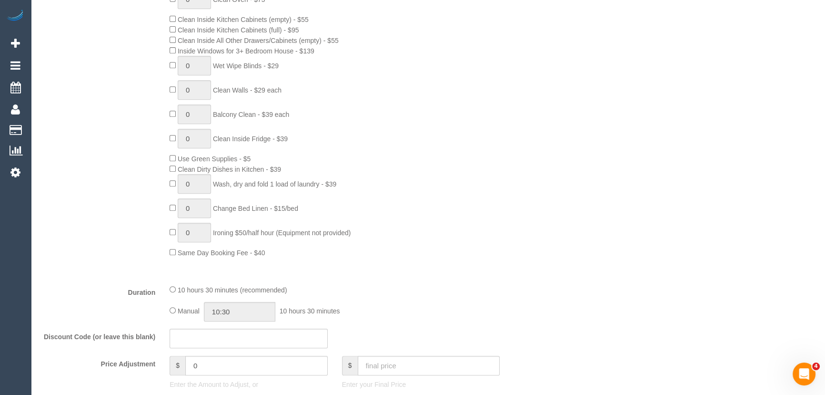
scroll to position [650, 0]
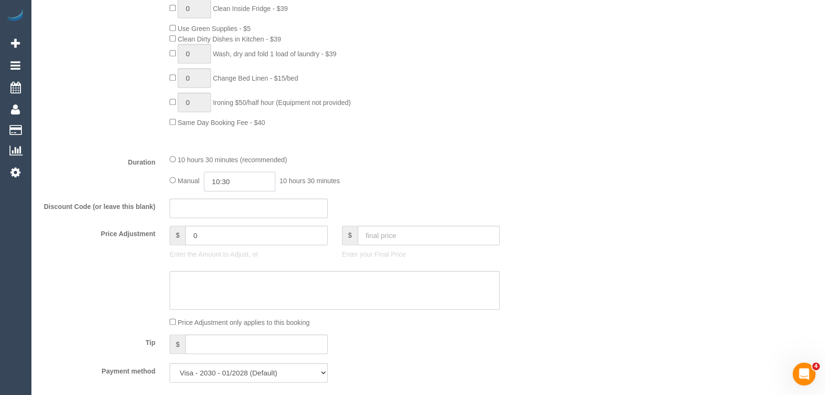
click at [262, 183] on input "10:30" at bounding box center [239, 182] width 71 height 20
type input "09:00"
click at [230, 242] on li "09:00" at bounding box center [229, 245] width 42 height 12
click at [389, 180] on div "Manual 09:00 9 hours 0 minutes" at bounding box center [335, 182] width 330 height 20
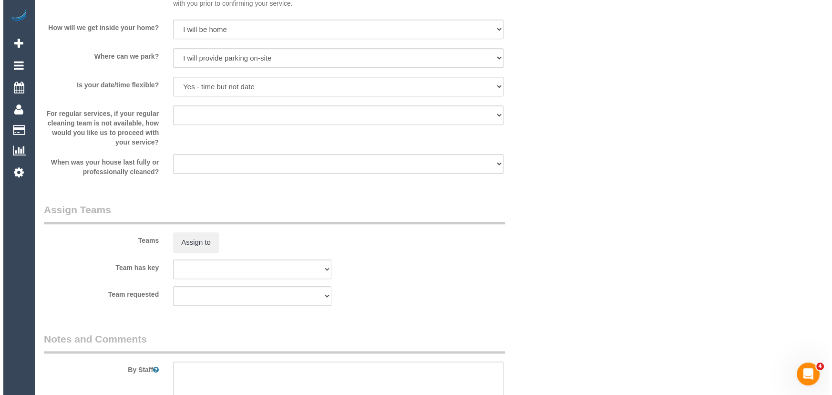
scroll to position [1386, 0]
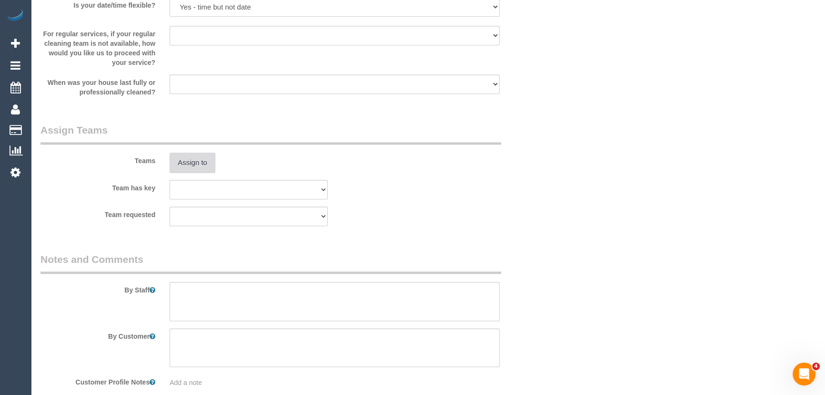
click at [195, 163] on button "Assign to" at bounding box center [193, 163] width 46 height 20
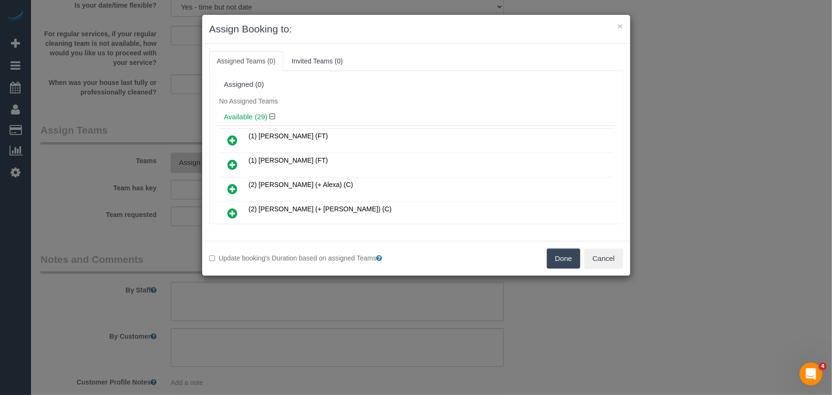
scroll to position [2419, 0]
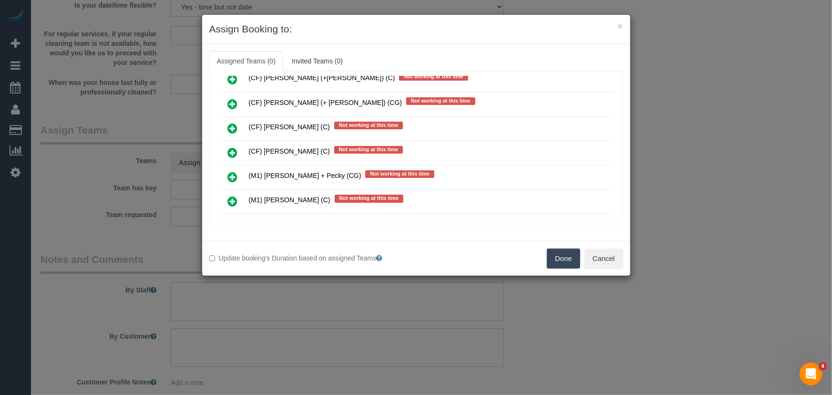
drag, startPoint x: 234, startPoint y: 152, endPoint x: 242, endPoint y: 156, distance: 9.2
click at [233, 195] on icon at bounding box center [233, 200] width 10 height 11
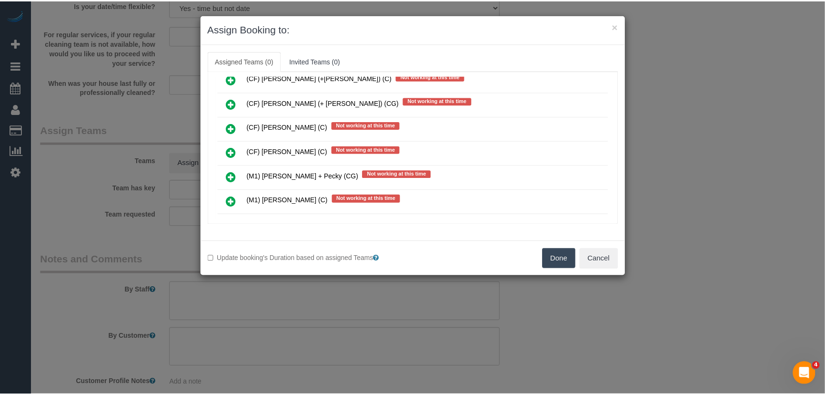
scroll to position [2440, 0]
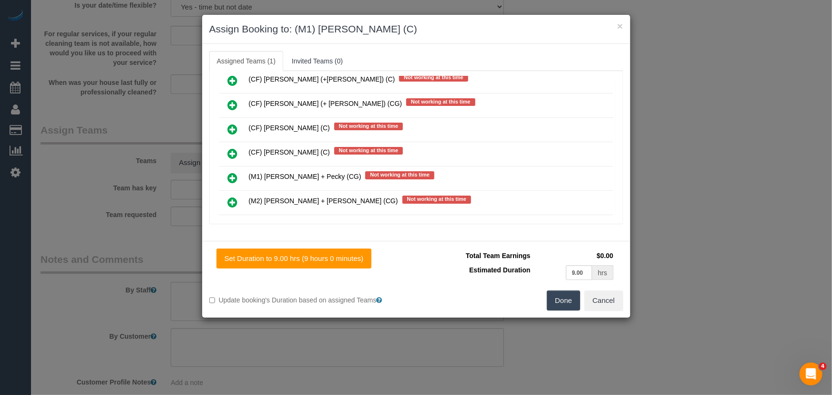
click at [573, 297] on button "Done" at bounding box center [563, 300] width 33 height 20
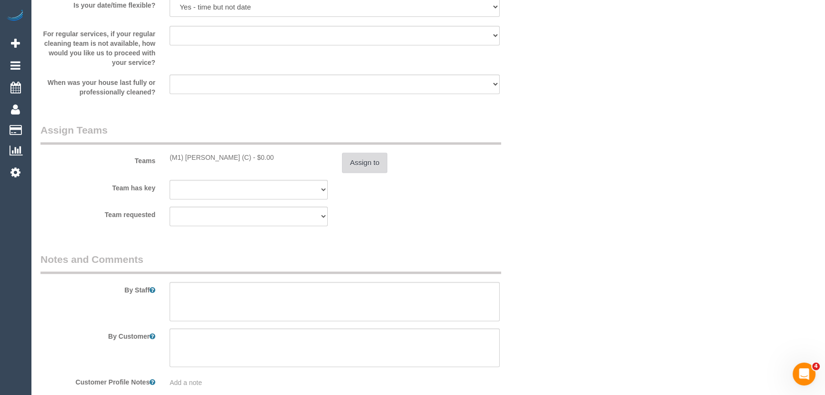
click at [370, 166] on button "Assign to" at bounding box center [365, 163] width 46 height 20
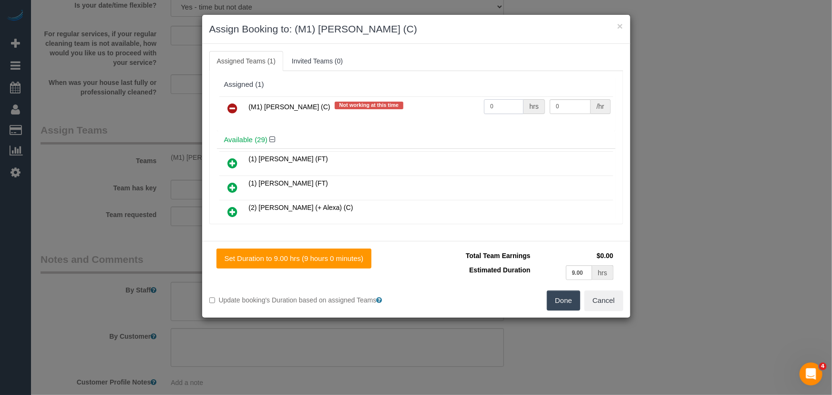
click at [499, 107] on input "0" at bounding box center [504, 106] width 40 height 15
type input "1"
type input "9"
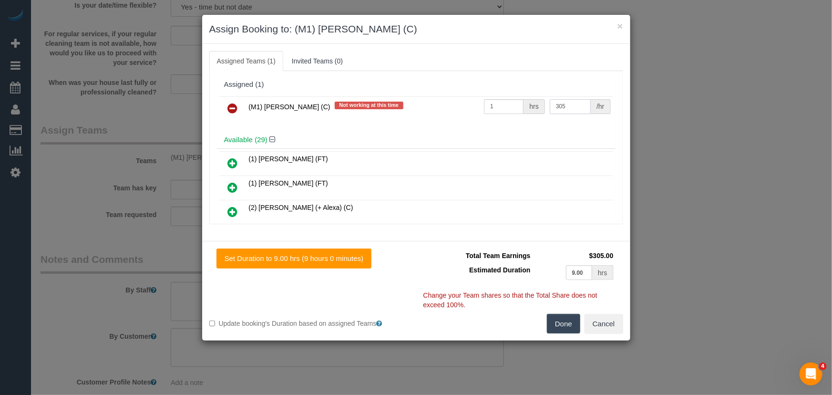
type input "305"
click at [558, 315] on button "Done" at bounding box center [563, 324] width 33 height 20
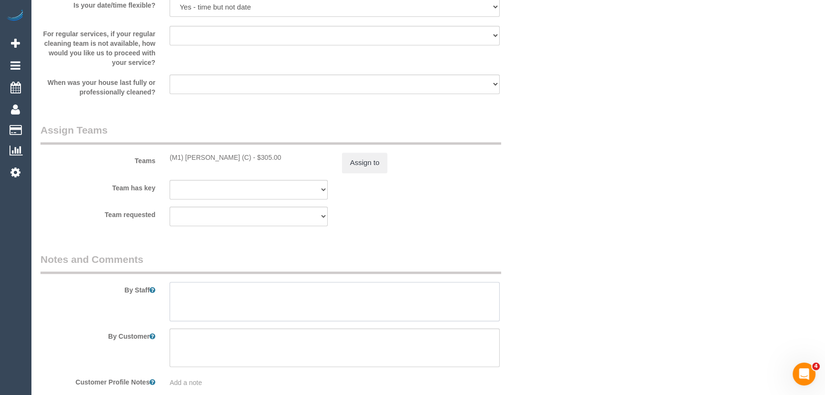
click at [243, 302] on textarea at bounding box center [335, 301] width 330 height 39
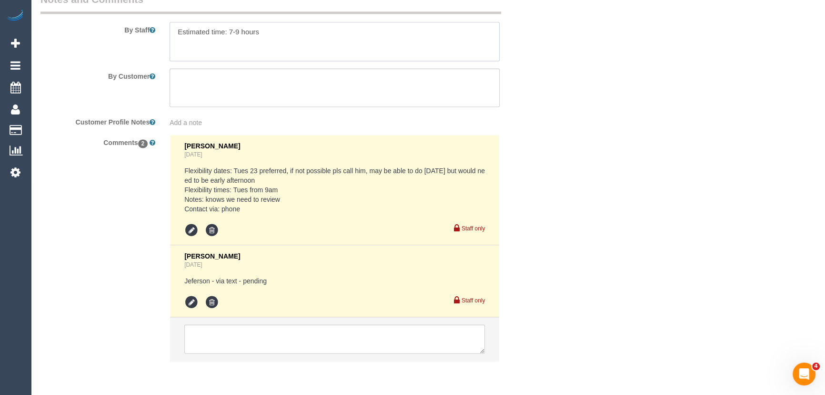
scroll to position [1682, 0]
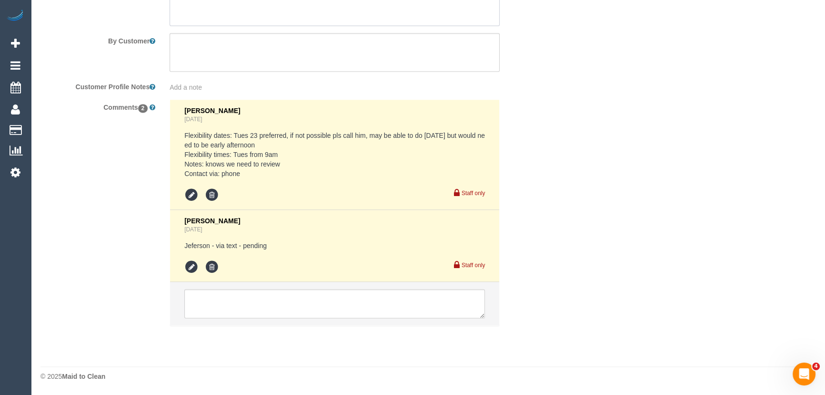
type textarea "Estimated time: 7-9 hours"
click at [191, 266] on icon at bounding box center [191, 267] width 14 height 14
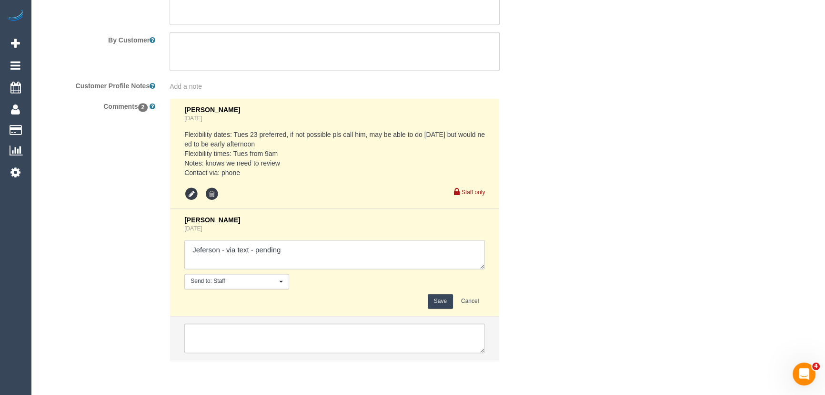
click at [286, 248] on textarea at bounding box center [334, 255] width 301 height 30
type textarea "Jeferson - via text - confirmed"
click at [433, 299] on button "Save" at bounding box center [440, 301] width 25 height 15
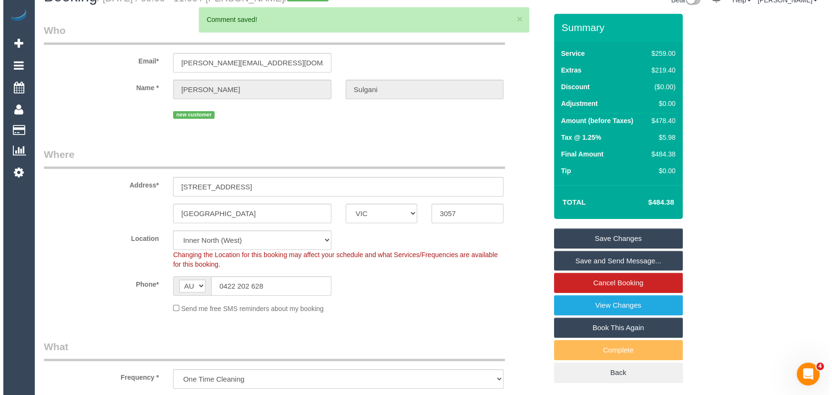
scroll to position [0, 0]
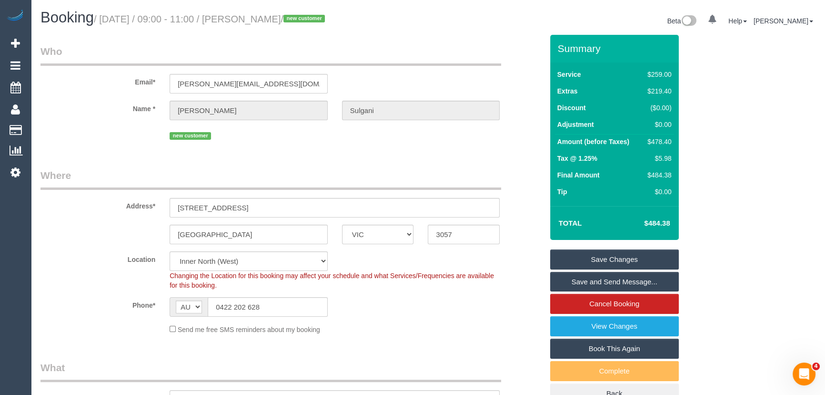
click at [275, 15] on small "/ September 23, 2025 / 09:00 - 11:00 / Marcus Sulgani / new customer" at bounding box center [211, 19] width 234 height 10
copy small "Marcus Sulgani"
click at [607, 283] on link "Save and Send Message..." at bounding box center [614, 282] width 129 height 20
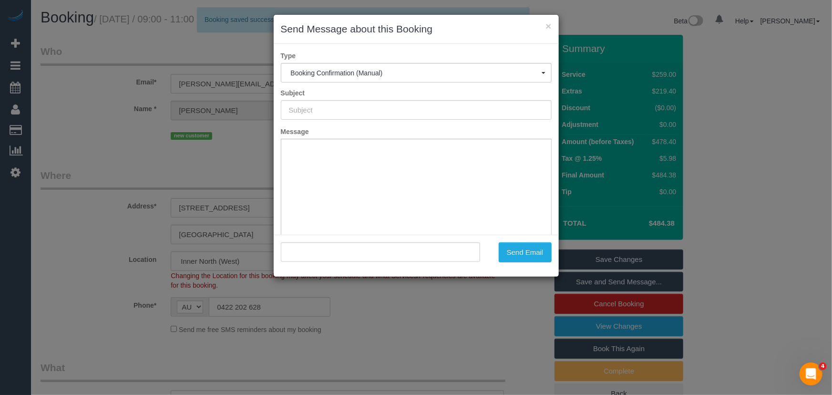
type input "Booking Confirmed"
type input ""Marcus Sulgani" <marcus.a.sulgani@gmail.com>"
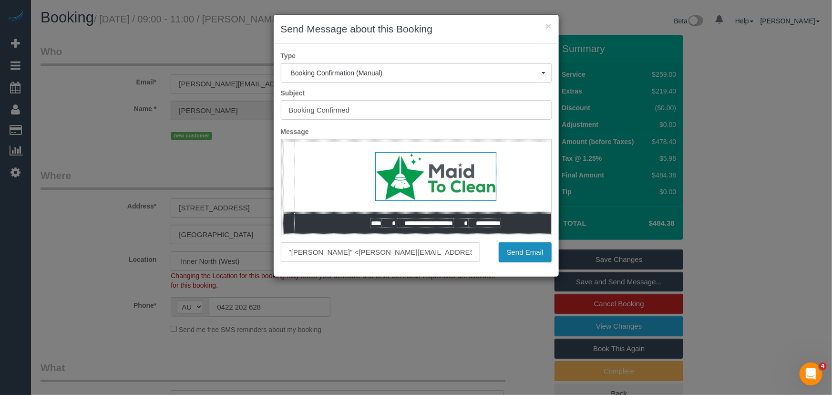
click at [506, 254] on button "Send Email" at bounding box center [524, 252] width 53 height 20
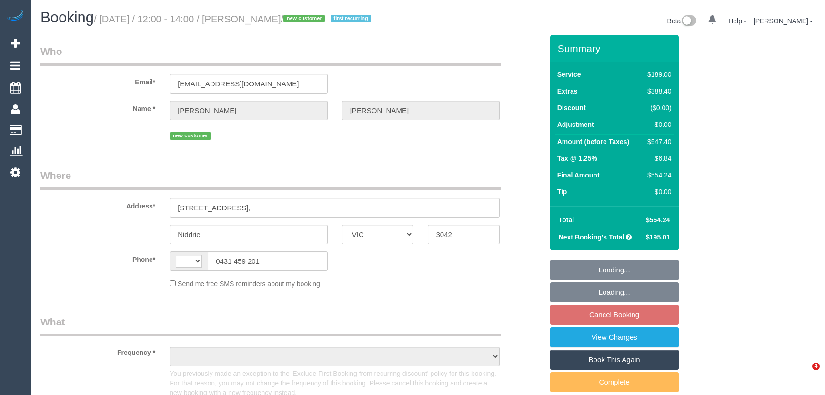
select select "VIC"
select select "number:29"
select select "number:14"
select select "number:18"
select select "number:24"
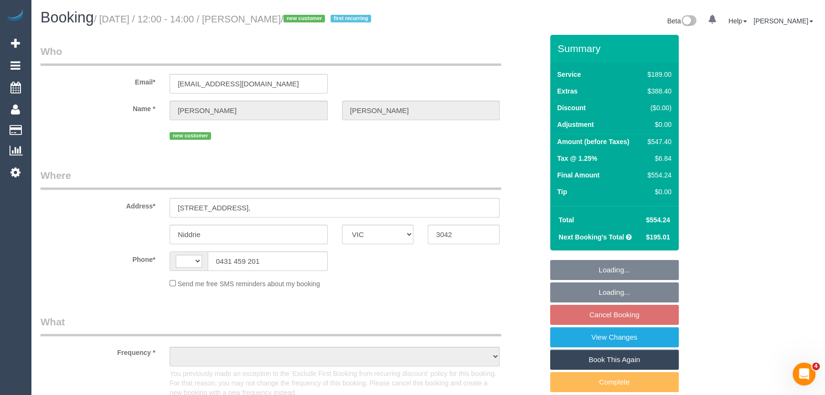
select select "number:35"
select select "number:11"
select select "string:AU"
select select "object:687"
select select "string:stripe-pm_1S5cGK2GScqysDRVjajDdkqe"
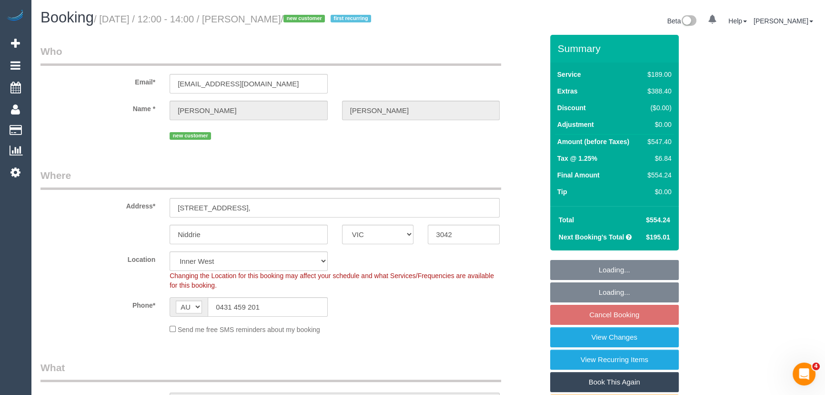
select select "object:1470"
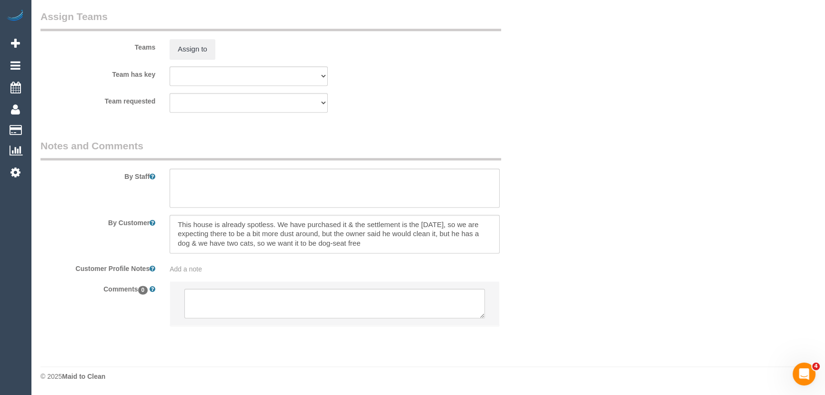
scroll to position [1570, 0]
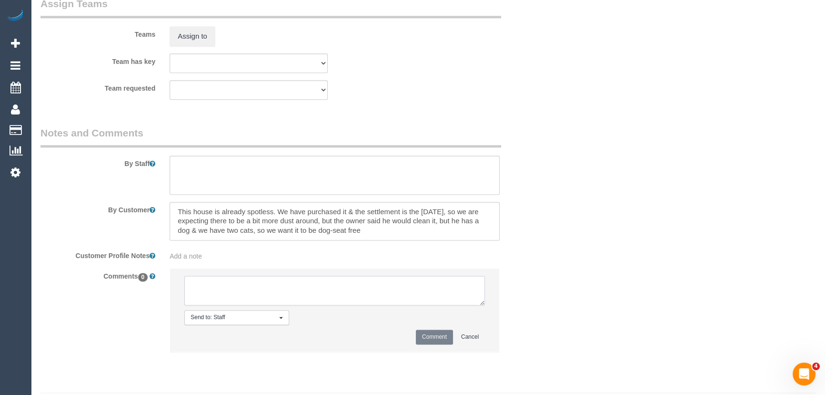
click at [247, 299] on textarea at bounding box center [334, 290] width 301 height 30
type textarea "[PERSON_NAME] + [PERSON_NAME] - via text - pending"
click at [436, 344] on button "Comment" at bounding box center [434, 336] width 37 height 15
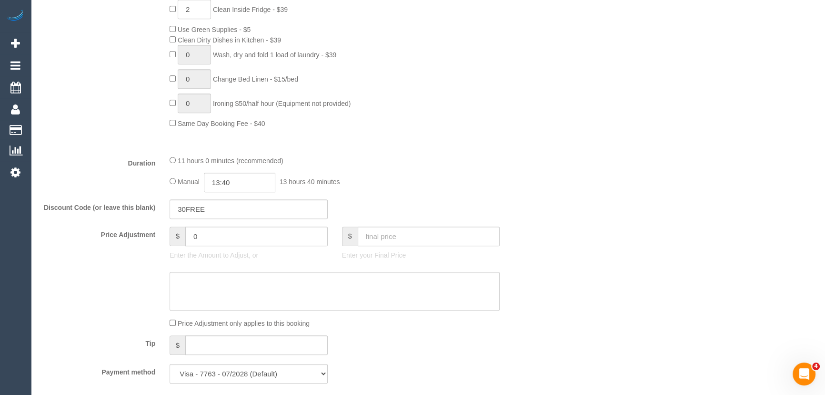
scroll to position [693, 0]
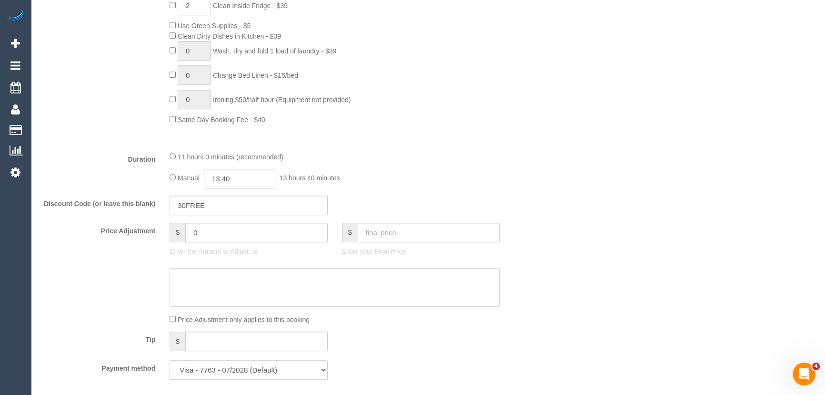
click at [263, 188] on input "13:40" at bounding box center [239, 179] width 71 height 20
click at [231, 212] on li "05:00" at bounding box center [229, 212] width 42 height 12
click at [231, 212] on input "30FREE" at bounding box center [249, 205] width 158 height 20
click at [238, 188] on input "05:00" at bounding box center [239, 179] width 71 height 20
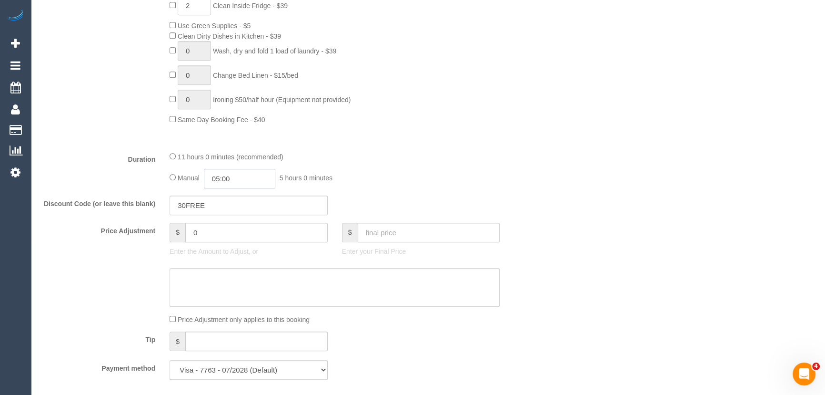
scroll to position [111, 0]
type input "05:15"
click at [412, 162] on div "11 hours 0 minutes (recommended)" at bounding box center [335, 156] width 330 height 10
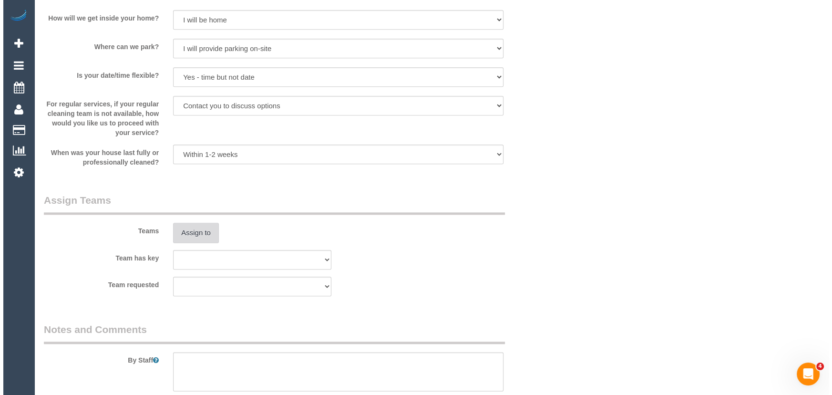
scroll to position [1430, 0]
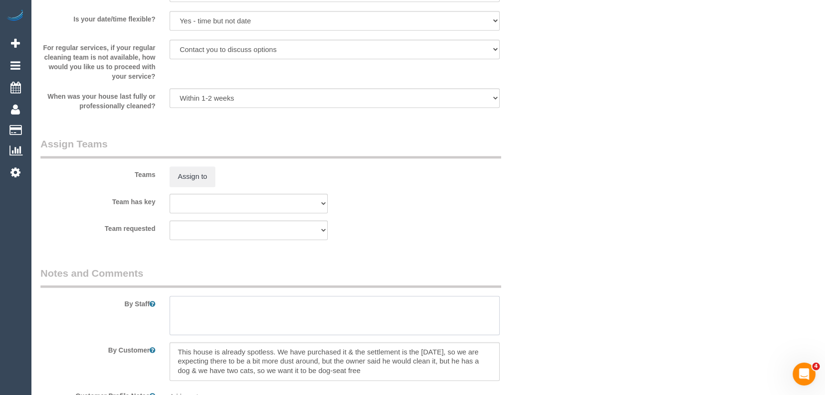
click at [192, 325] on textarea at bounding box center [335, 314] width 330 height 39
type textarea "Estimated time: 8.5-10.5 hours"
click at [199, 186] on button "Assign to" at bounding box center [193, 176] width 46 height 20
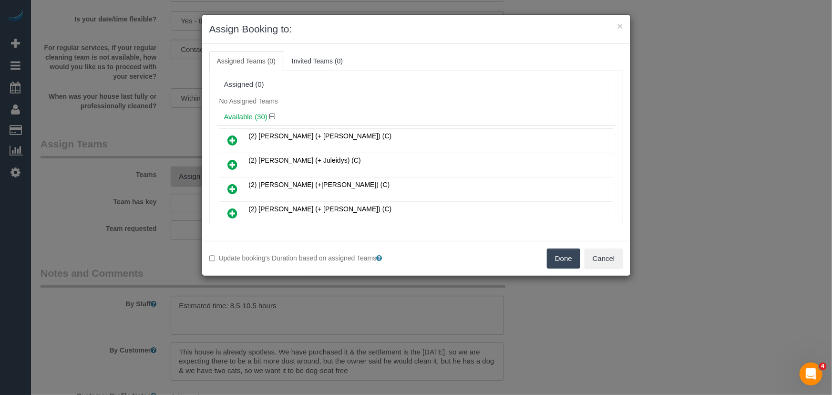
scroll to position [1870, 0]
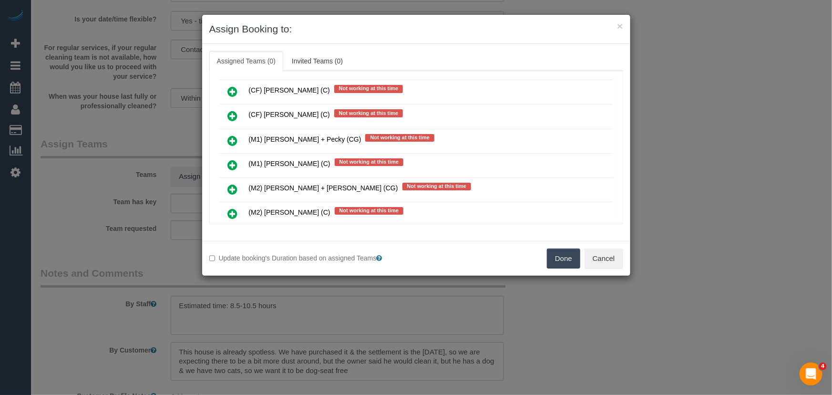
click at [233, 183] on icon at bounding box center [233, 188] width 10 height 11
click at [233, 208] on icon at bounding box center [233, 213] width 10 height 11
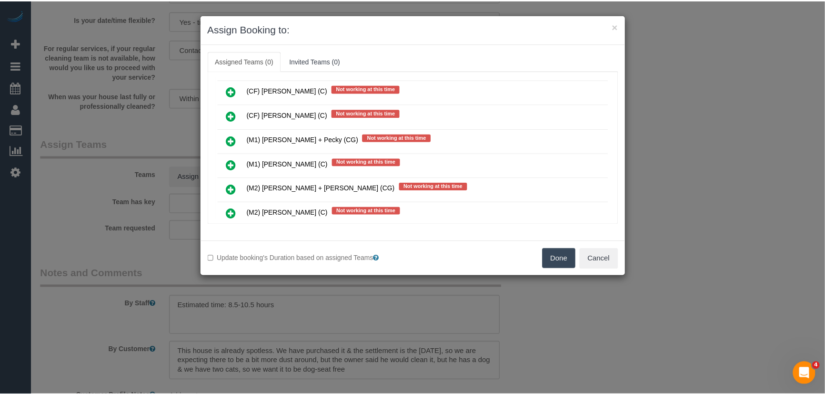
scroll to position [1916, 0]
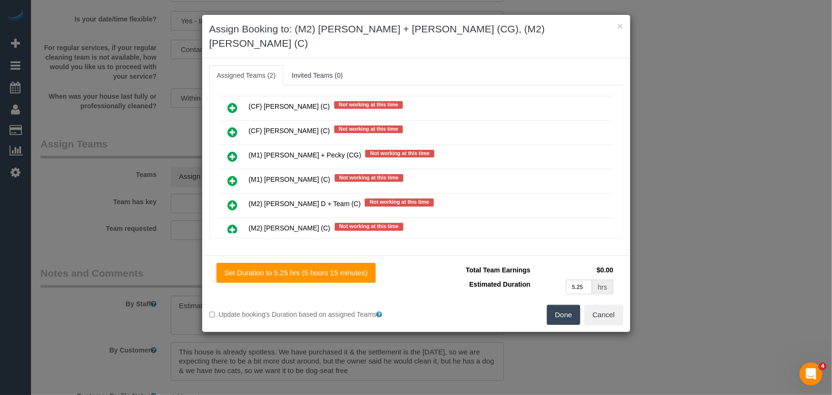
click at [568, 305] on button "Done" at bounding box center [563, 315] width 33 height 20
click at [568, 305] on div "Done Cancel" at bounding box center [523, 315] width 214 height 20
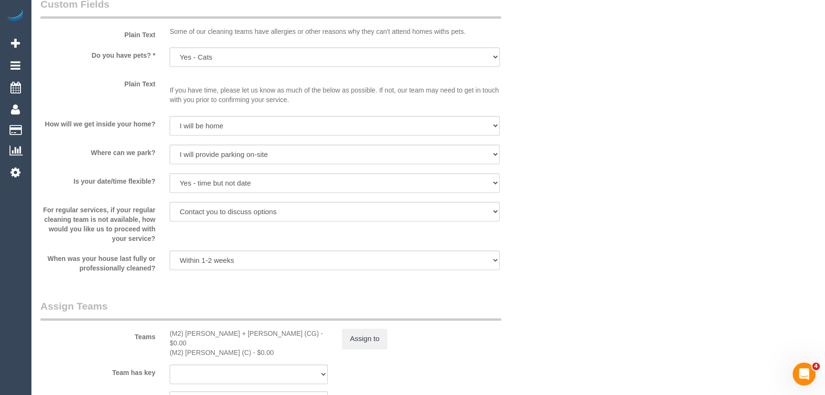
scroll to position [1343, 0]
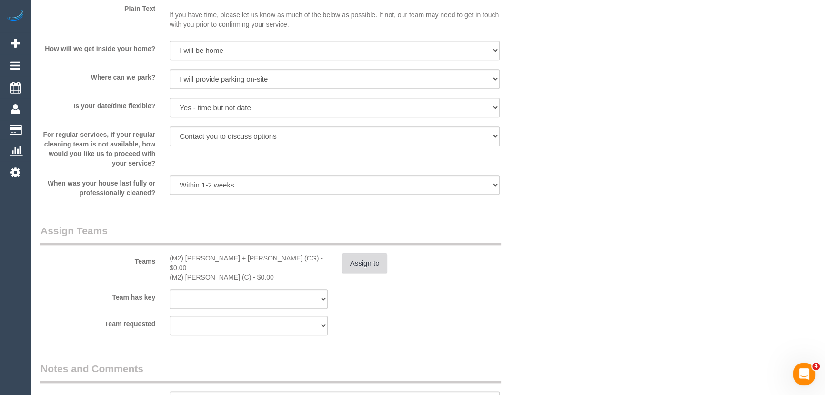
click at [364, 273] on button "Assign to" at bounding box center [365, 263] width 46 height 20
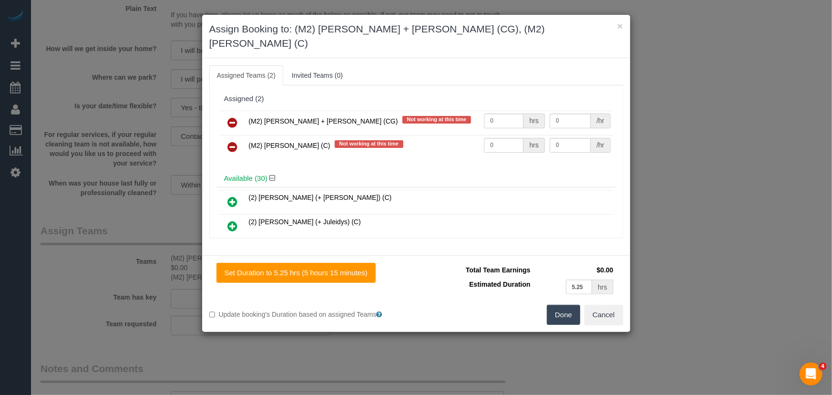
drag, startPoint x: 234, startPoint y: 131, endPoint x: 257, endPoint y: 136, distance: 23.5
click at [234, 141] on icon at bounding box center [233, 146] width 10 height 11
click at [233, 170] on div "Available (30)" at bounding box center [416, 179] width 398 height 18
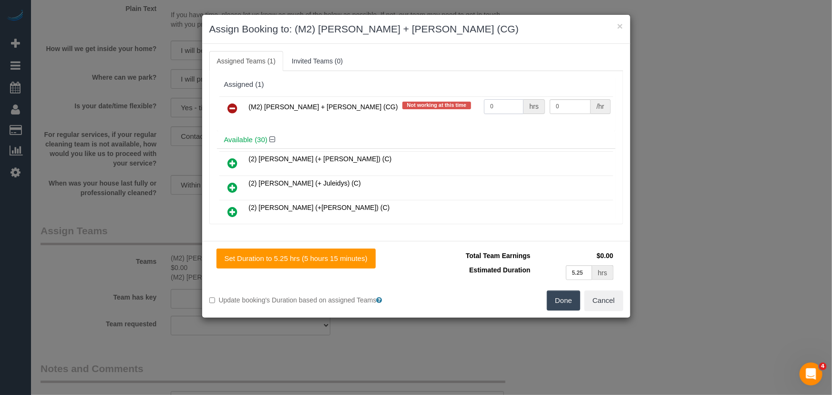
click at [491, 101] on input "0" at bounding box center [504, 106] width 40 height 15
type input "1"
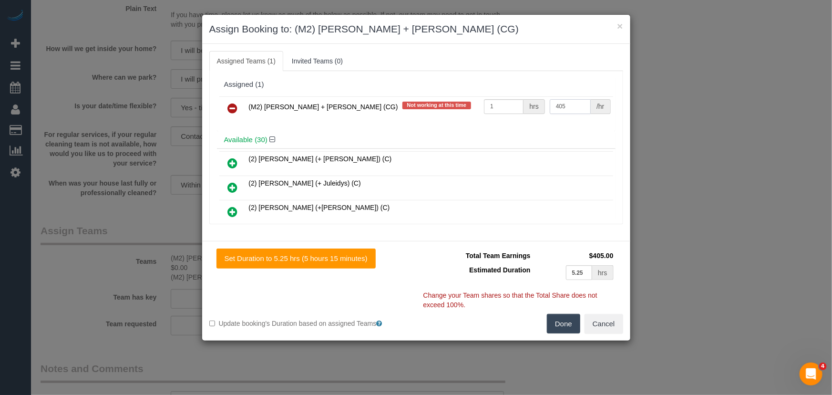
type input "405"
click at [564, 325] on button "Done" at bounding box center [563, 324] width 33 height 20
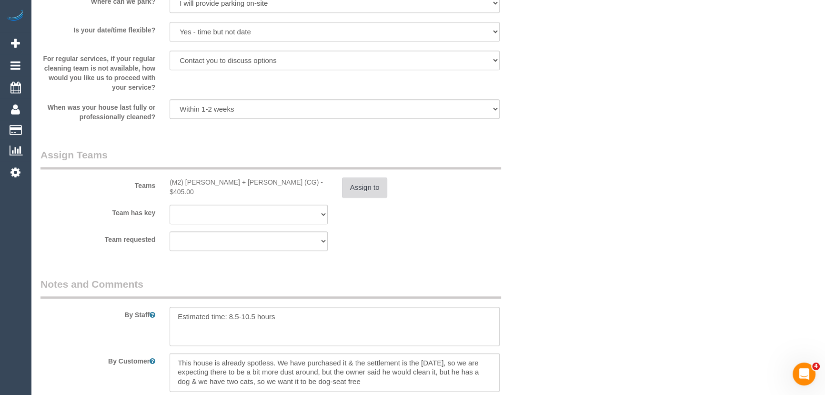
scroll to position [1559, 0]
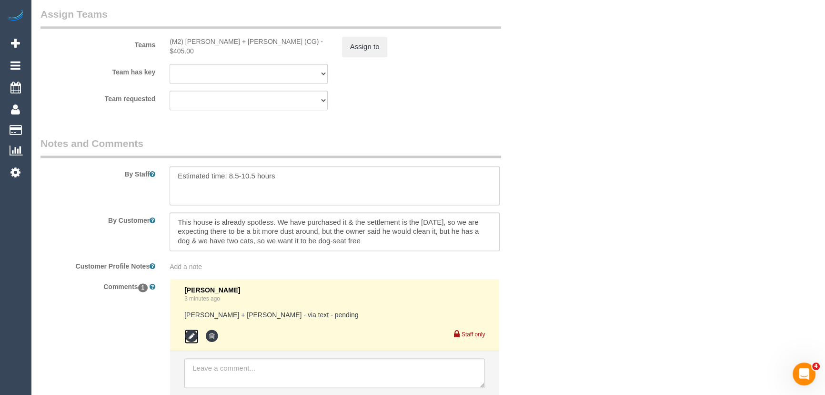
click at [194, 343] on icon at bounding box center [191, 336] width 14 height 14
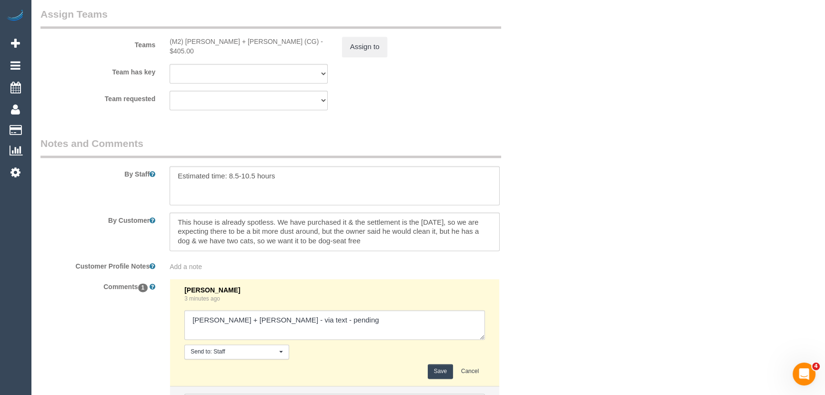
click at [315, 330] on textarea at bounding box center [334, 325] width 301 height 30
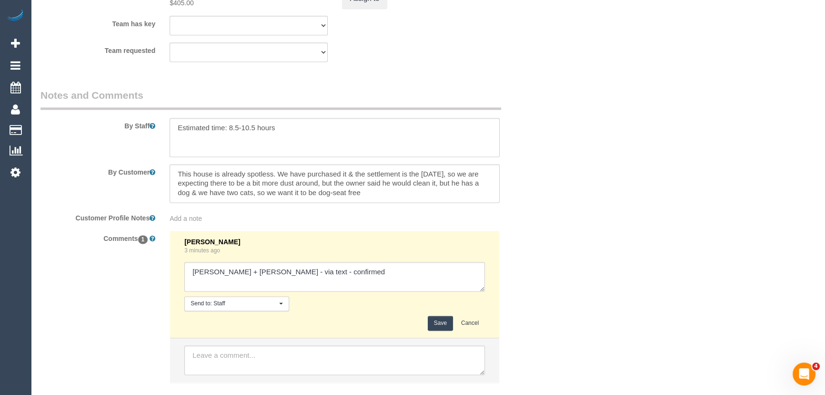
scroll to position [1646, 0]
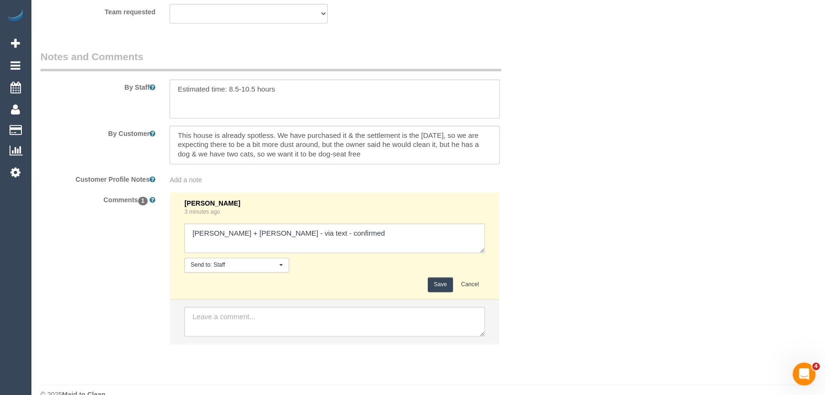
type textarea "Akila + Tehan - via text - confirmed"
click at [431, 292] on button "Save" at bounding box center [440, 284] width 25 height 15
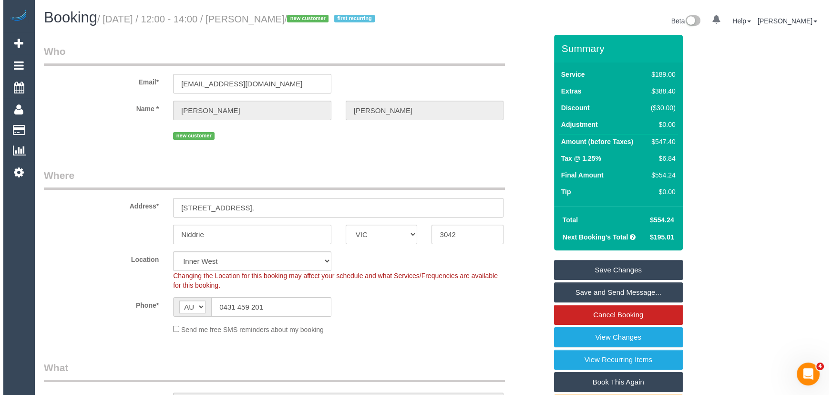
scroll to position [0, 0]
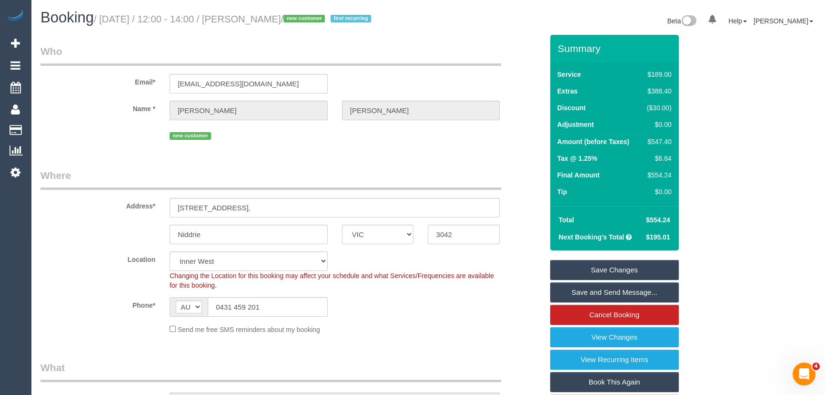
click at [279, 18] on small "/ September 23, 2025 / 12:00 - 14:00 / Jessica McCloughan / new customer first …" at bounding box center [234, 19] width 280 height 10
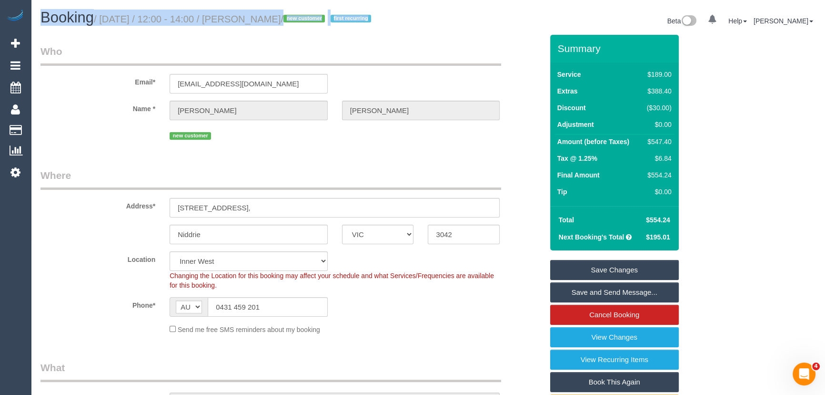
click at [284, 26] on h1 "Booking / September 23, 2025 / 12:00 - 14:00 / Jessica McCloughan / new custome…" at bounding box center [231, 18] width 381 height 16
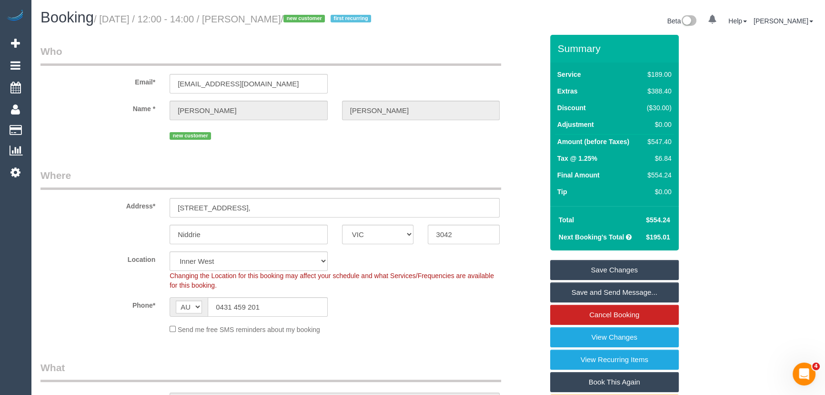
click at [286, 17] on small "/ September 23, 2025 / 12:00 - 14:00 / Jessica McCloughan / new customer first …" at bounding box center [234, 19] width 280 height 10
copy small "Jessica McCloughan"
click at [615, 302] on link "Save and Send Message..." at bounding box center [614, 292] width 129 height 20
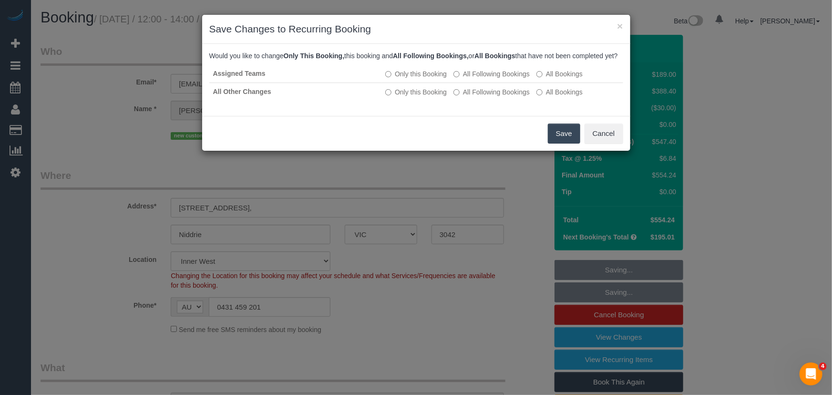
click at [558, 143] on button "Save" at bounding box center [564, 133] width 32 height 20
click at [558, 147] on div "Save Cancel" at bounding box center [416, 133] width 428 height 35
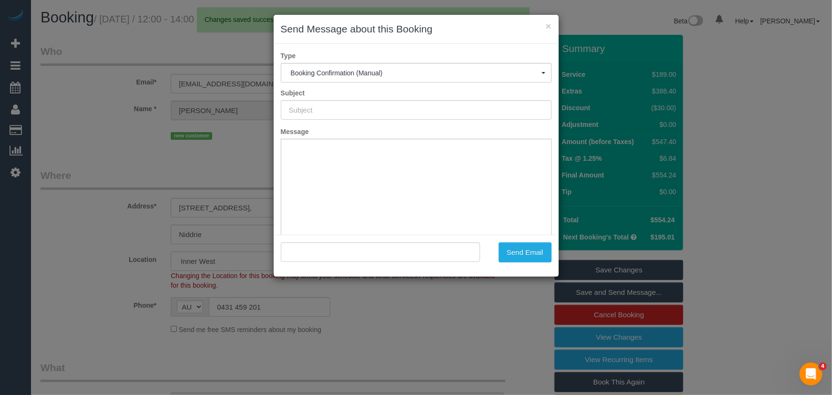
type input "Booking Confirmed"
type input ""Jessica McCloughan" <jezznjess@gmail.com>"
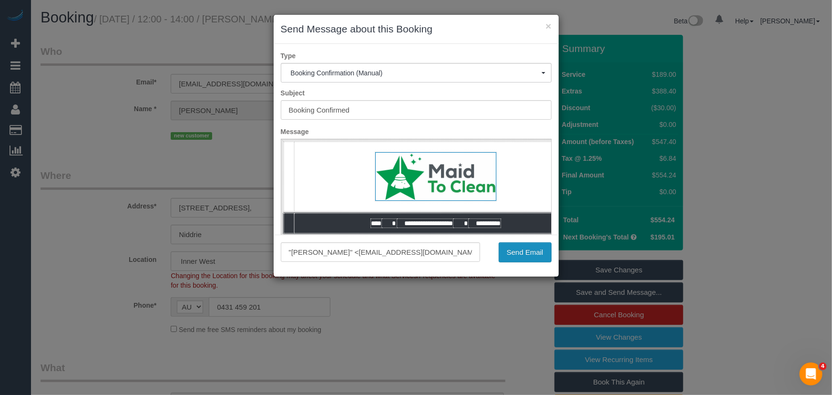
click at [516, 257] on button "Send Email" at bounding box center [524, 252] width 53 height 20
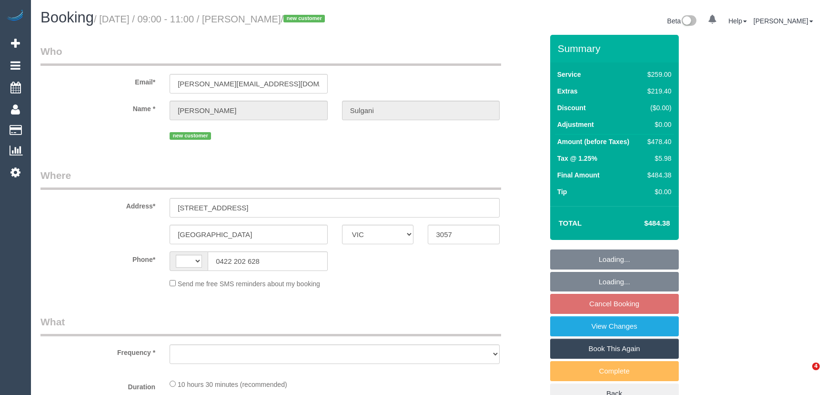
select select "VIC"
select select "string:AU"
select select "object:579"
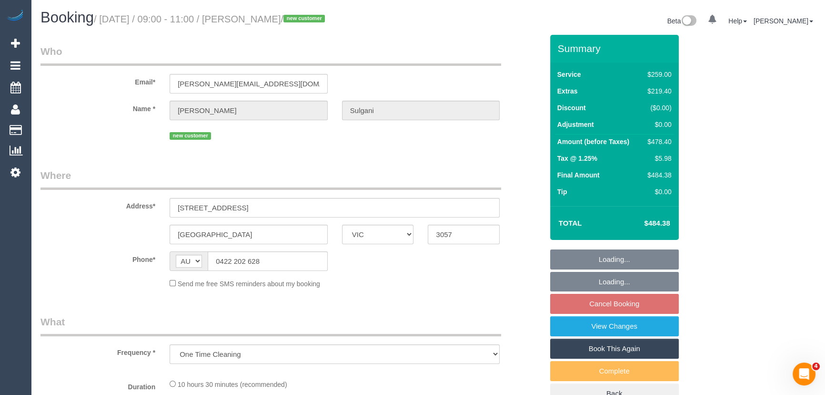
select select "string:stripe-pm_1S89LF2GScqysDRVm14VX2rf"
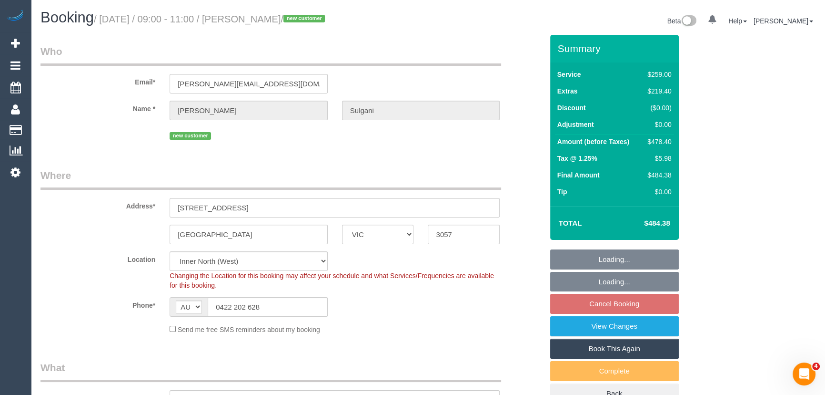
select select "object:682"
select select "number:28"
select select "number:14"
select select "number:18"
select select "number:24"
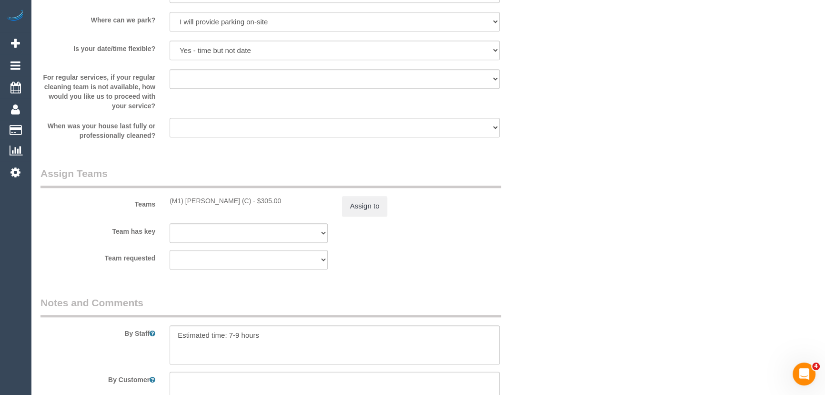
scroll to position [1473, 0]
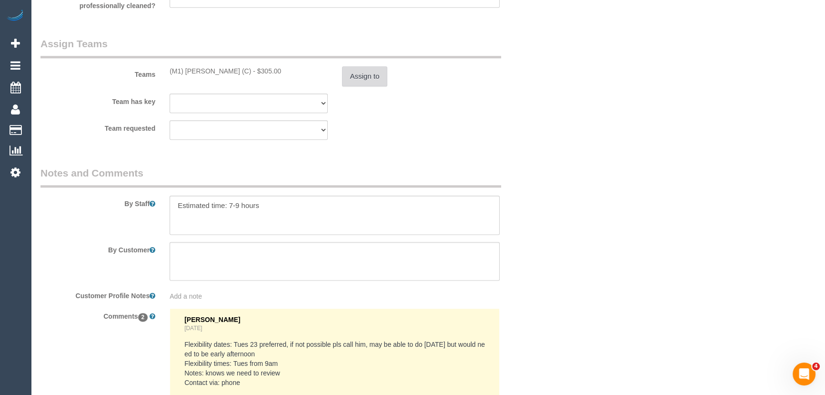
click at [369, 80] on button "Assign to" at bounding box center [365, 76] width 46 height 20
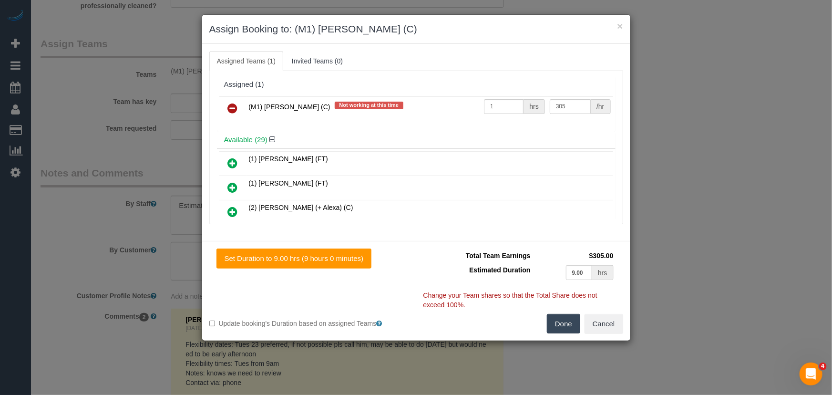
drag, startPoint x: 229, startPoint y: 106, endPoint x: 258, endPoint y: 125, distance: 34.8
click at [229, 106] on icon at bounding box center [233, 107] width 10 height 11
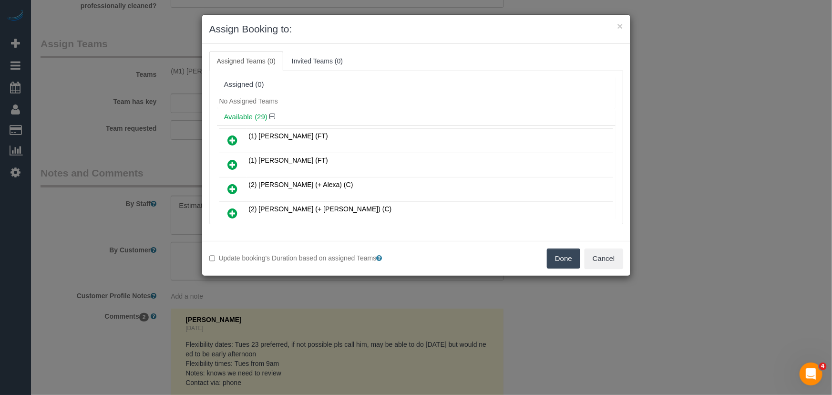
click at [563, 262] on button "Done" at bounding box center [563, 258] width 33 height 20
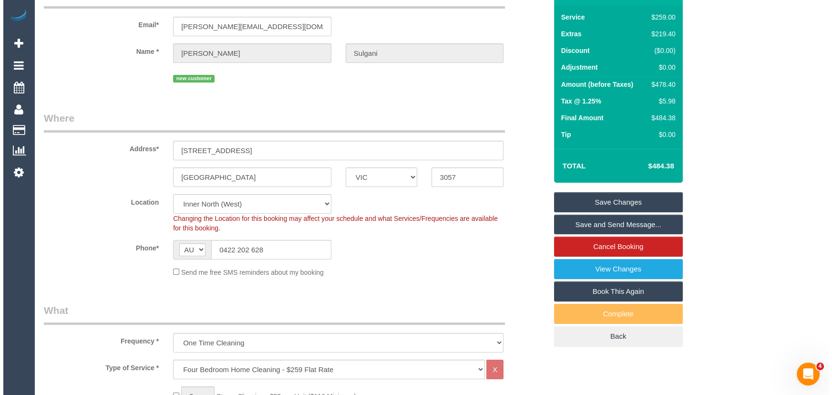
scroll to position [0, 0]
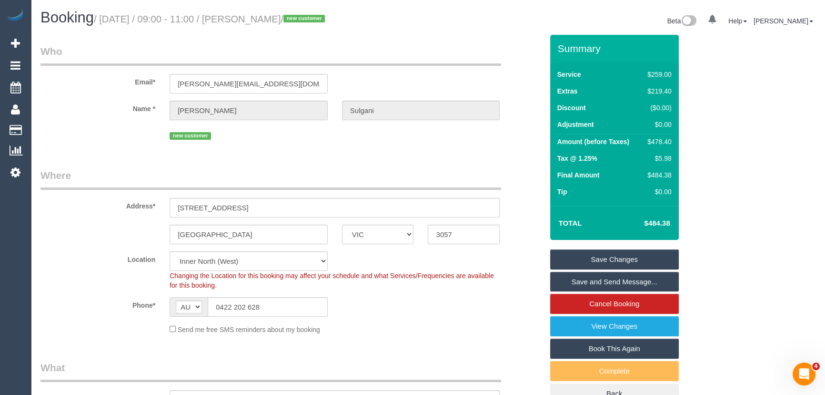
click at [621, 256] on link "Save Changes" at bounding box center [614, 259] width 129 height 20
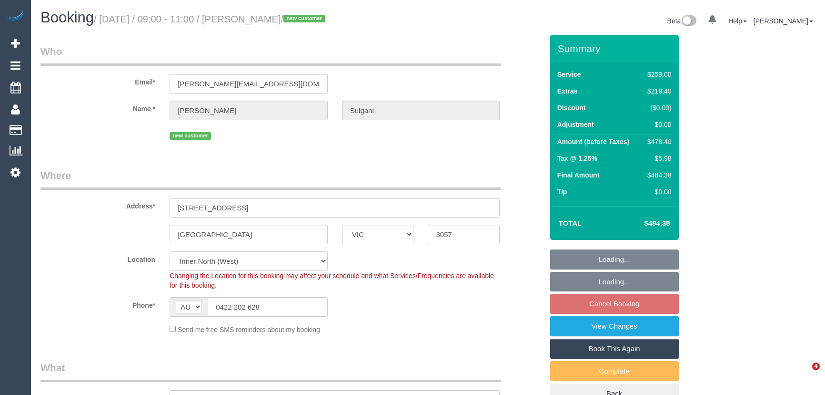
select select "VIC"
select select "string:stripe-pm_1S89LF2GScqysDRVm14VX2rf"
select select "object:1527"
select select "number:28"
select select "number:14"
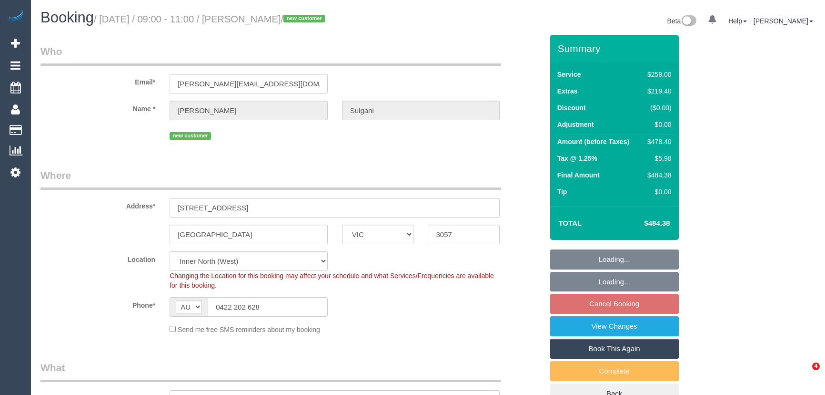
select select "number:18"
select select "number:24"
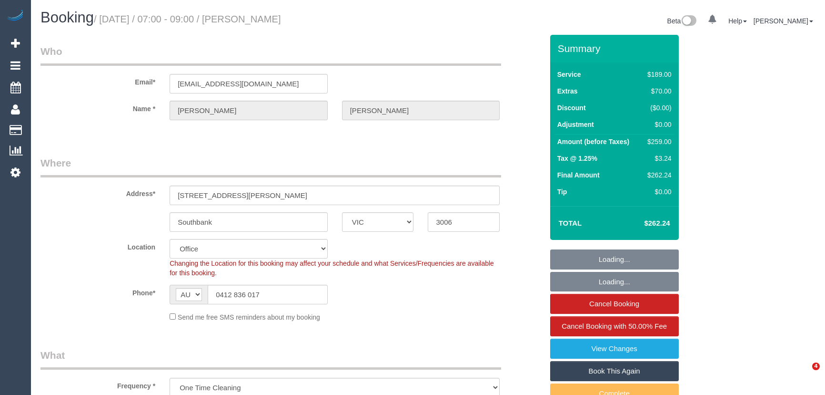
select select "VIC"
select select "string:stripe-pm_1S7RFN2GScqysDRVJgqq8bSL"
select select "number:28"
select select "number:14"
select select "number:20"
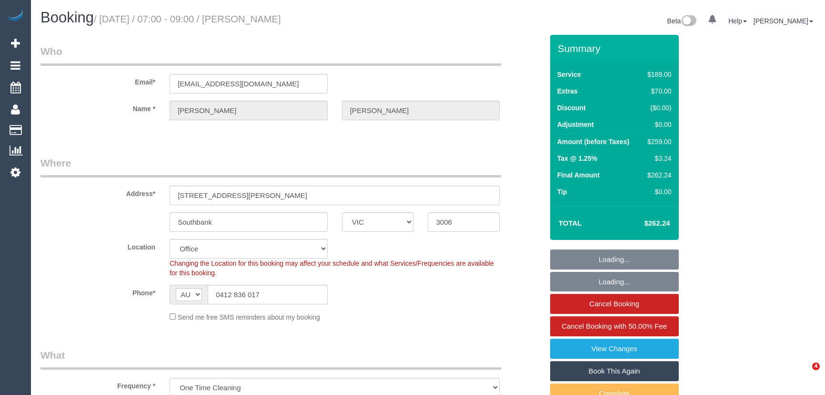
select select "number:22"
select select "number:33"
select select "number:13"
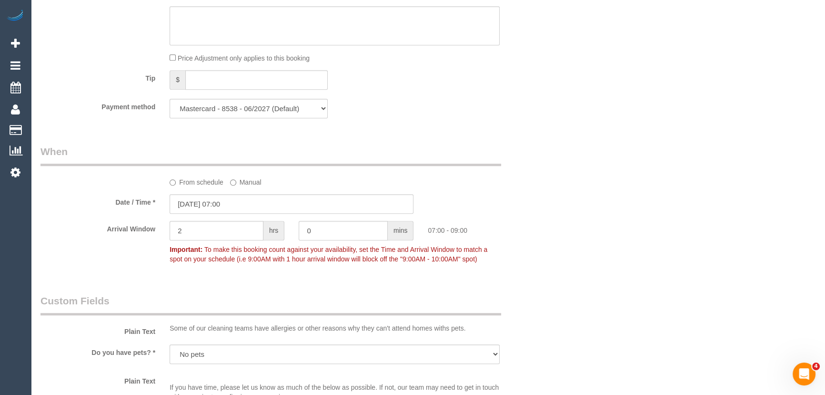
scroll to position [1039, 0]
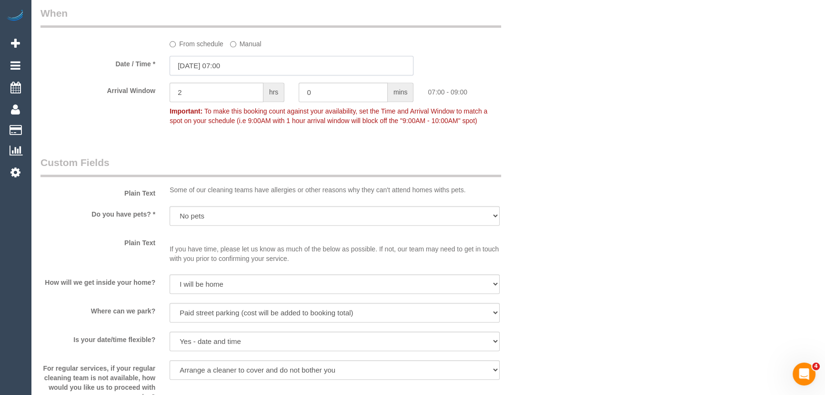
click at [248, 62] on input "[DATE] 07:00" at bounding box center [292, 66] width 244 height 20
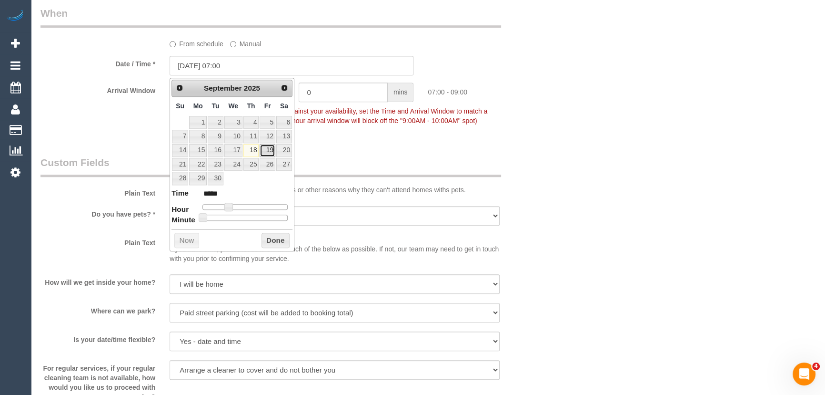
click at [272, 150] on link "19" at bounding box center [267, 150] width 15 height 13
type input "[DATE] 07:00"
click at [615, 236] on div "Who Email* [EMAIL_ADDRESS][DOMAIN_NAME] Name * [PERSON_NAME] Where Address* [ST…" at bounding box center [428, 76] width 775 height 2162
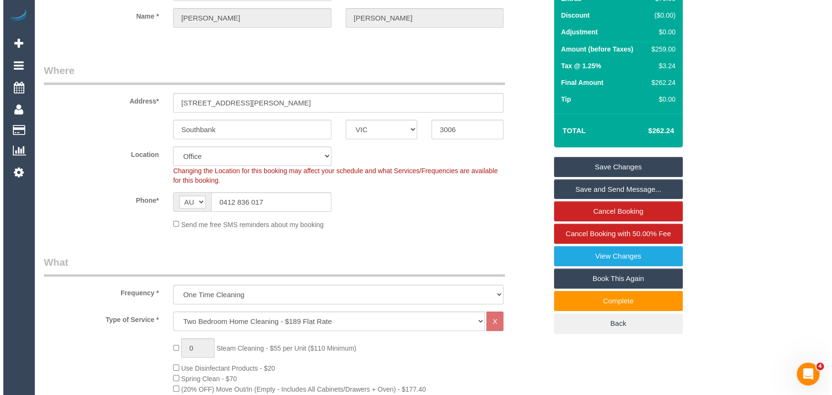
scroll to position [0, 0]
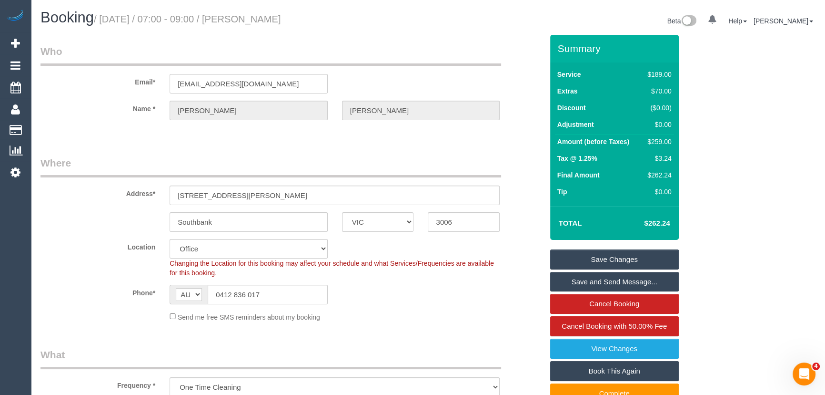
click at [620, 258] on link "Save Changes" at bounding box center [614, 259] width 129 height 20
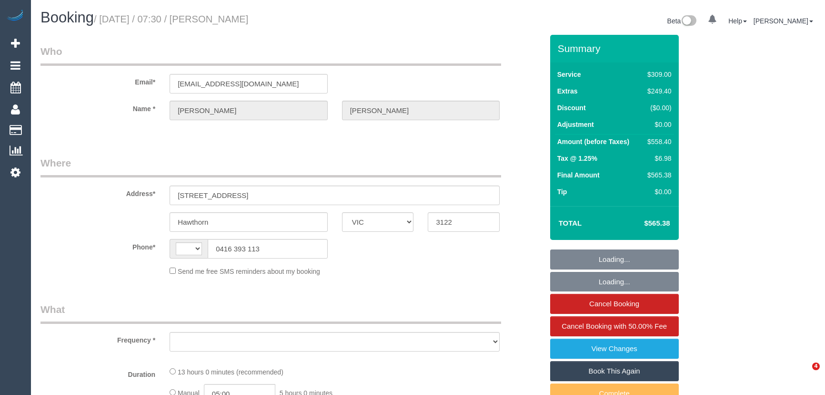
select select "VIC"
select select "string:AU"
select select "object:596"
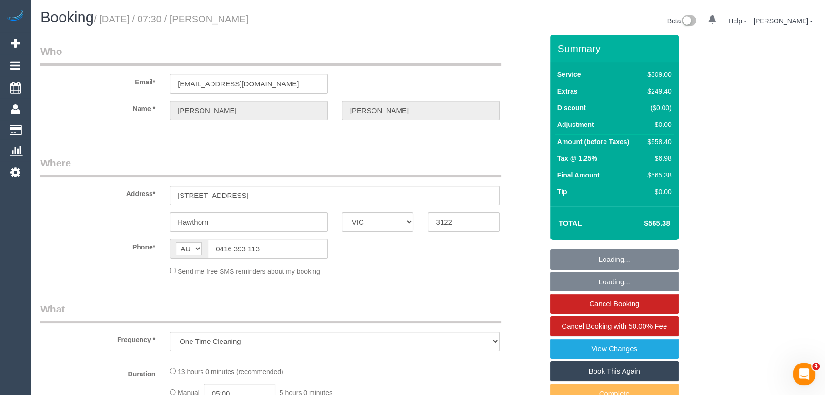
select select "string:stripe-pm_1OA9bE2GScqysDRV9SMz1VR2"
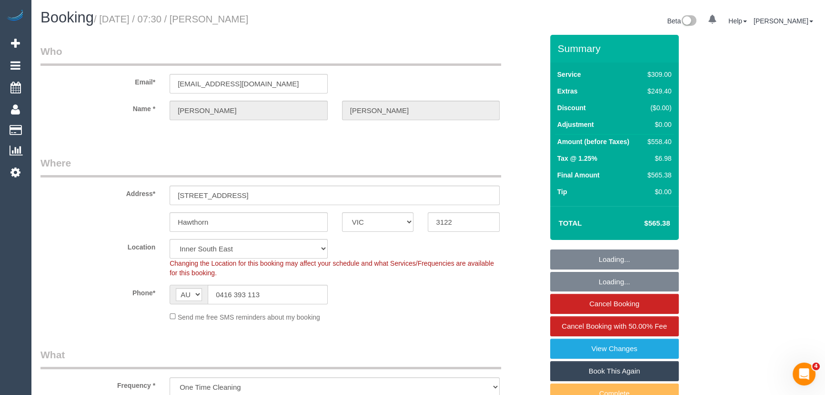
select select "object:1283"
select select "number:28"
select select "number:14"
select select "number:20"
select select "number:36"
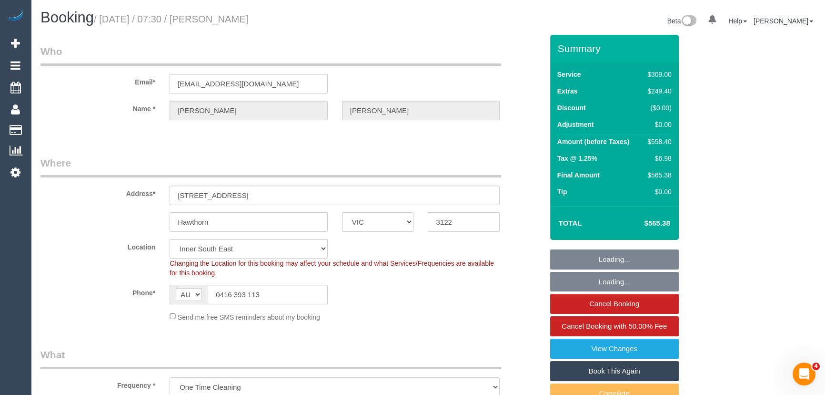
select select "number:11"
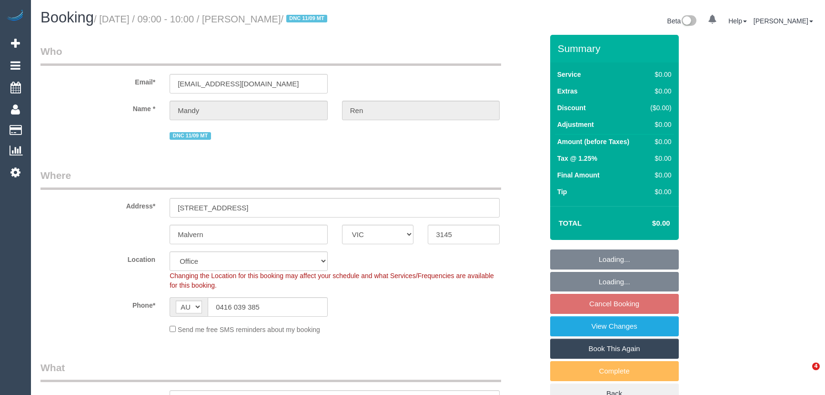
select select "VIC"
select select "object:559"
select select "string:stripe-pm_1S4tmp2GScqysDRVZCCByxzr"
select select "number:28"
select select "number:14"
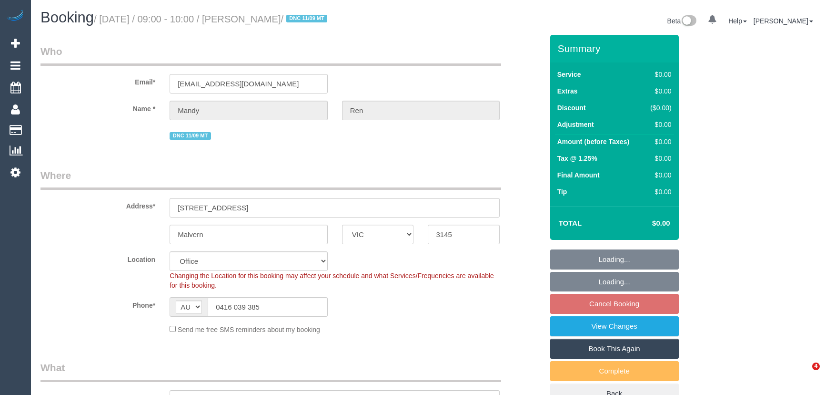
select select "number:19"
select select "number:24"
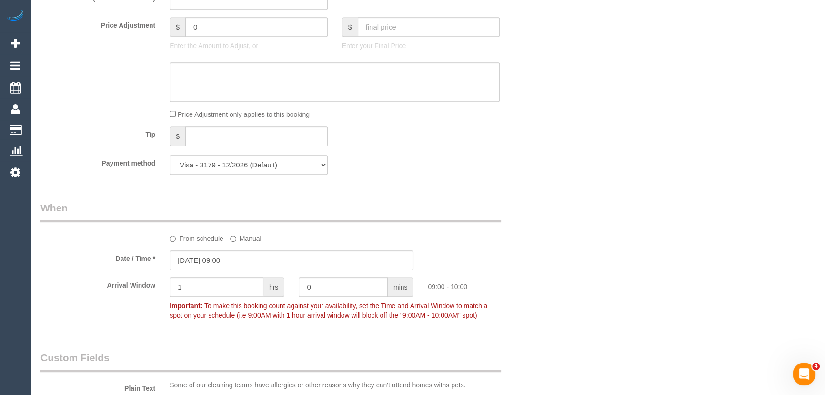
scroll to position [780, 0]
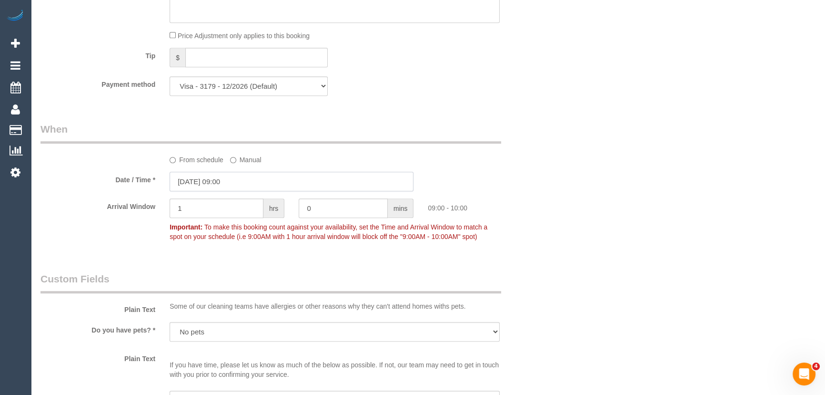
click at [247, 184] on input "19/09/2025 09:00" at bounding box center [292, 182] width 244 height 20
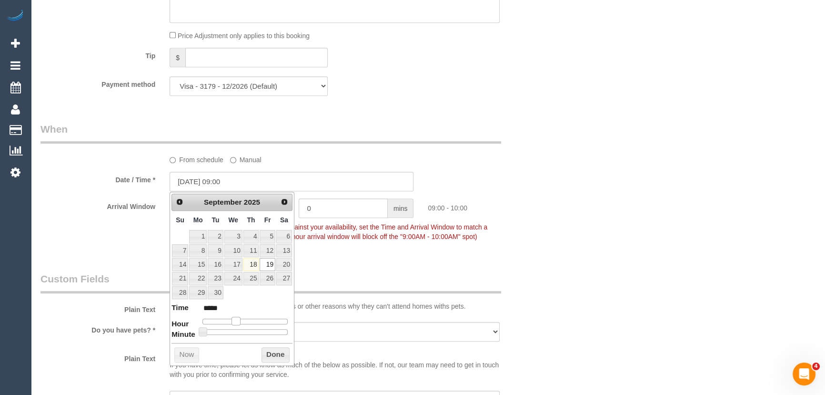
click at [233, 321] on span at bounding box center [236, 320] width 9 height 9
type input "19/09/2025 08:00"
type input "*****"
click at [230, 321] on span at bounding box center [232, 320] width 9 height 9
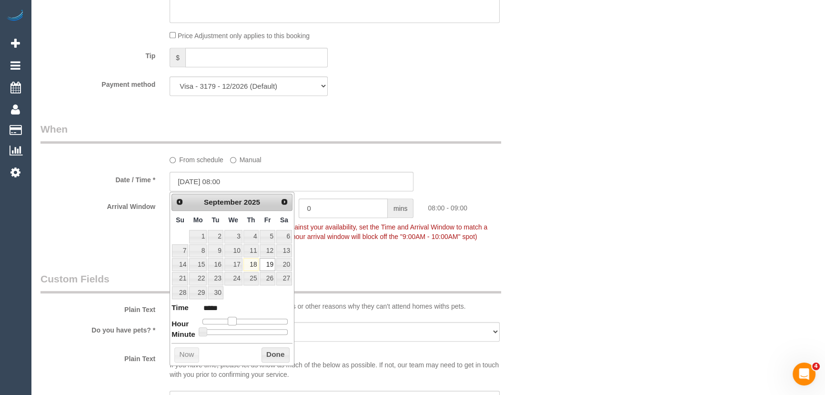
type input "19/09/2025 09:00"
type input "*****"
click at [234, 321] on span at bounding box center [236, 320] width 9 height 9
click at [236, 319] on span at bounding box center [236, 320] width 9 height 9
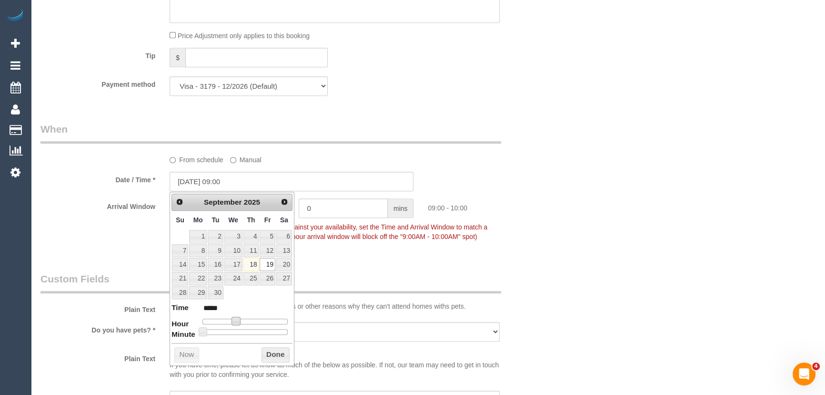
click at [236, 319] on span at bounding box center [236, 320] width 9 height 9
click at [235, 319] on span at bounding box center [236, 320] width 9 height 9
type input "19/09/2025 07:00"
type input "*****"
click at [230, 320] on div at bounding box center [245, 321] width 85 height 6
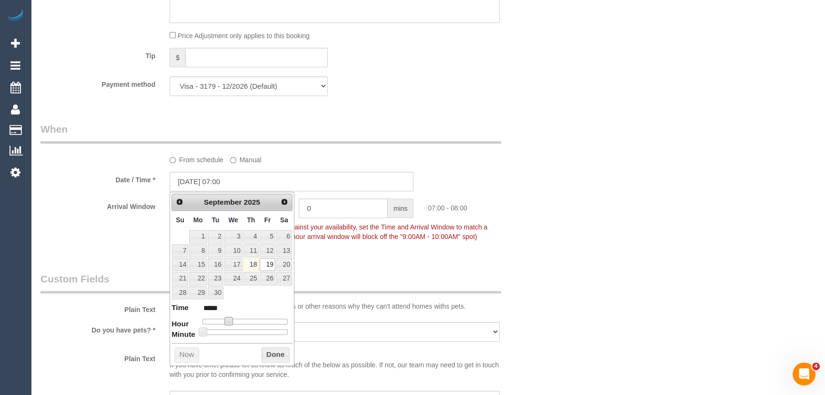
click at [231, 320] on span at bounding box center [228, 320] width 9 height 9
type input "19/09/2025 08:00"
type input "*****"
click at [235, 320] on span at bounding box center [232, 320] width 9 height 9
click at [328, 273] on legend "Custom Fields" at bounding box center [271, 282] width 461 height 21
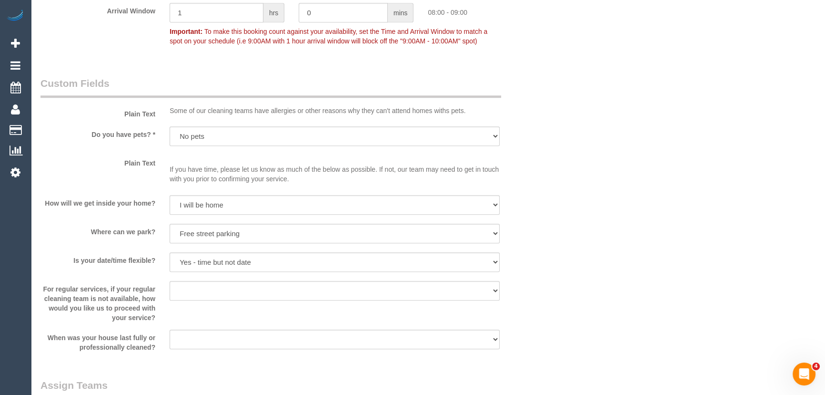
scroll to position [1081, 0]
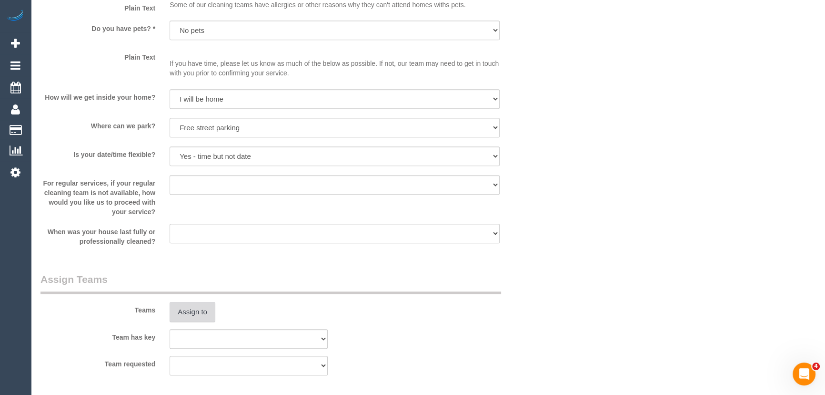
click at [201, 309] on button "Assign to" at bounding box center [193, 312] width 46 height 20
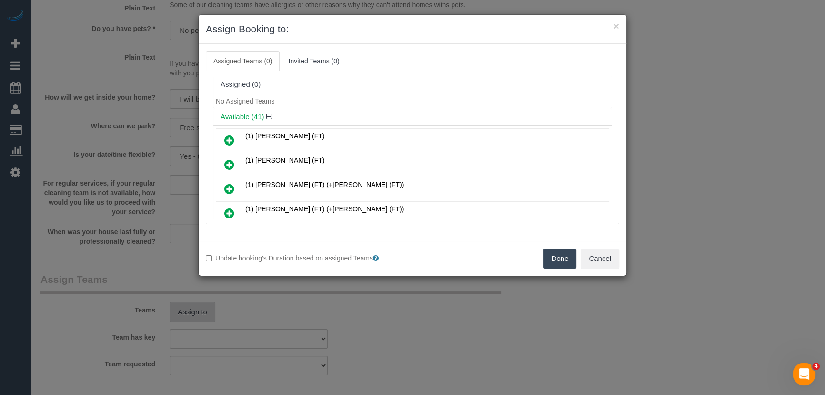
scroll to position [1083, 0]
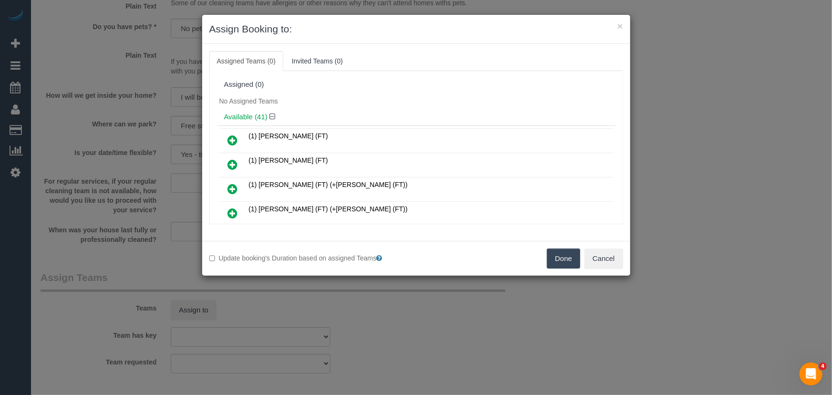
click at [233, 140] on icon at bounding box center [233, 139] width 10 height 11
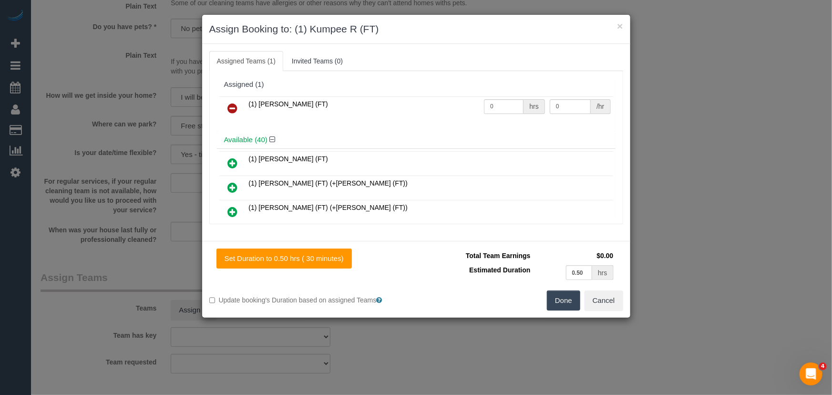
click at [562, 297] on button "Done" at bounding box center [563, 300] width 33 height 20
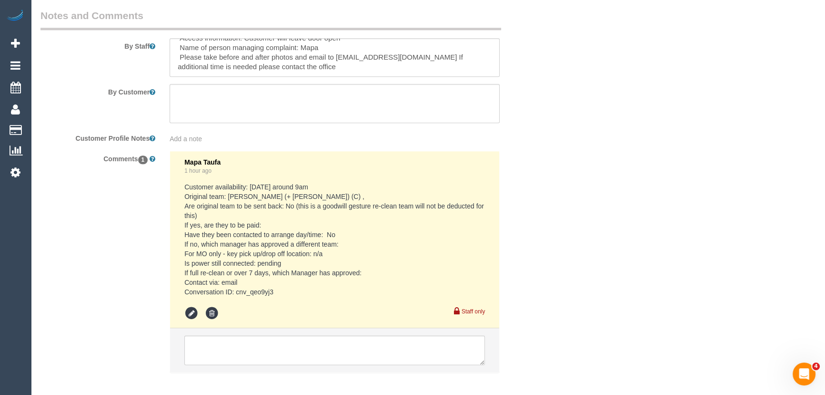
scroll to position [1519, 0]
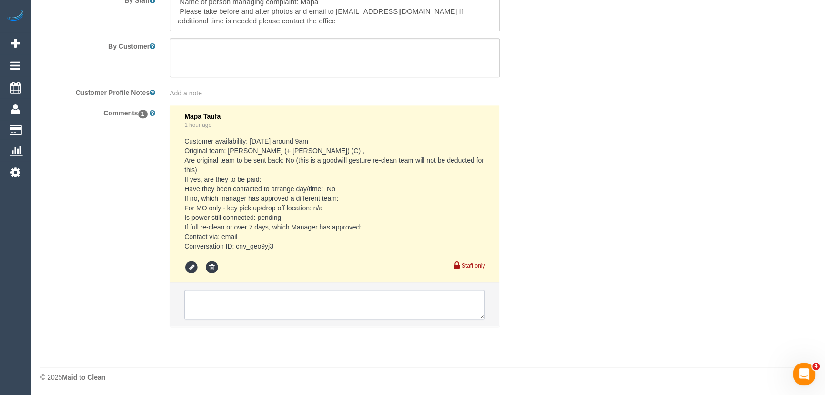
click at [233, 305] on textarea at bounding box center [334, 304] width 301 height 30
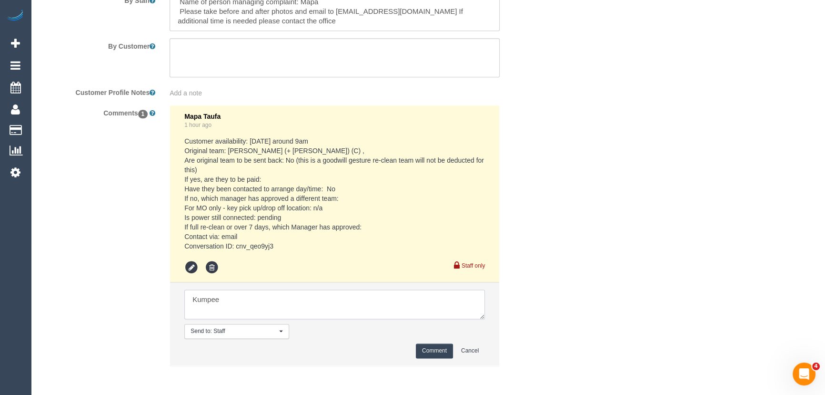
click at [255, 297] on textarea at bounding box center [334, 304] width 301 height 30
type textarea "Kumpee Aw 8-9am Mapa to confirm"
click at [248, 242] on pre "Customer availability: tomorrow around 9am Original team: Karina (+ Darly) (C) …" at bounding box center [334, 193] width 301 height 114
copy pre "cnv_qeo9yj3"
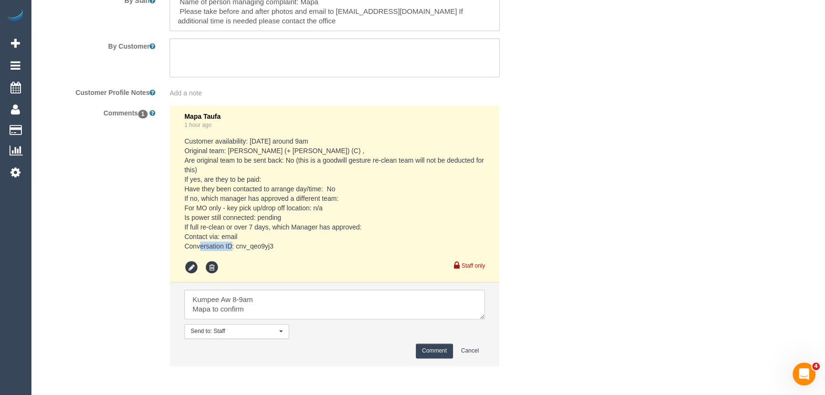
click at [424, 347] on button "Comment" at bounding box center [434, 350] width 37 height 15
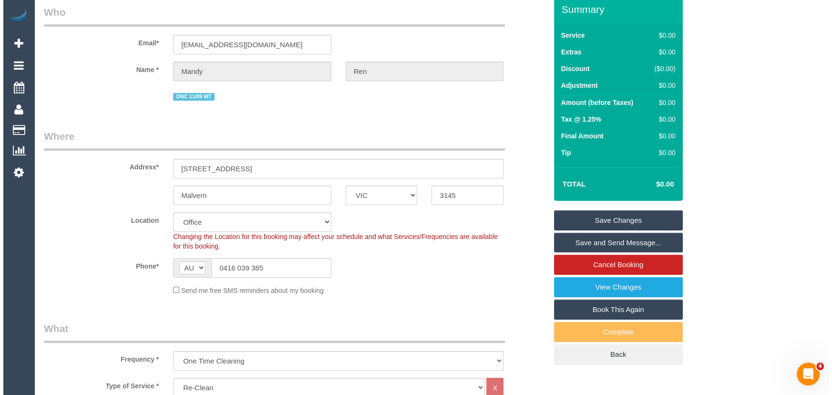
scroll to position [0, 0]
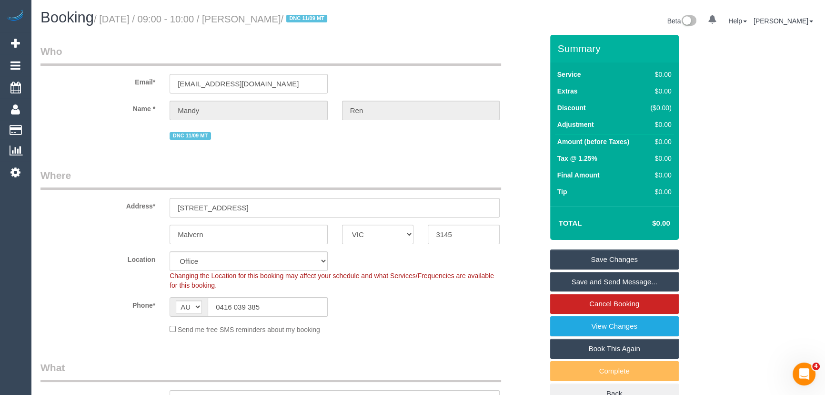
click at [269, 20] on small "/ September 19, 2025 / 09:00 - 10:00 / Mandy Ren / DNC 11/09 MT" at bounding box center [212, 19] width 236 height 10
copy small "Mandy Ren"
click at [596, 262] on link "Save Changes" at bounding box center [614, 259] width 129 height 20
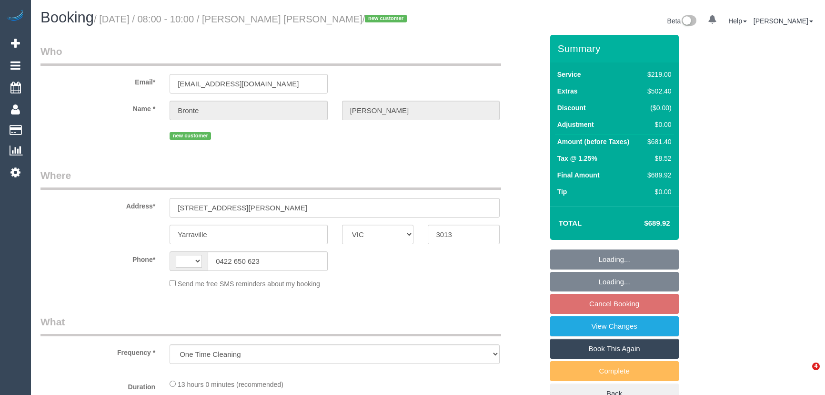
select select "VIC"
select select "string:stripe-pm_1S3mW12GScqysDRVCvz14qZC"
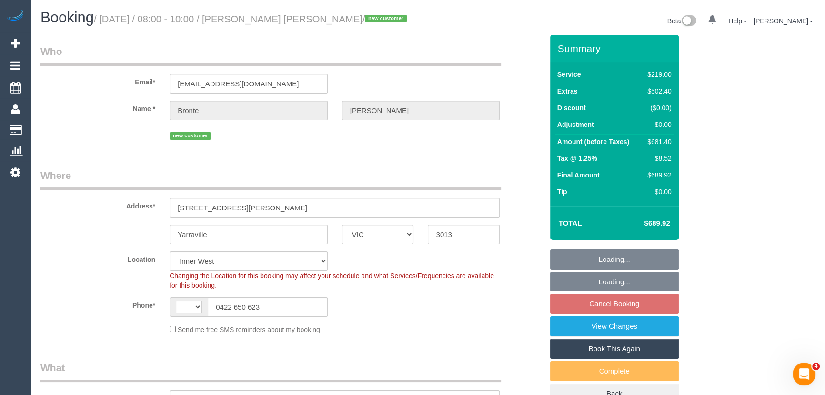
select select "object:708"
select select "string:AU"
select select "number:27"
select select "number:16"
select select "number:18"
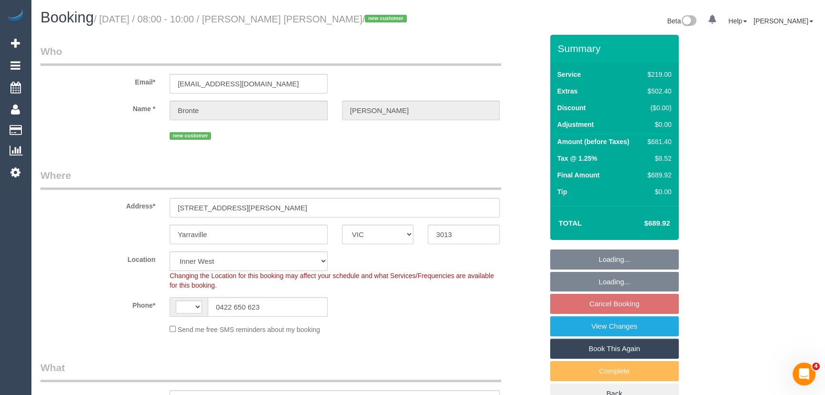
select select "number:24"
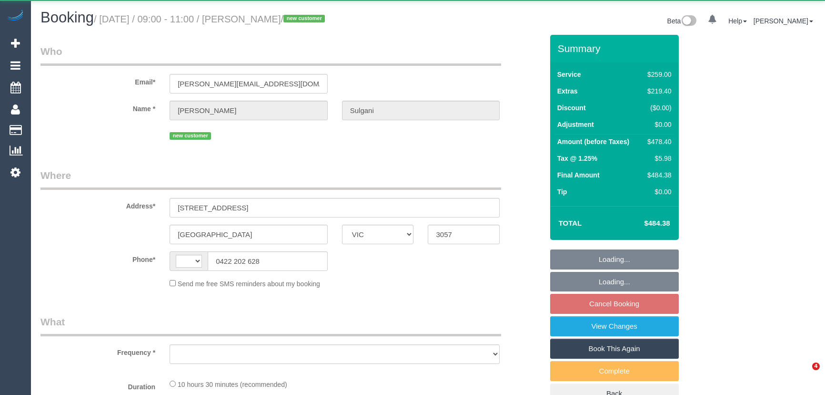
select select "VIC"
select select "string:AU"
select select "object:580"
select select "string:stripe-pm_1S89LF2GScqysDRVm14VX2rf"
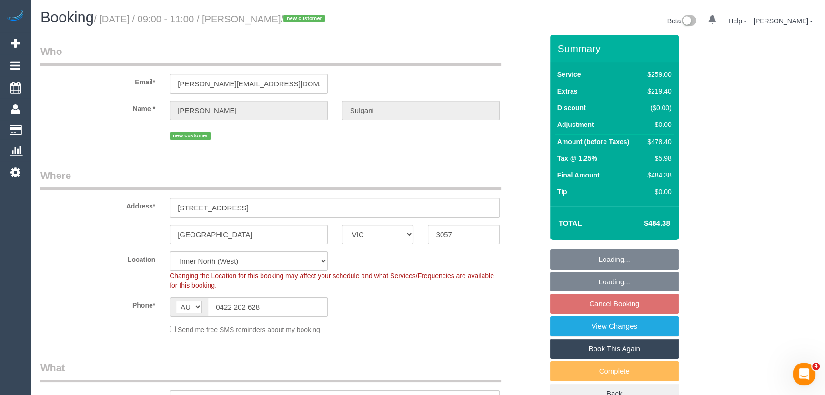
select select "number:28"
select select "number:14"
select select "number:18"
select select "number:24"
